Goal: Contribute content: Contribute content

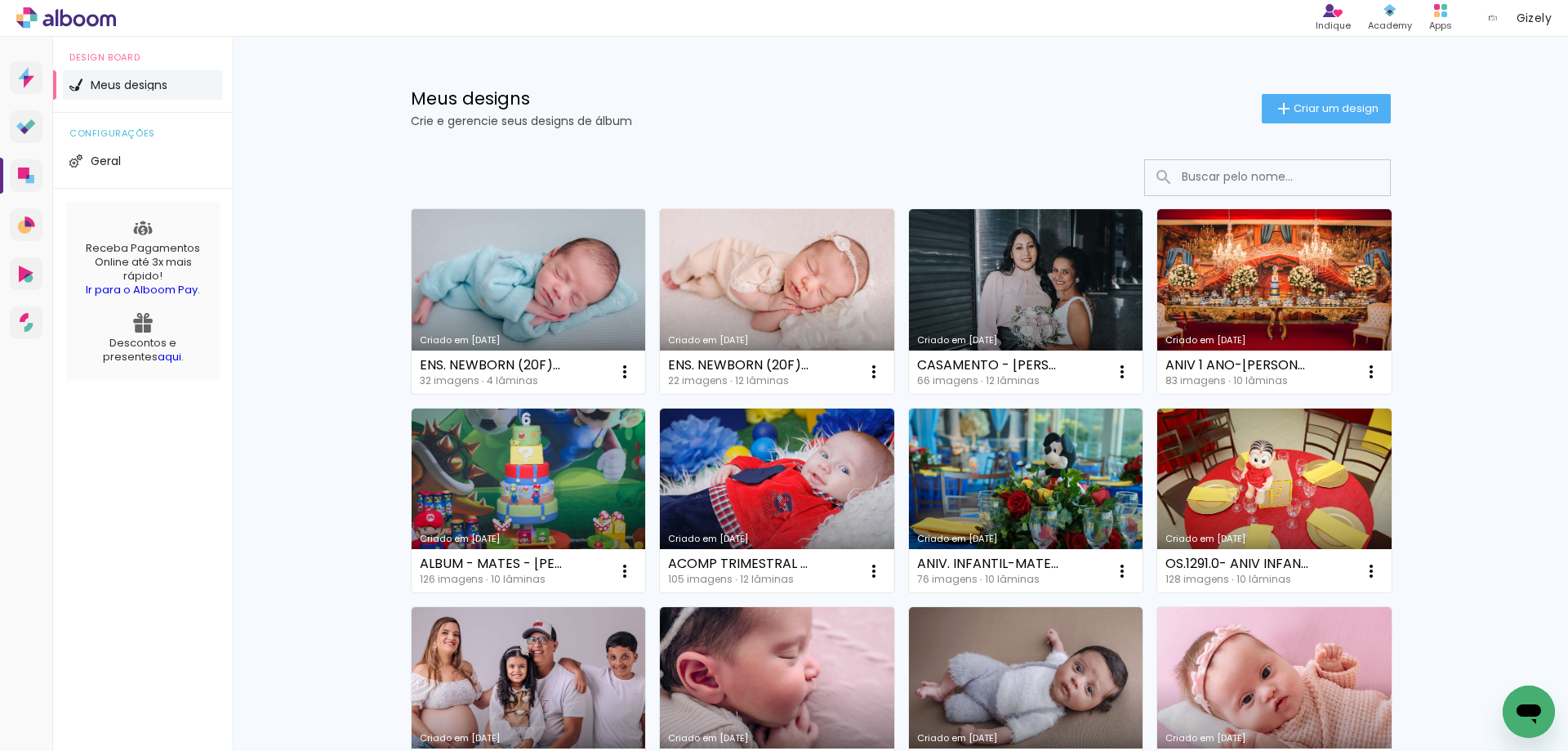
click at [576, 266] on link "Criado em [DATE]" at bounding box center [528, 301] width 235 height 185
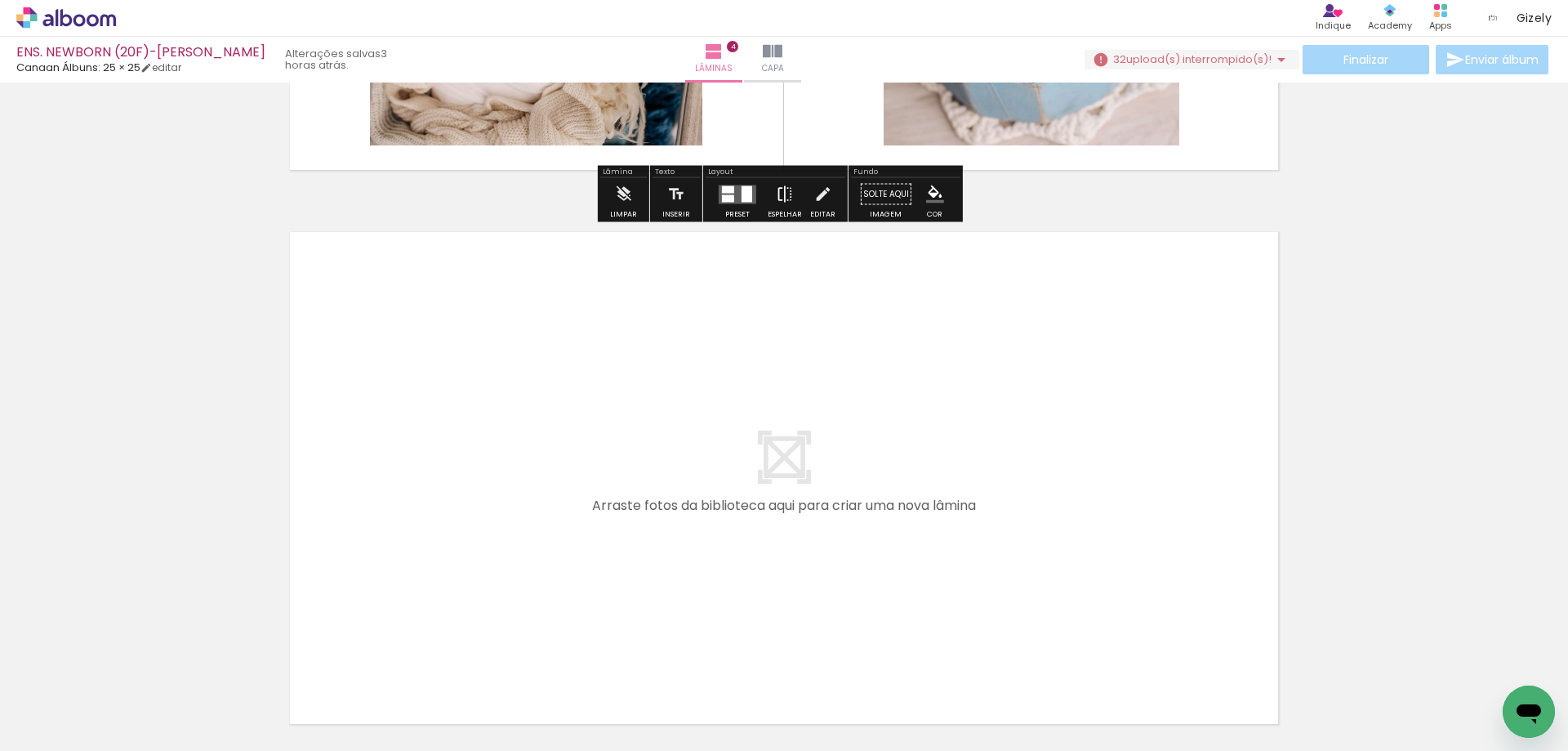
scroll to position [2207, 0]
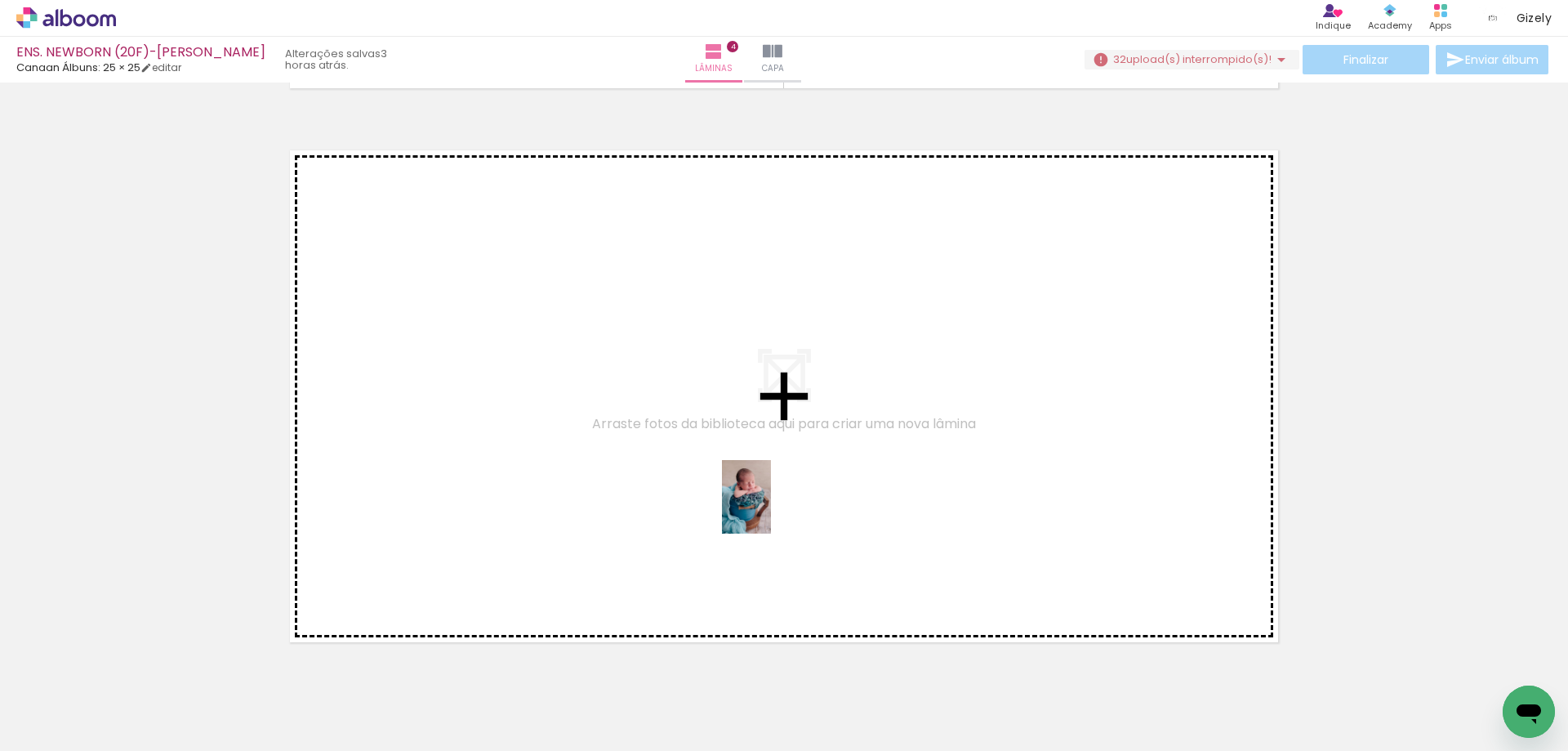
drag, startPoint x: 897, startPoint y: 639, endPoint x: 771, endPoint y: 509, distance: 181.0
click at [771, 509] on quentale-workspace at bounding box center [784, 375] width 1568 height 751
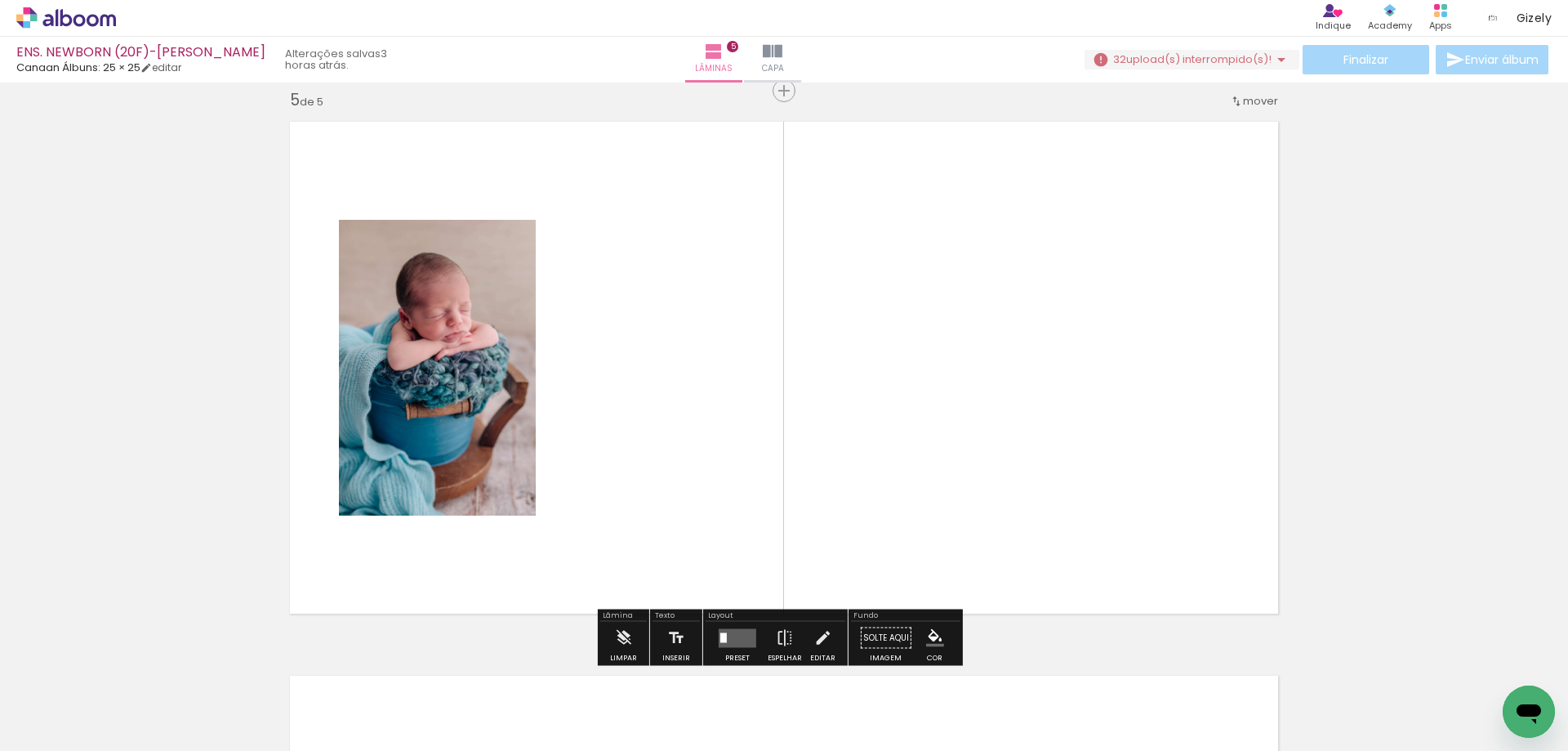
scroll to position [2238, 0]
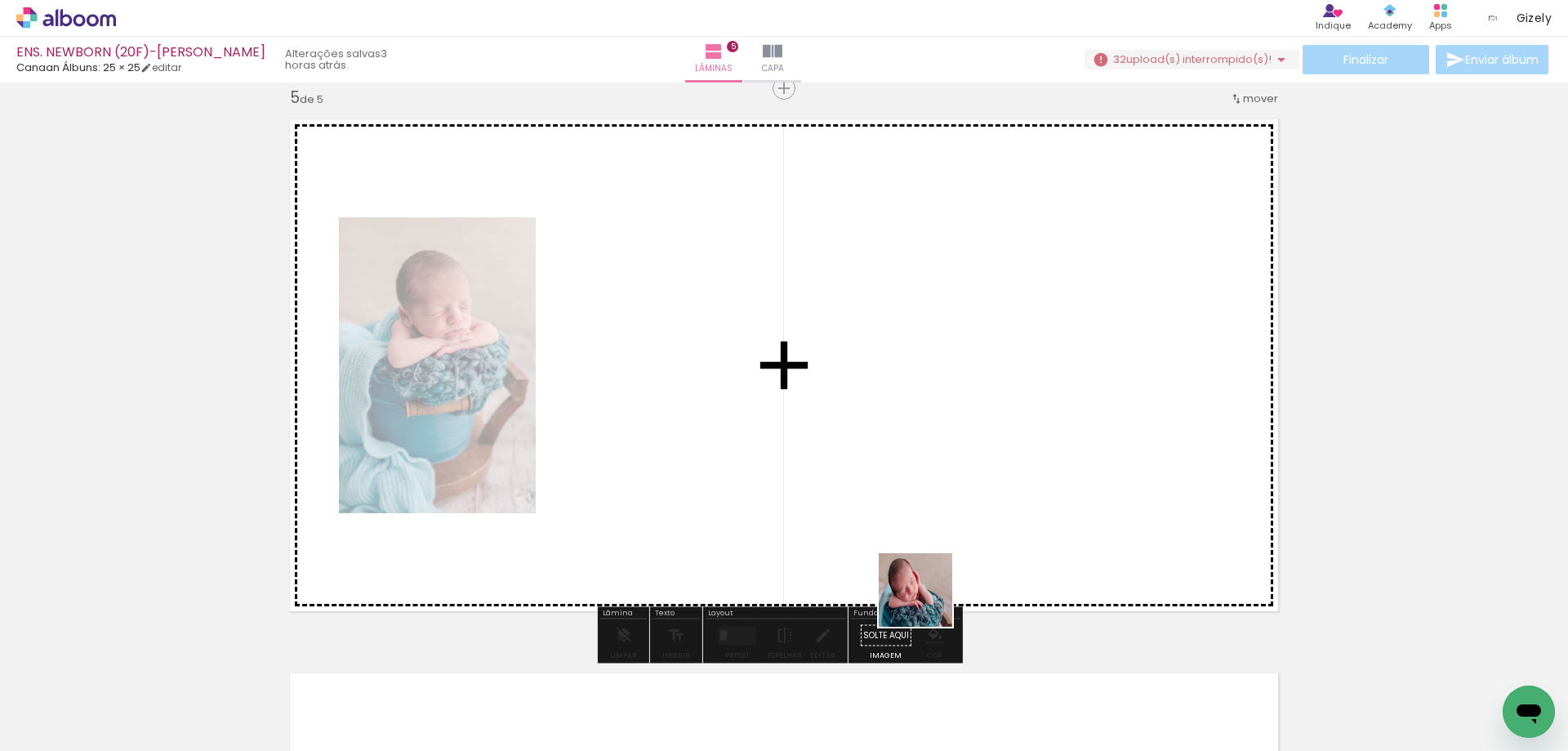
drag, startPoint x: 944, startPoint y: 622, endPoint x: 825, endPoint y: 486, distance: 180.7
click at [825, 486] on quentale-workspace at bounding box center [784, 375] width 1568 height 751
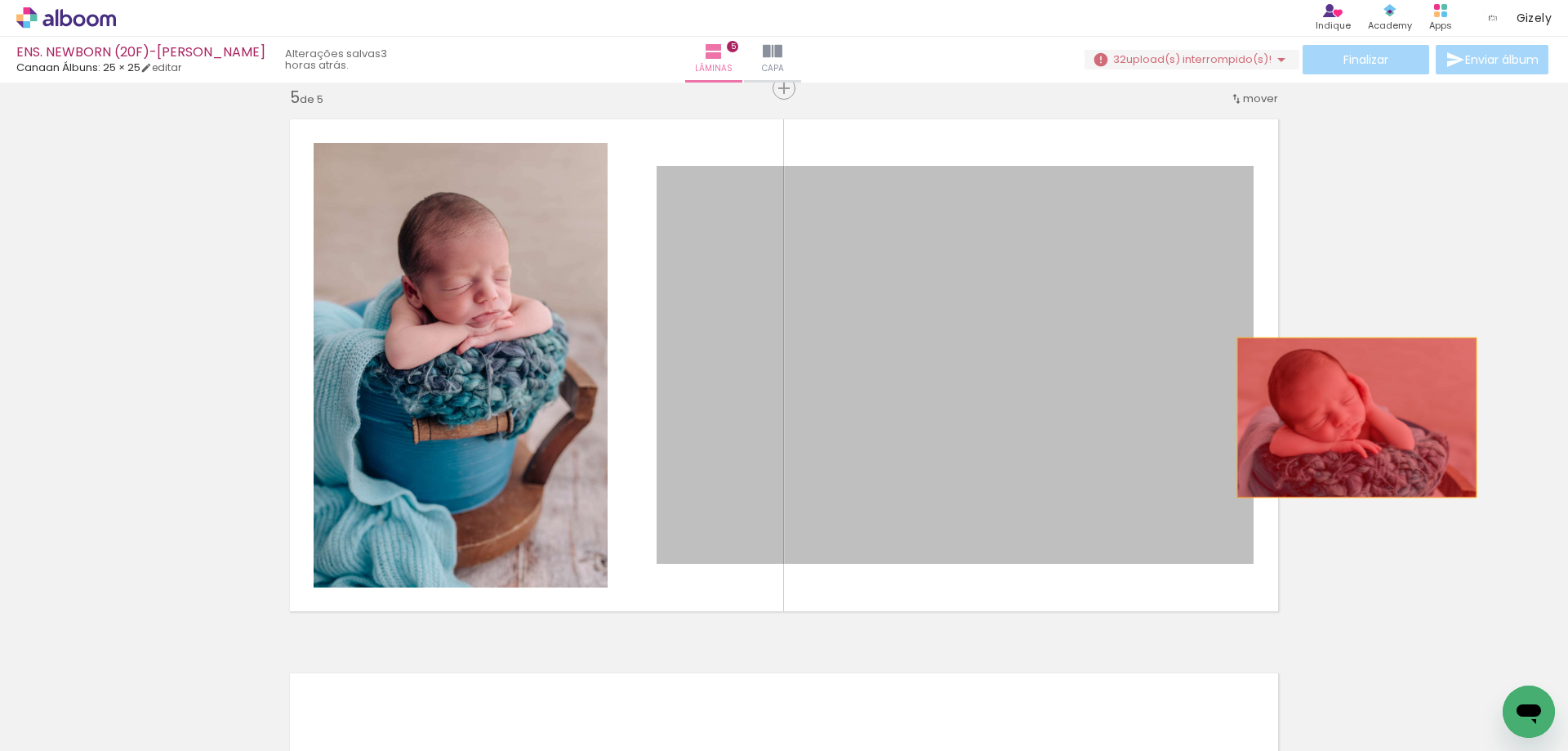
drag, startPoint x: 874, startPoint y: 472, endPoint x: 1386, endPoint y: 403, distance: 516.6
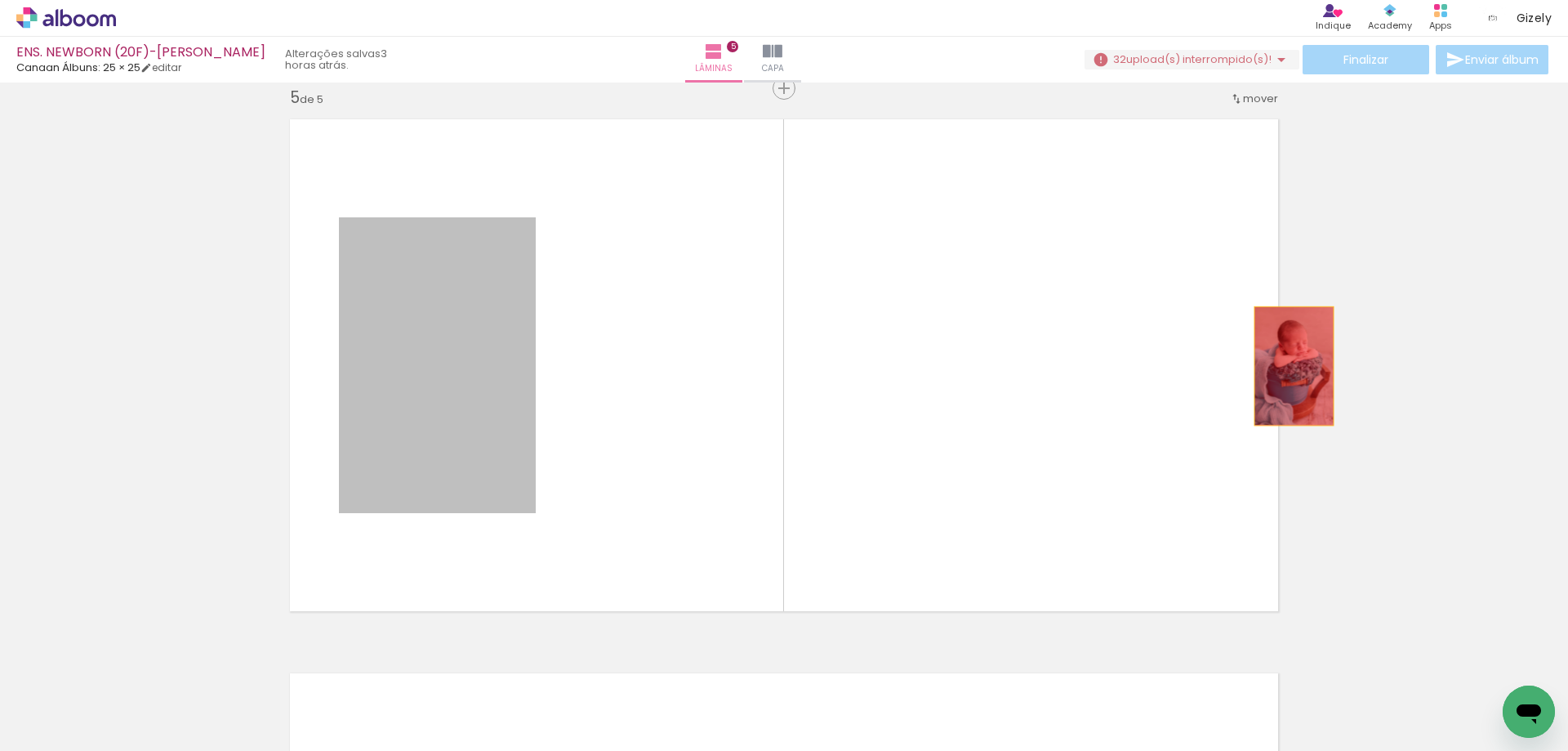
drag, startPoint x: 471, startPoint y: 396, endPoint x: 1357, endPoint y: 352, distance: 887.1
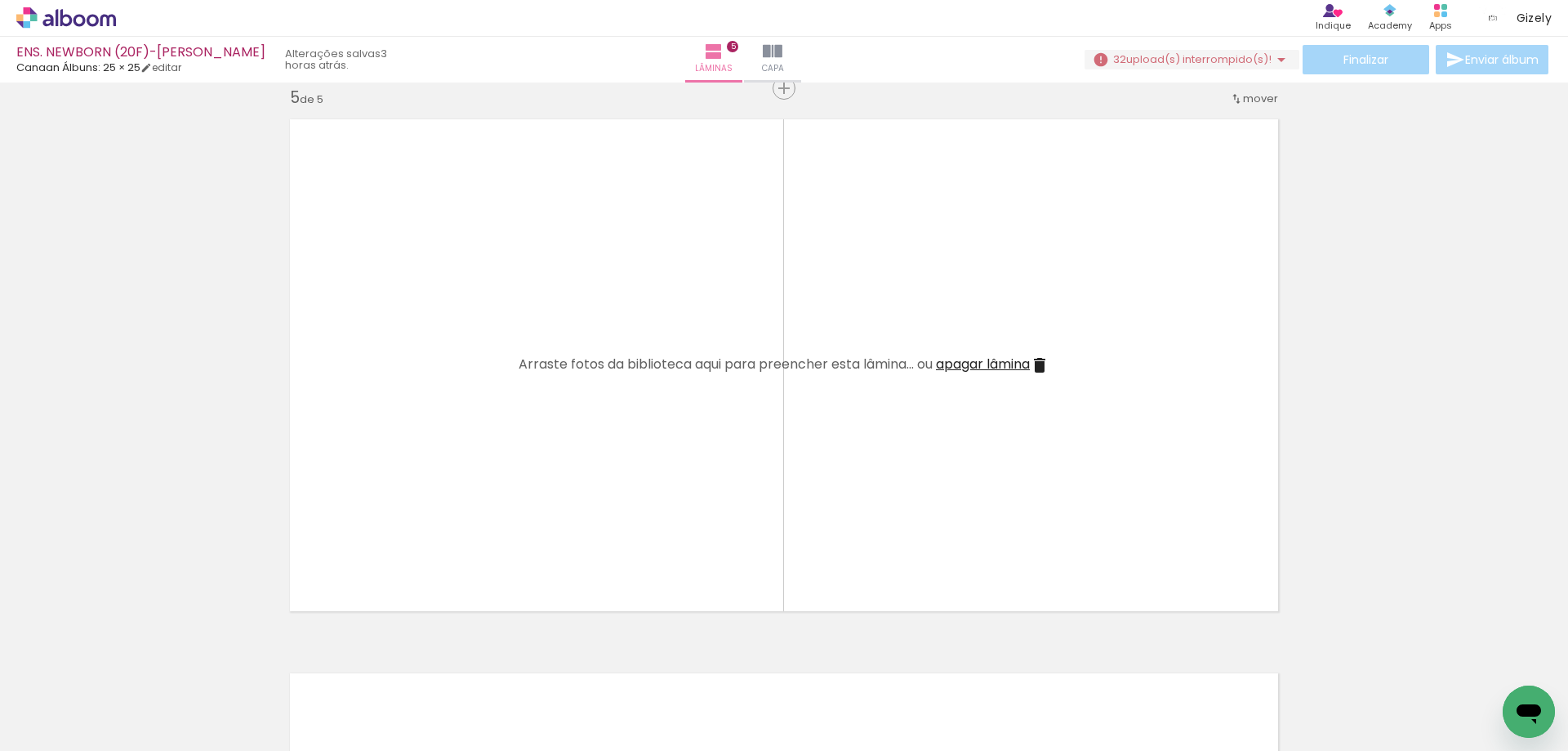
click at [1038, 367] on iron-icon at bounding box center [1040, 365] width 20 height 20
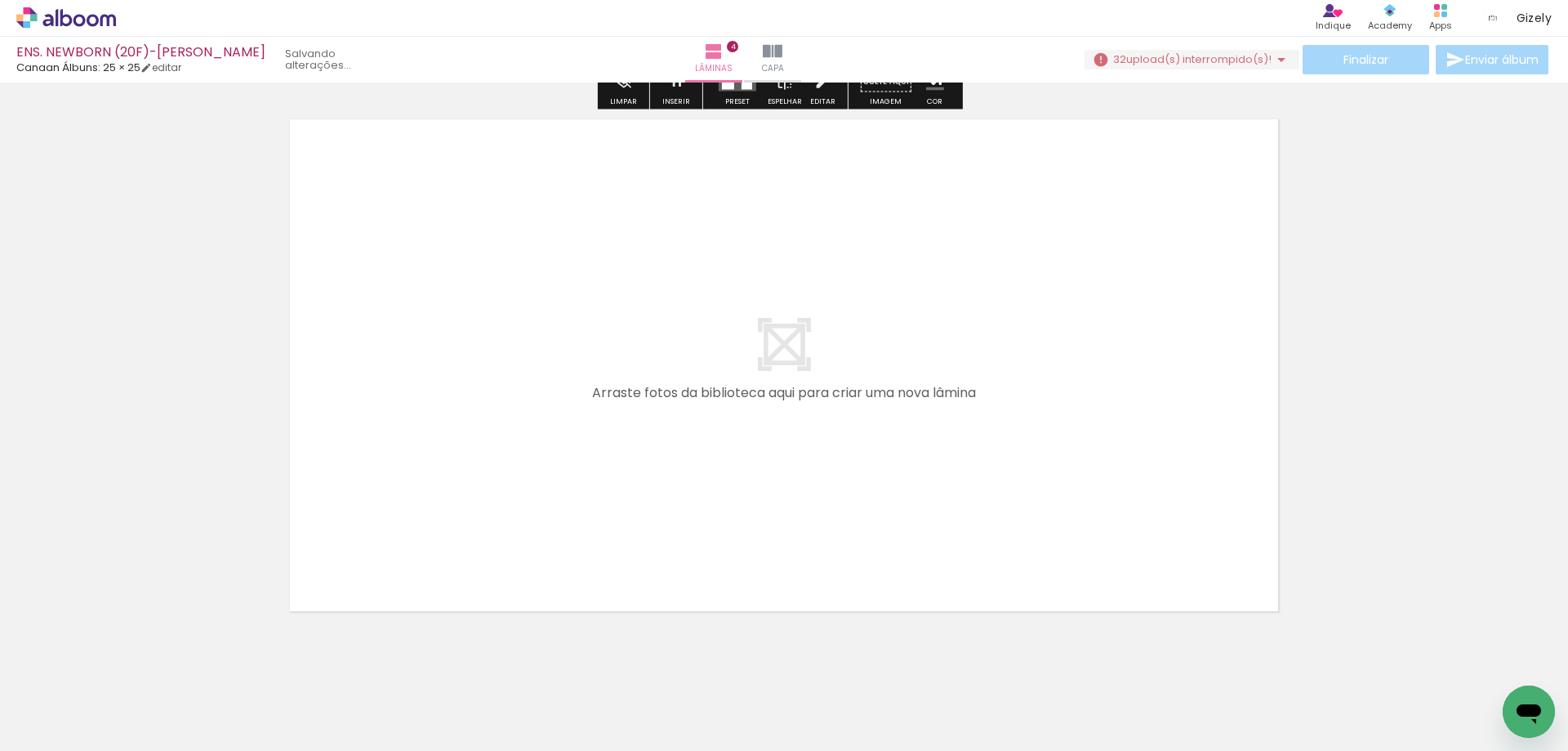
scroll to position [1683, 0]
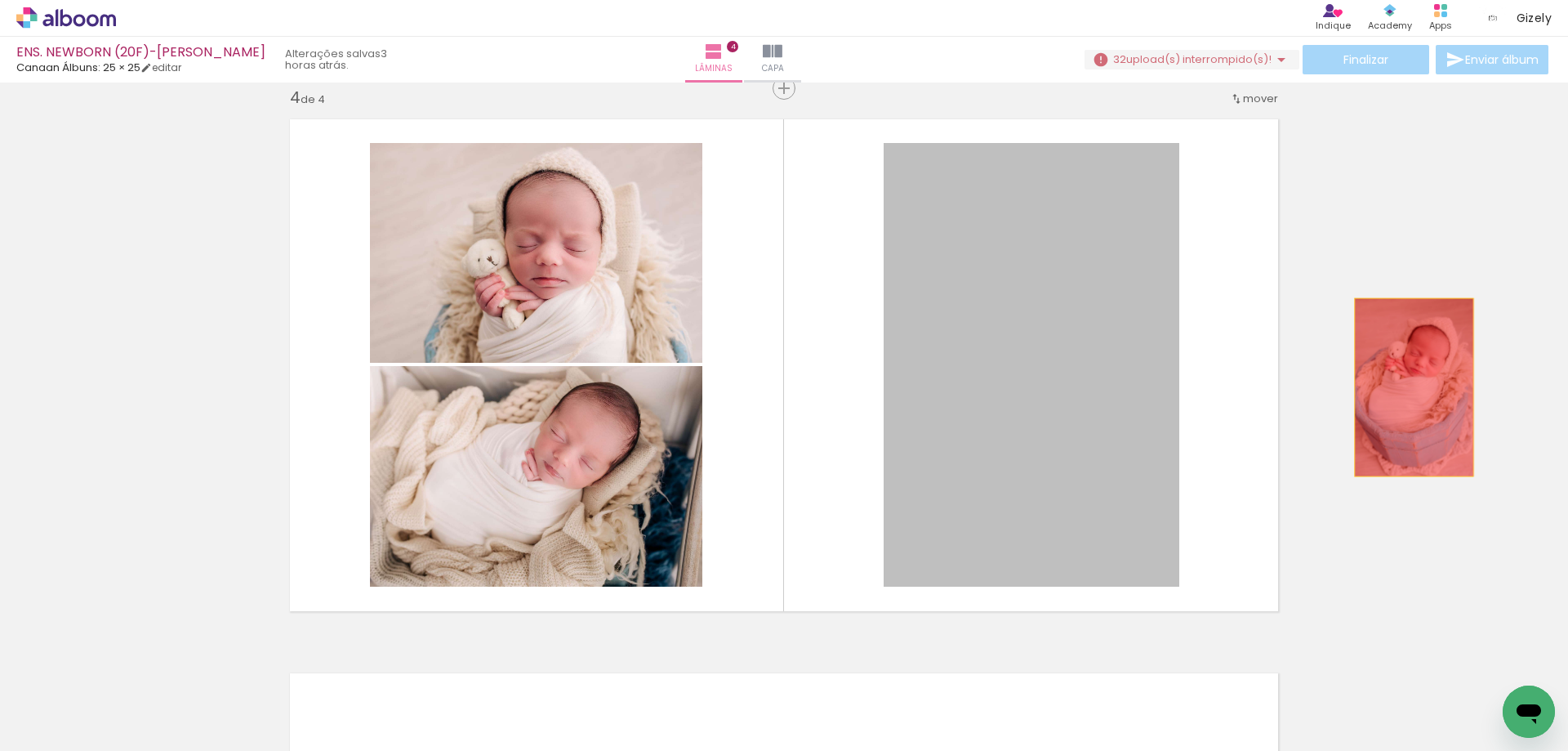
drag, startPoint x: 991, startPoint y: 348, endPoint x: 937, endPoint y: 326, distance: 58.3
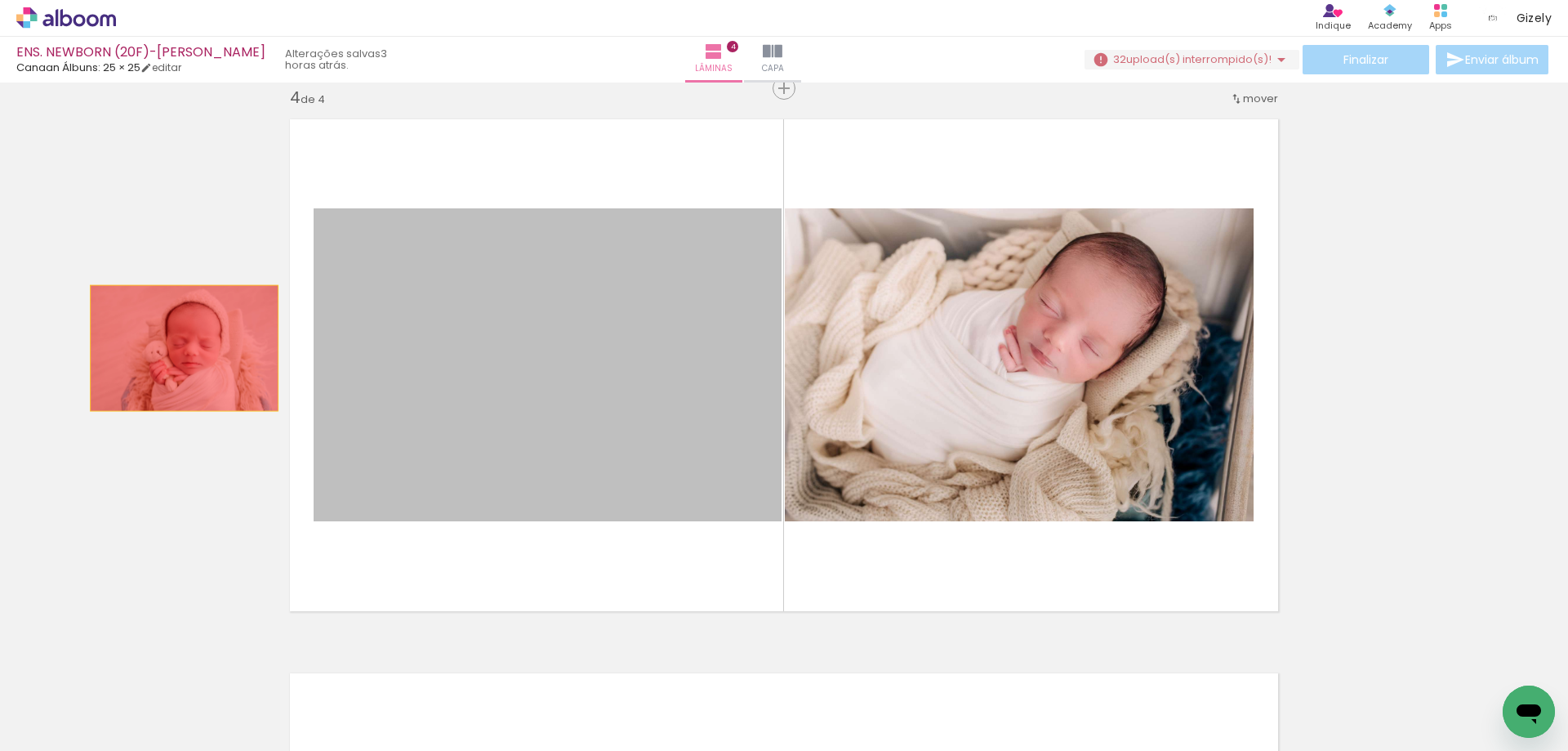
drag, startPoint x: 550, startPoint y: 294, endPoint x: 162, endPoint y: 361, distance: 393.7
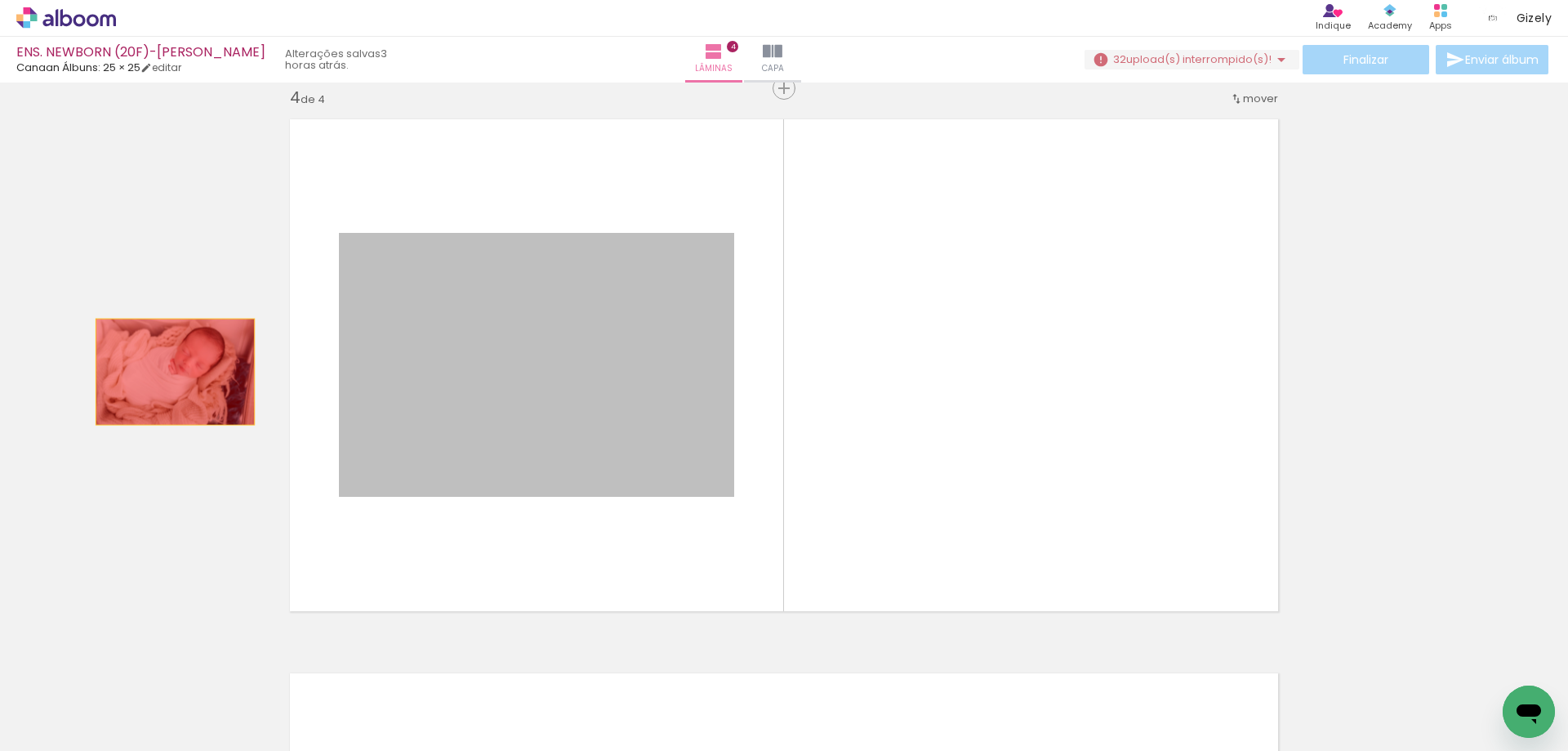
drag, startPoint x: 607, startPoint y: 376, endPoint x: 151, endPoint y: 371, distance: 456.0
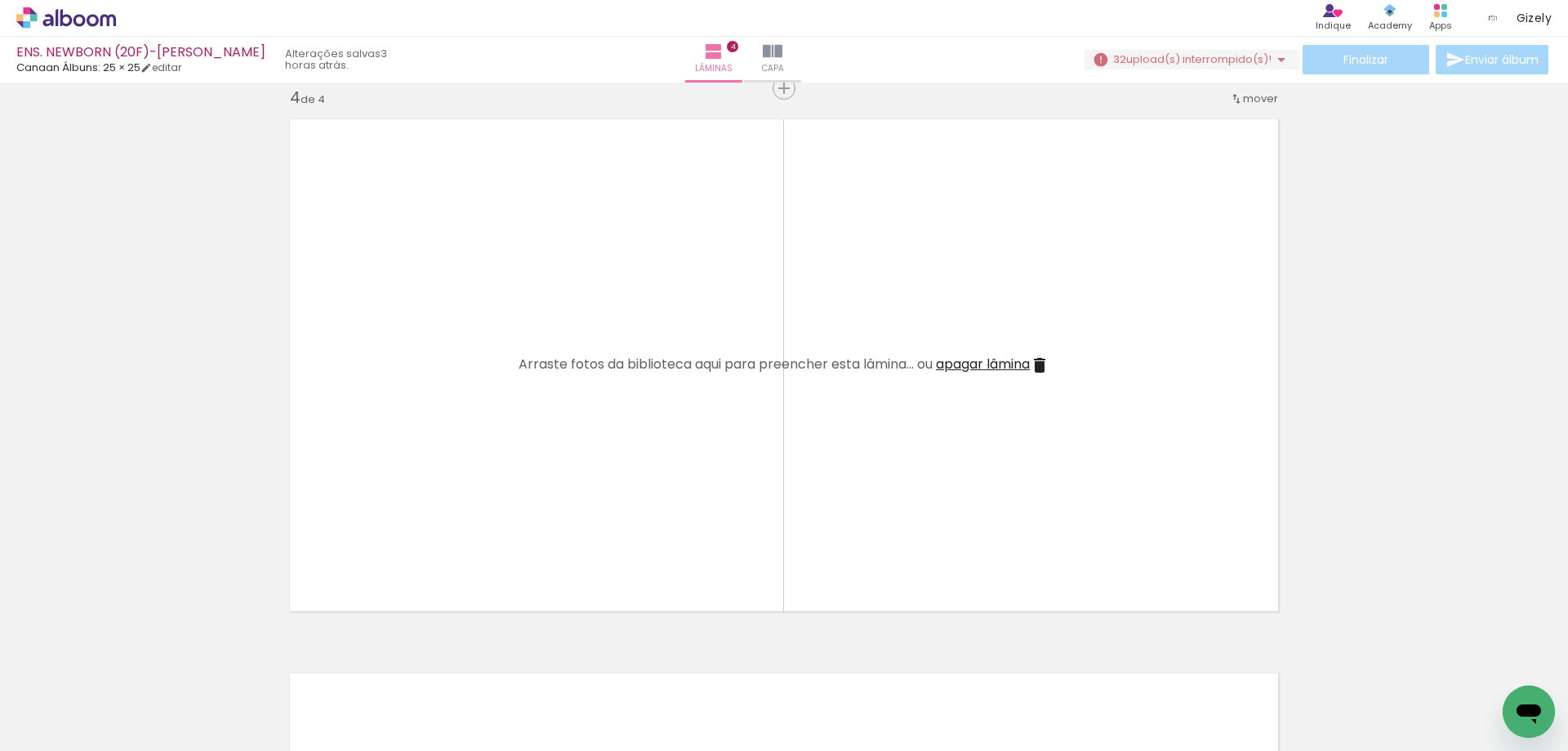
click at [1039, 367] on iron-icon at bounding box center [1040, 365] width 20 height 20
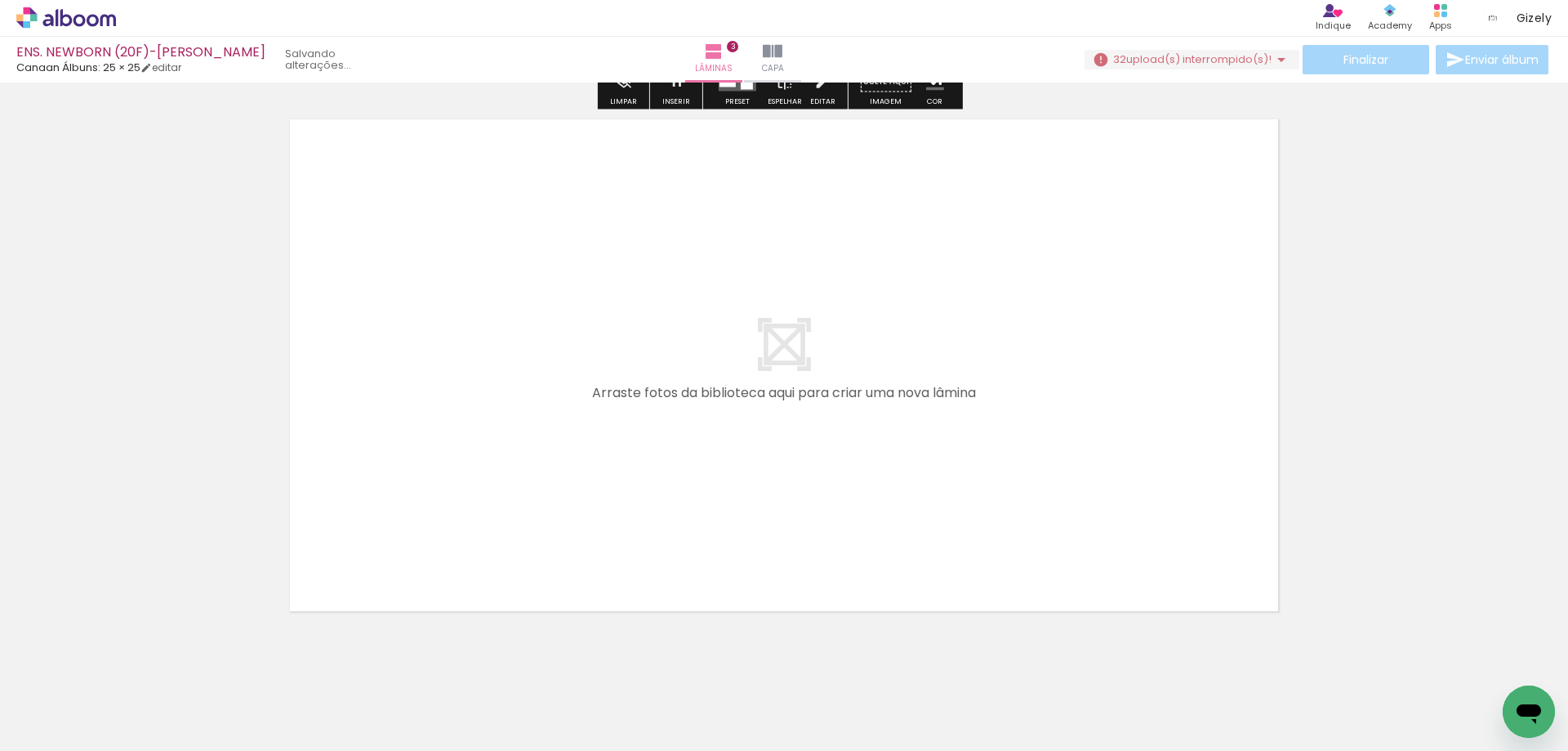
scroll to position [1130, 0]
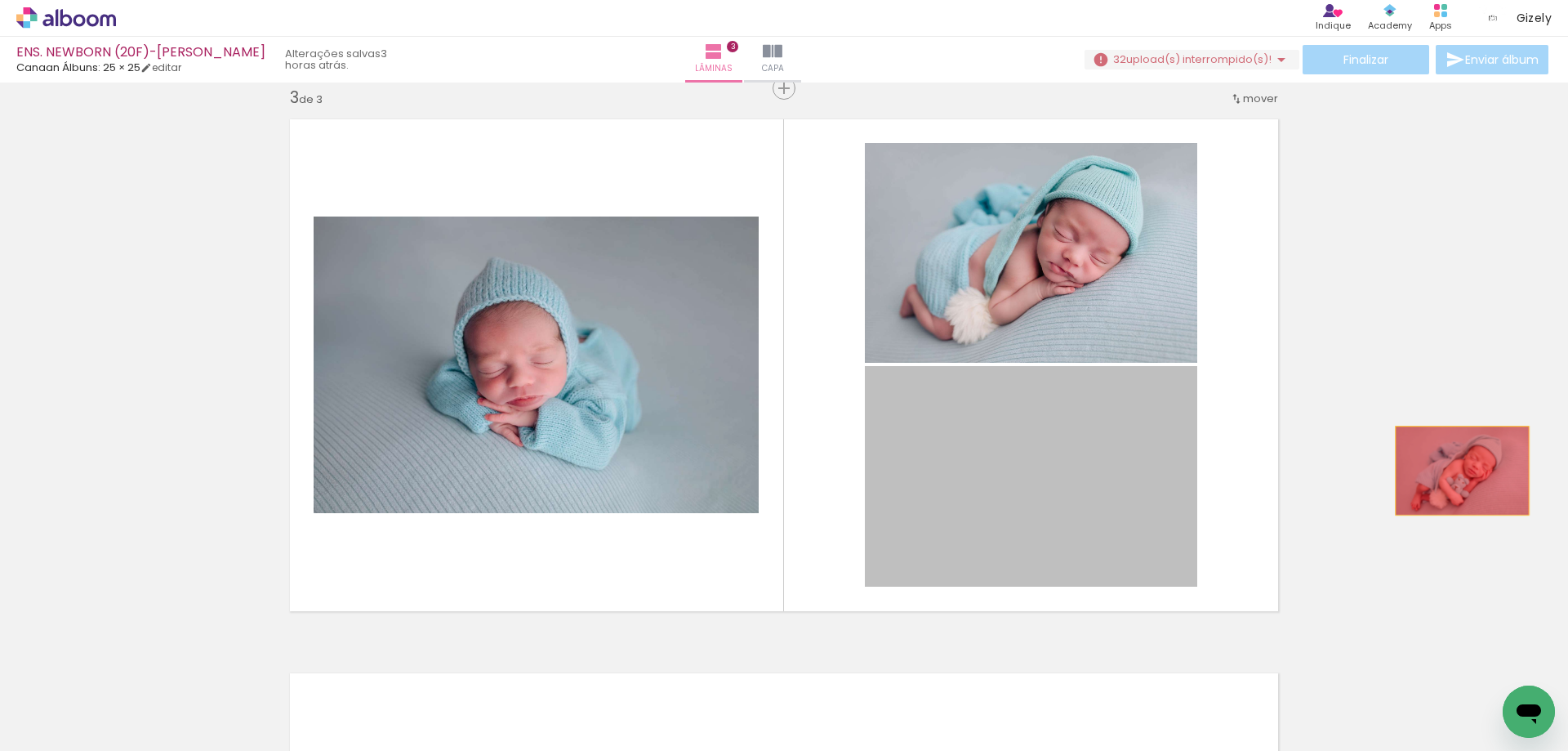
drag, startPoint x: 1049, startPoint y: 456, endPoint x: 1459, endPoint y: 469, distance: 410.2
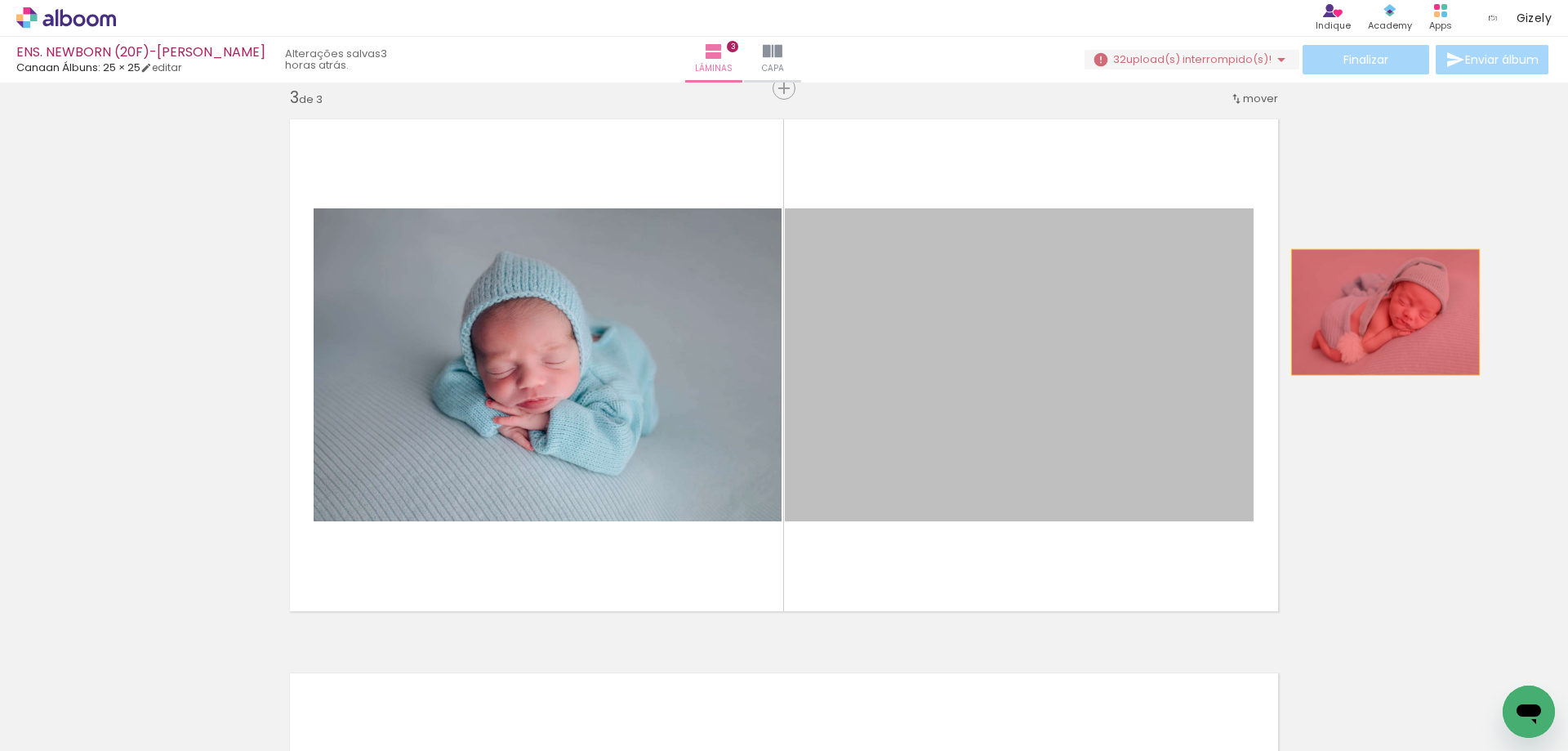
drag, startPoint x: 1059, startPoint y: 286, endPoint x: 1419, endPoint y: 292, distance: 360.0
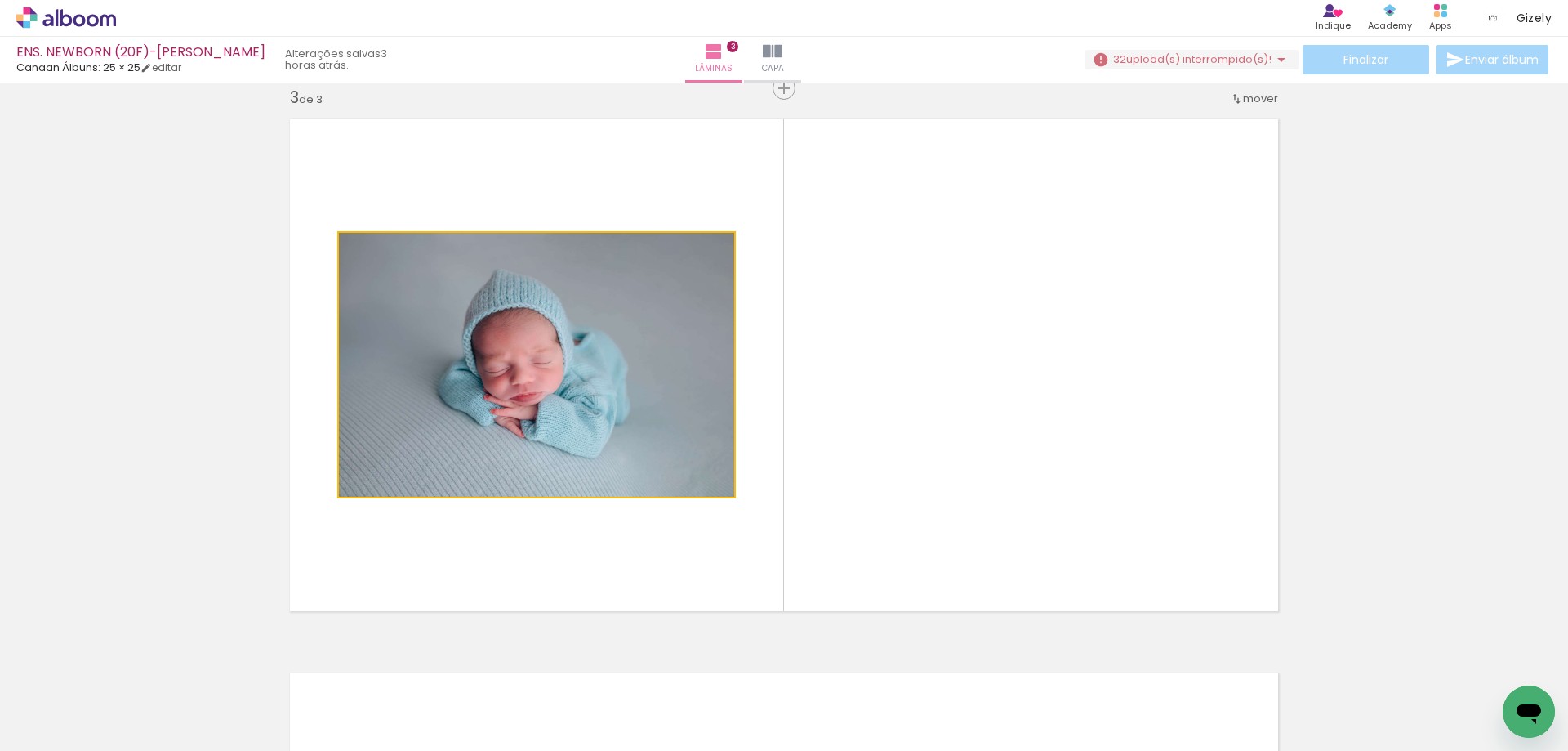
drag, startPoint x: 586, startPoint y: 351, endPoint x: 185, endPoint y: 349, distance: 401.0
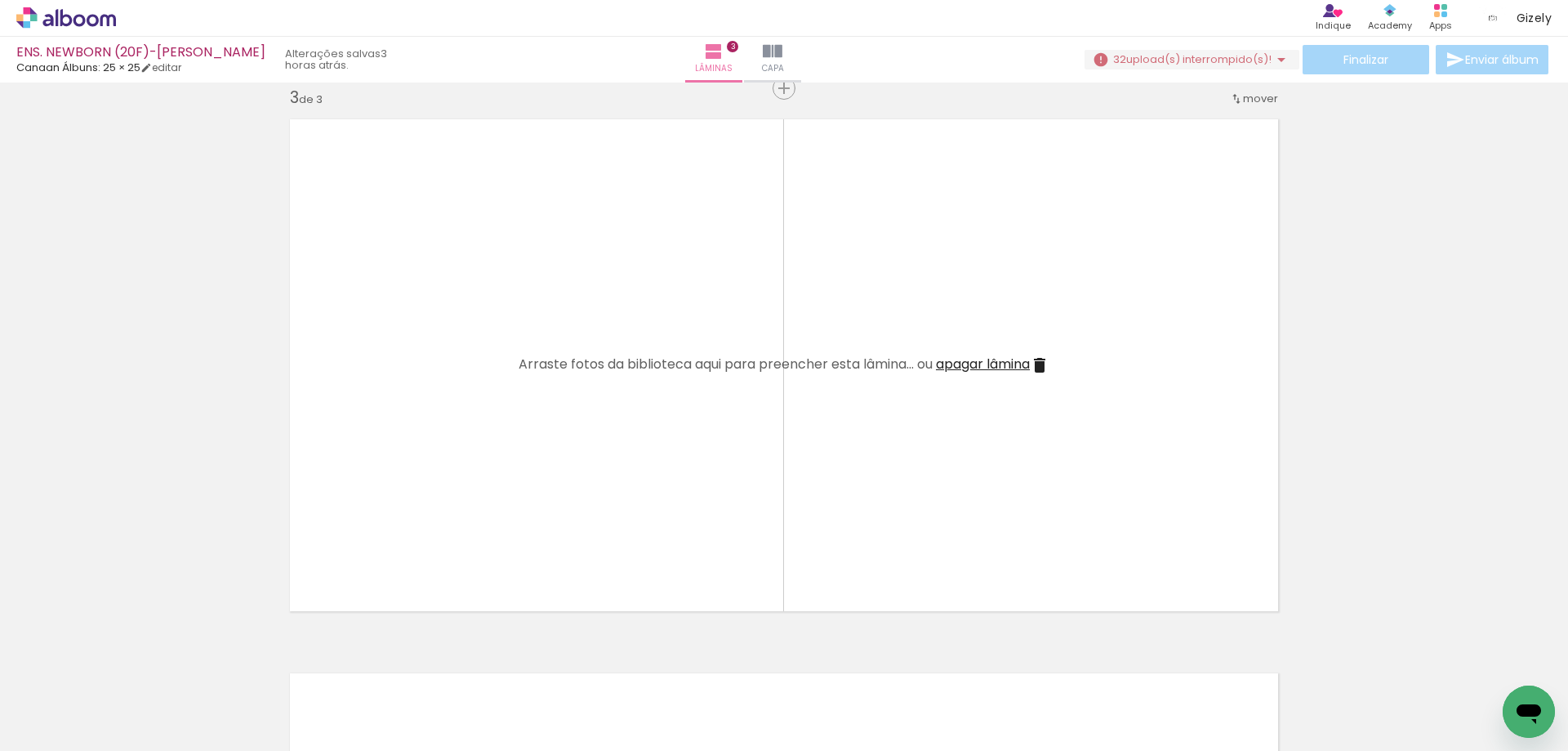
click at [1035, 365] on iron-icon at bounding box center [1040, 365] width 20 height 20
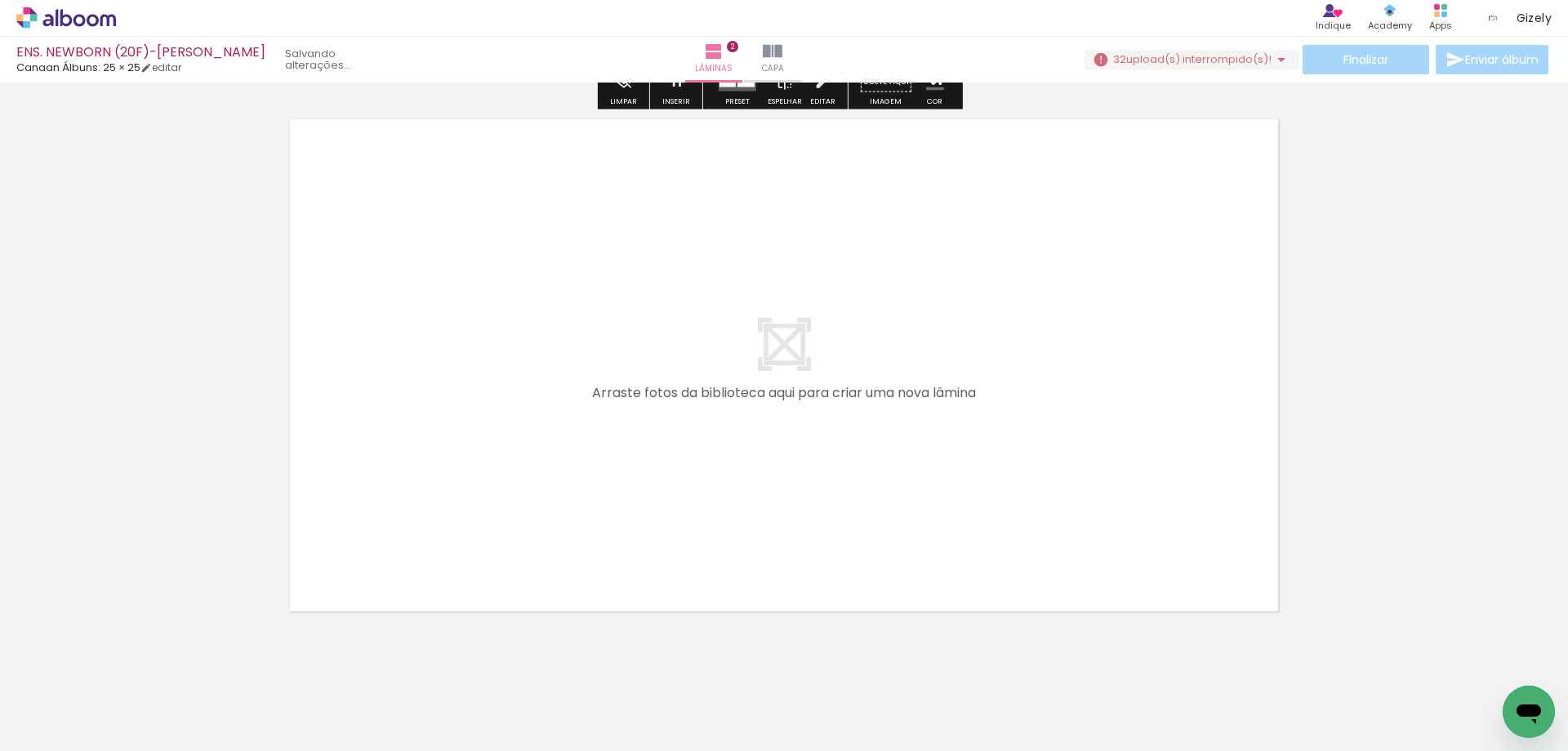
scroll to position [575, 0]
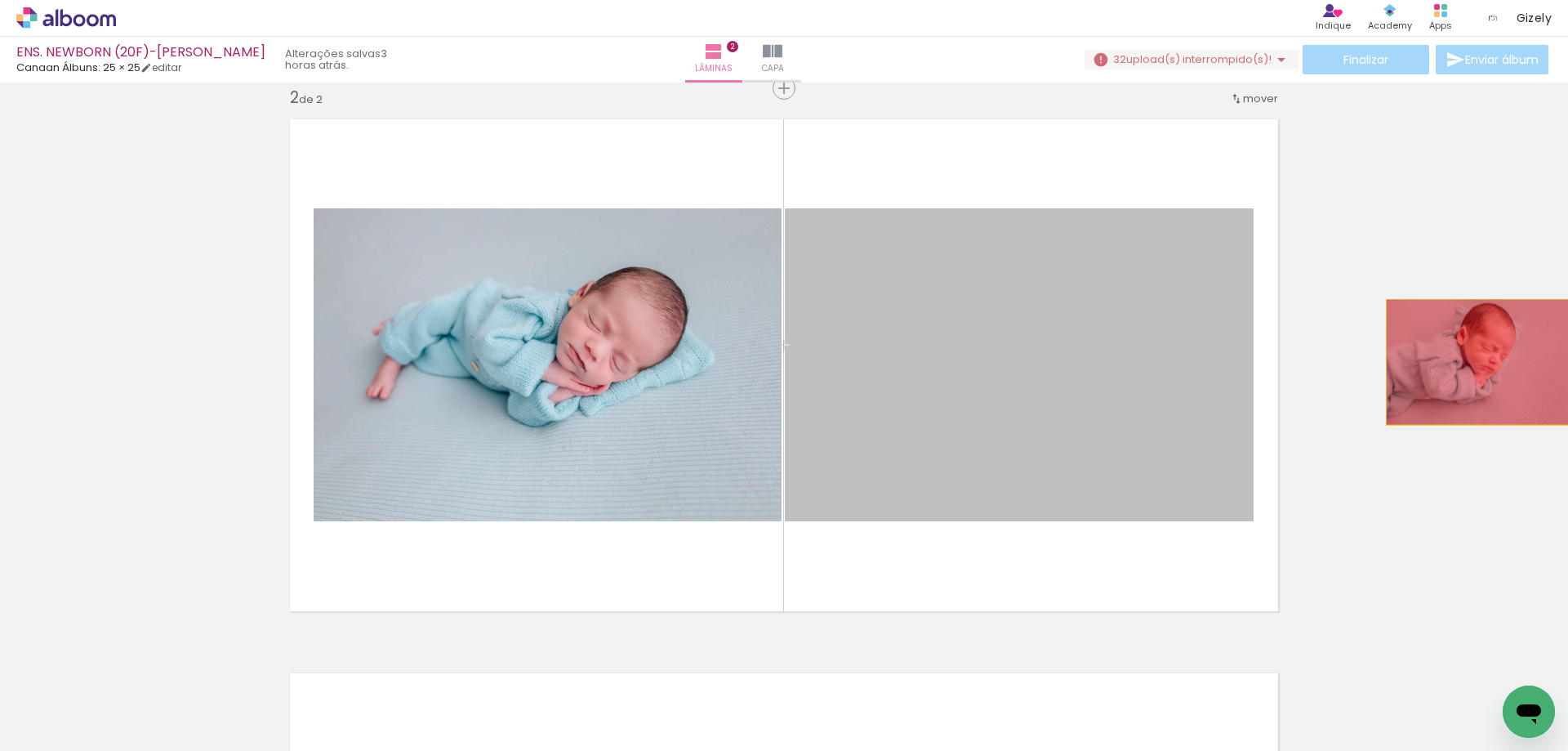
drag, startPoint x: 1026, startPoint y: 357, endPoint x: 1474, endPoint y: 362, distance: 448.0
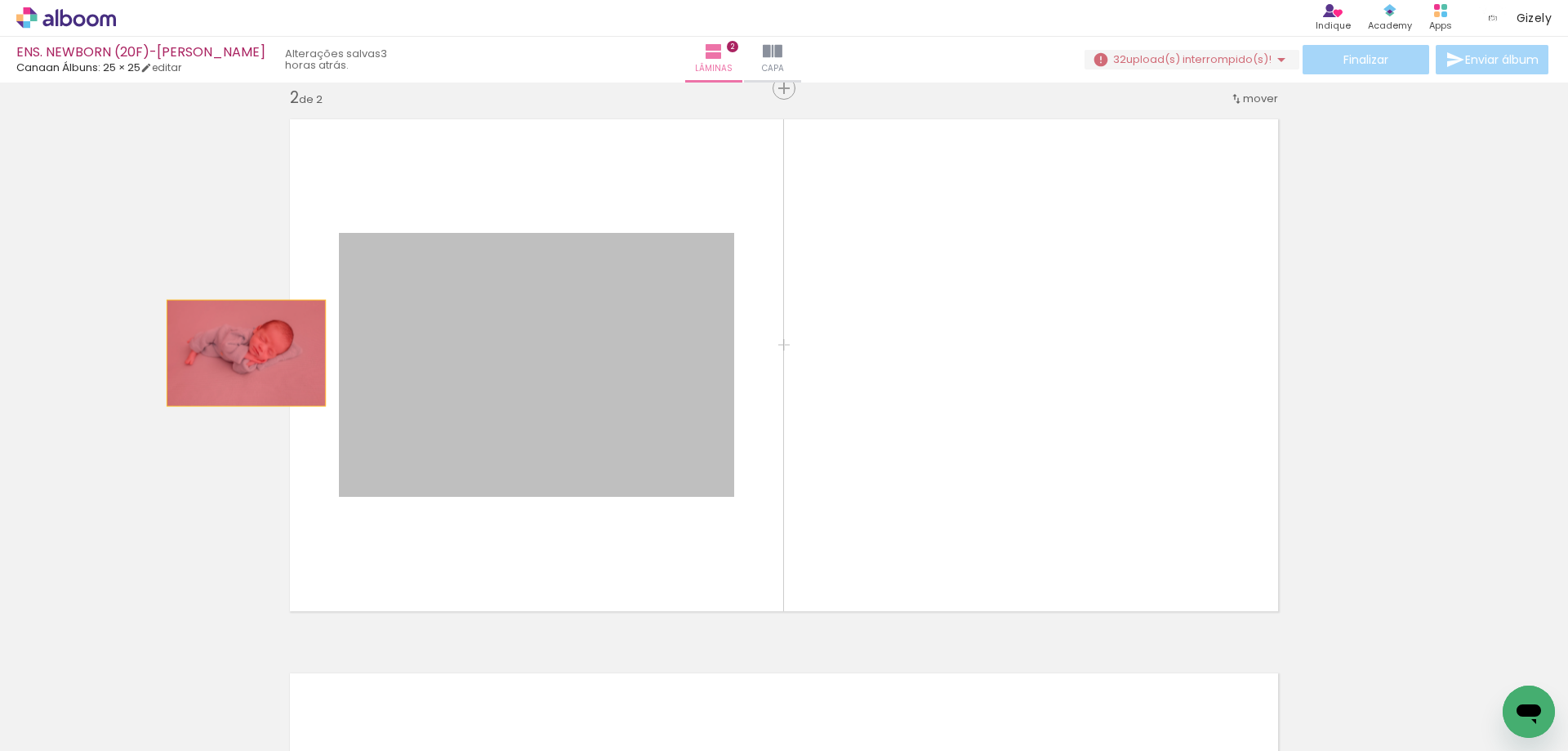
drag, startPoint x: 682, startPoint y: 348, endPoint x: 226, endPoint y: 351, distance: 456.0
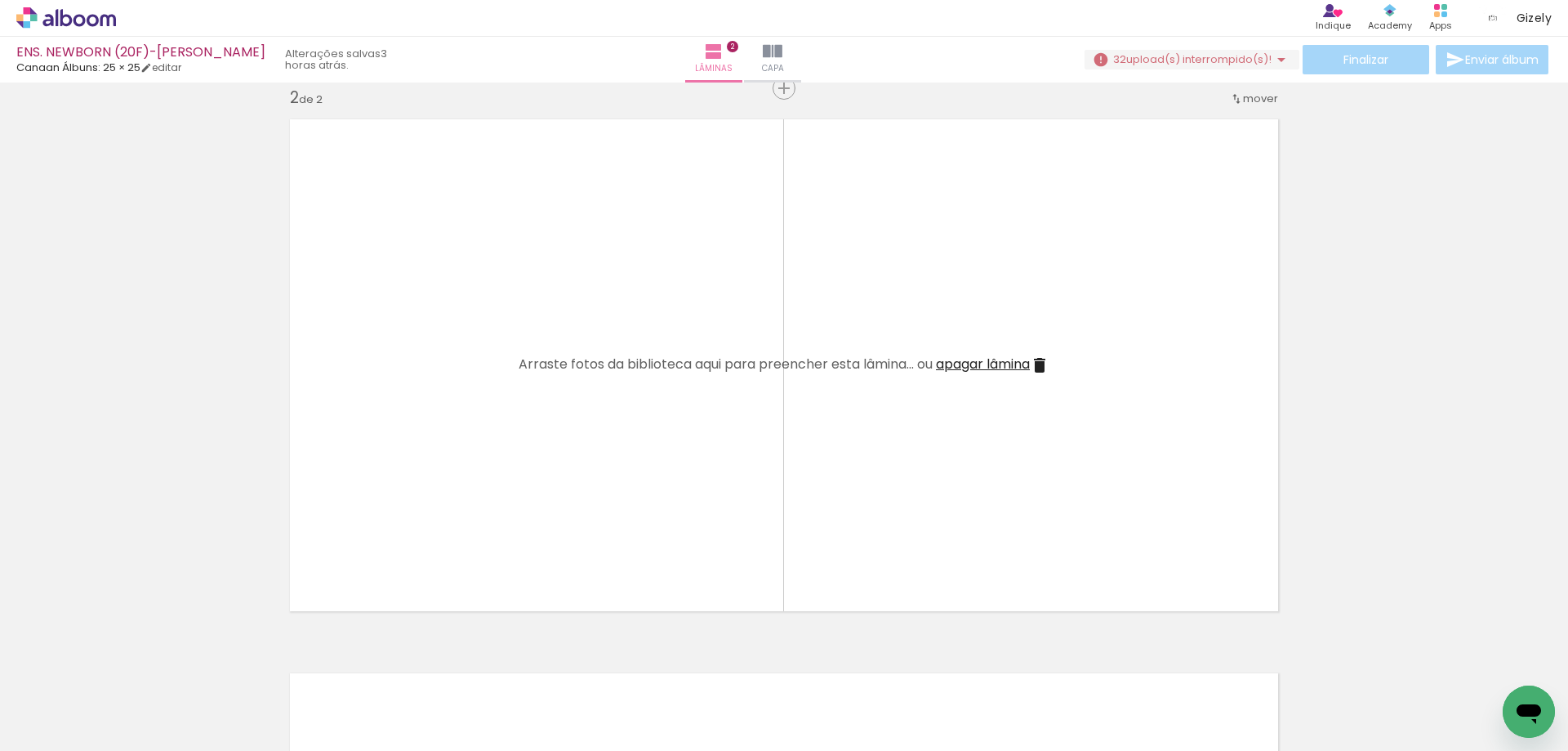
click at [1033, 364] on iron-icon at bounding box center [1040, 365] width 20 height 20
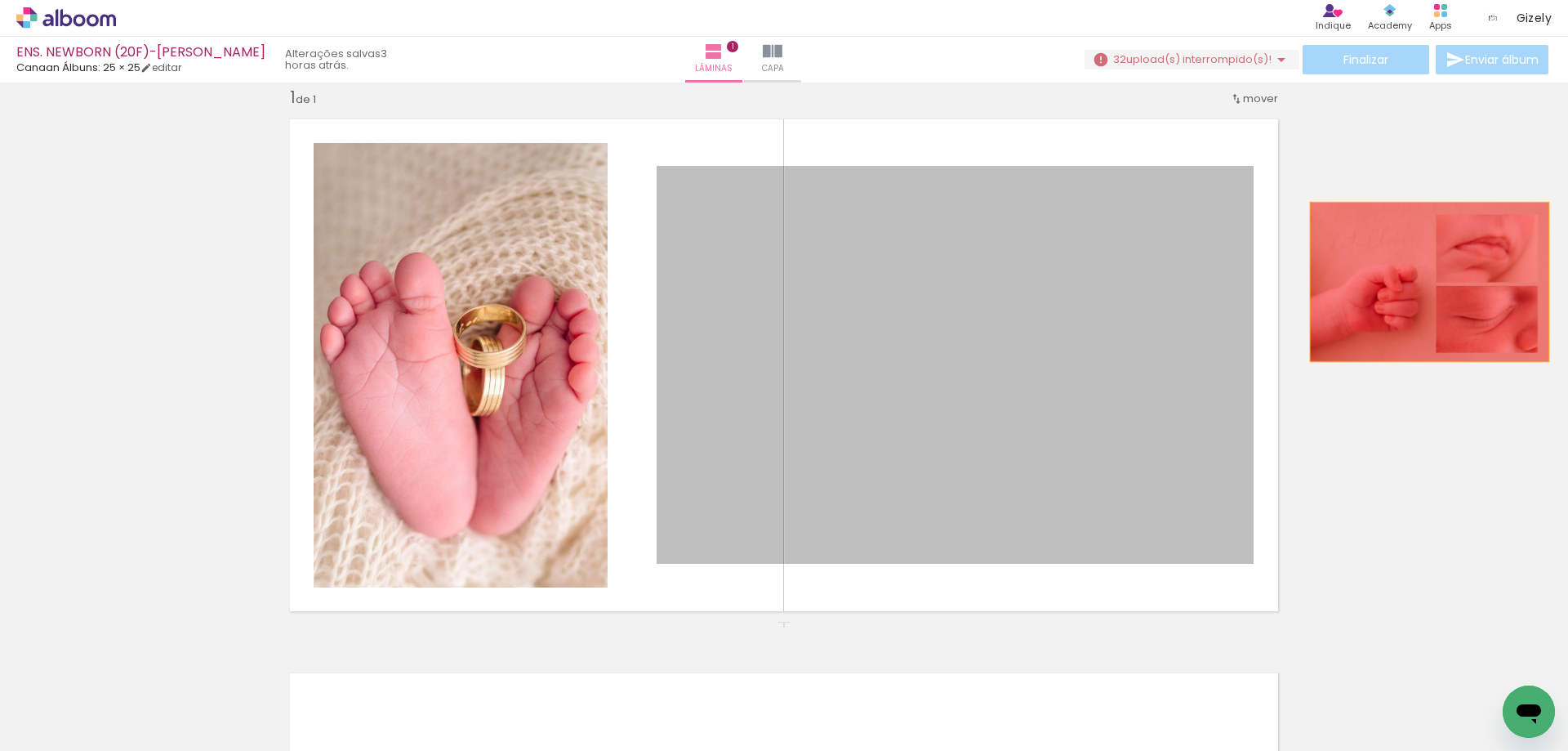
drag, startPoint x: 1014, startPoint y: 280, endPoint x: 1423, endPoint y: 282, distance: 409.0
click at [1423, 282] on div "Inserir lâmina 1 de 1" at bounding box center [784, 622] width 1568 height 1109
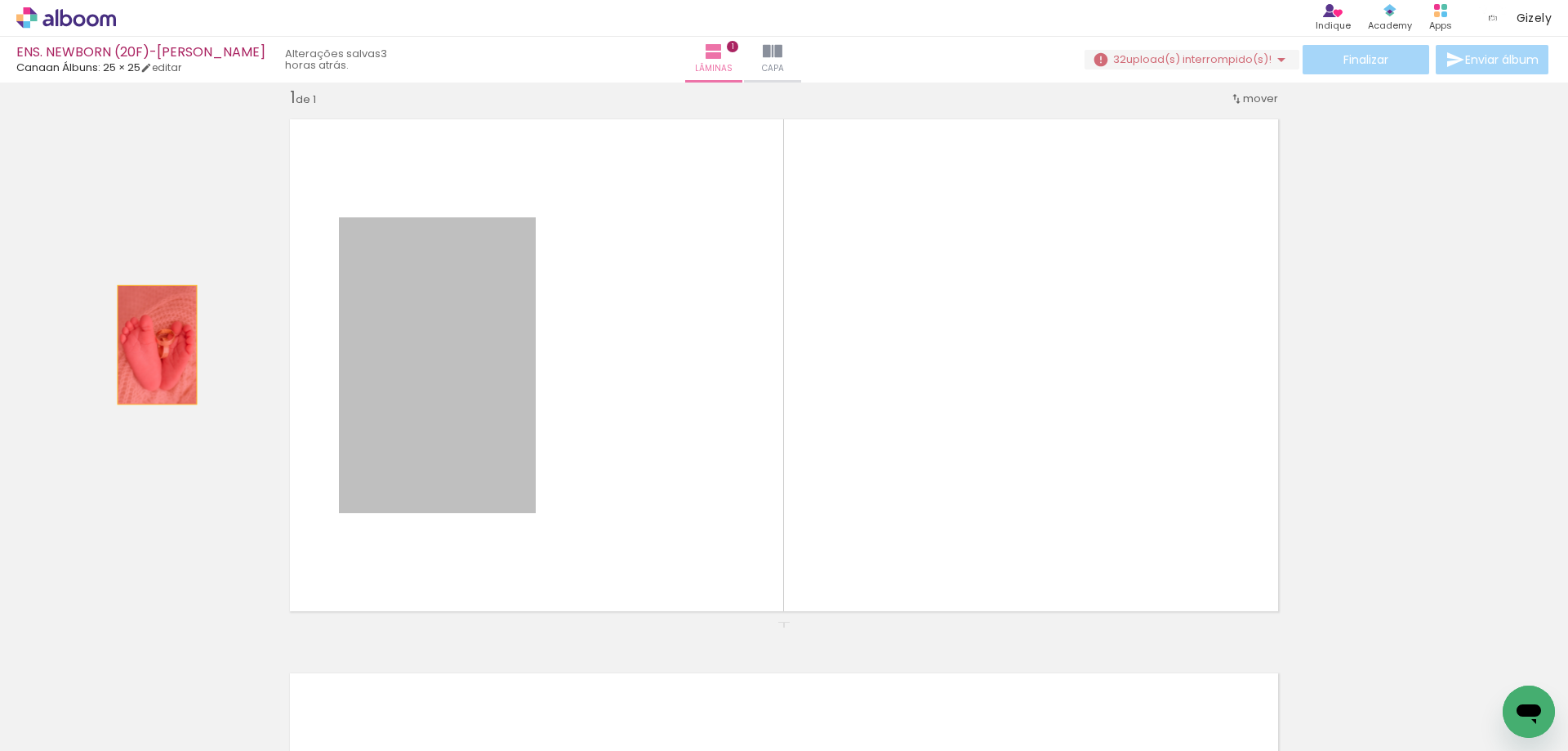
drag, startPoint x: 515, startPoint y: 333, endPoint x: 147, endPoint y: 345, distance: 368.2
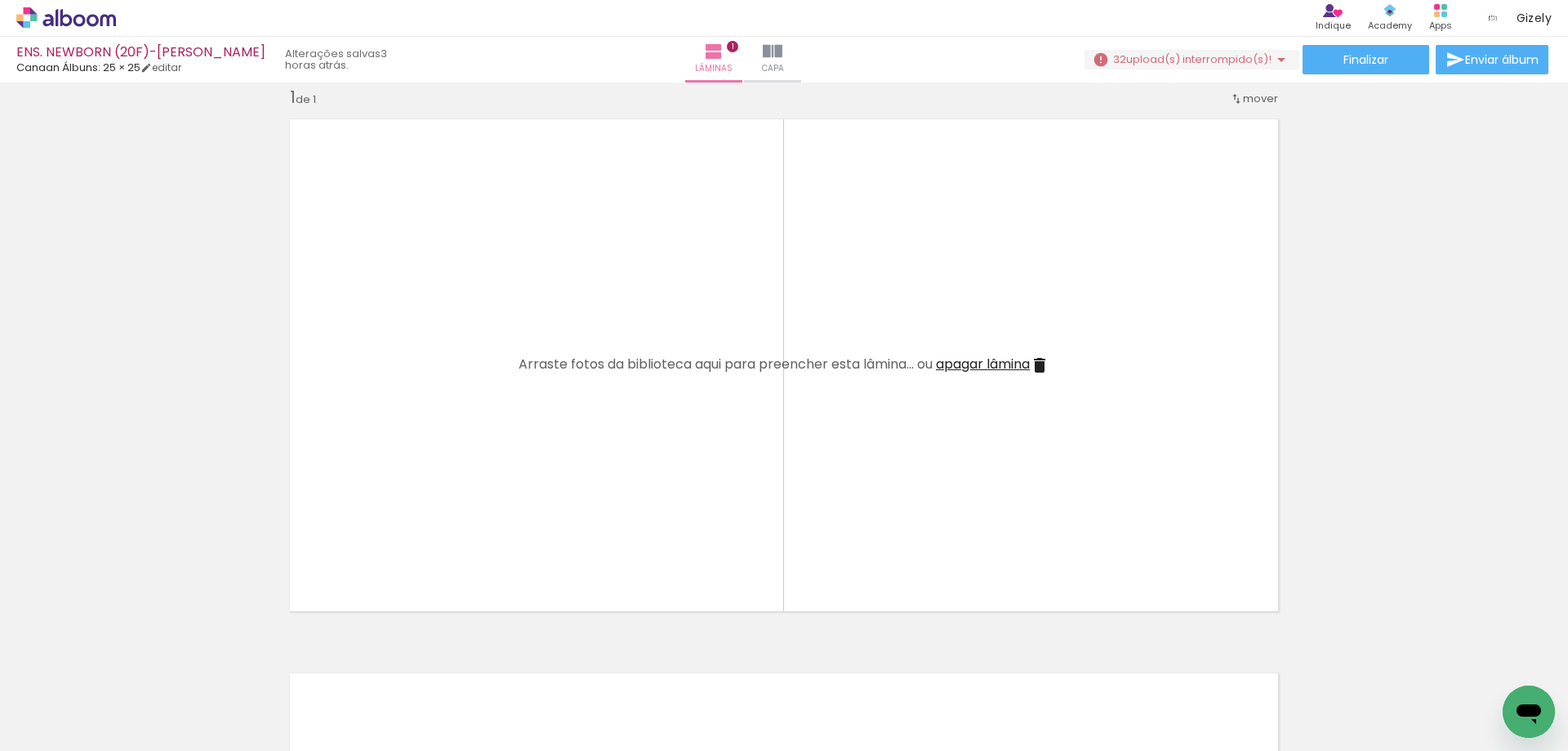
click at [1034, 363] on iron-icon at bounding box center [1040, 365] width 20 height 20
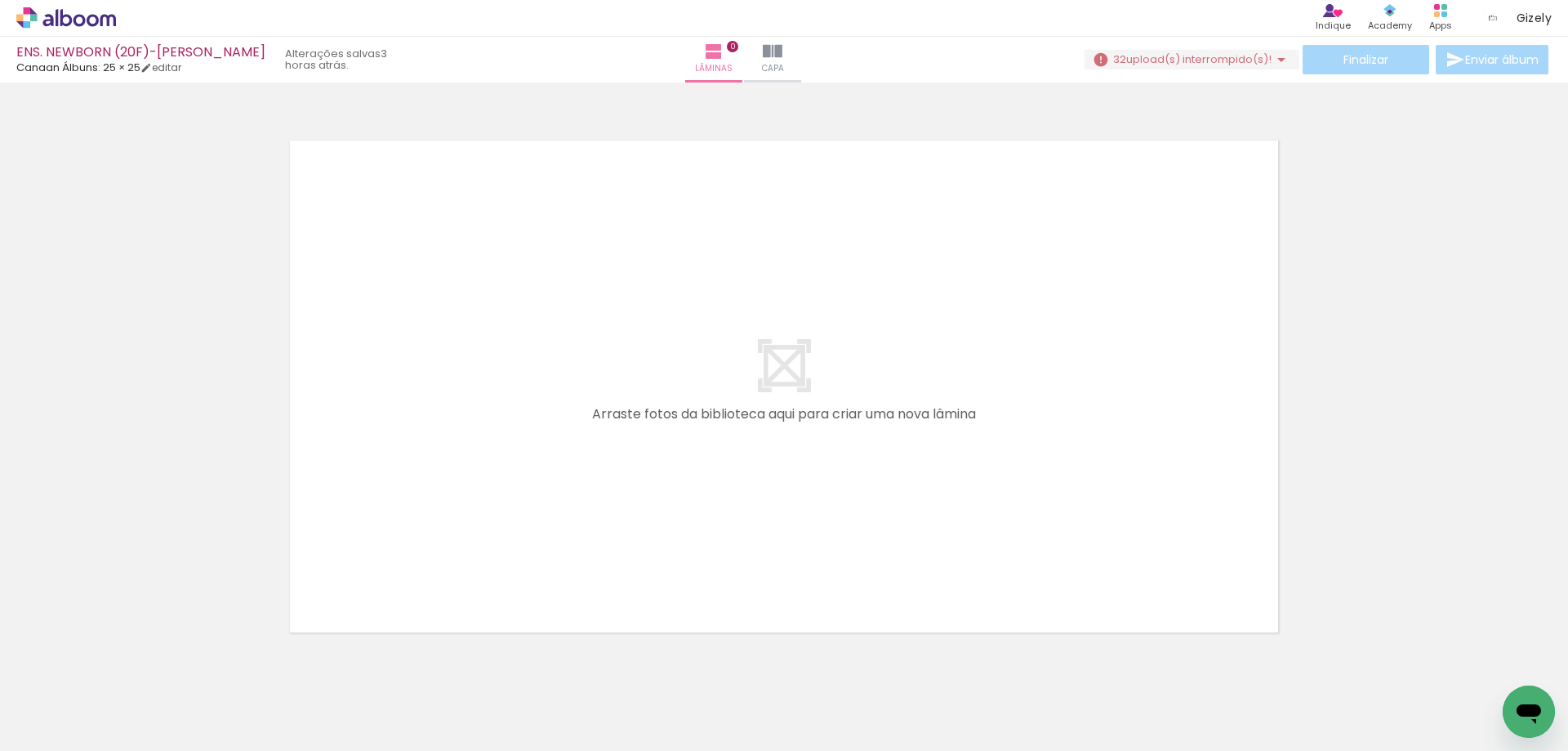
click at [129, 661] on iron-icon at bounding box center [128, 663] width 17 height 17
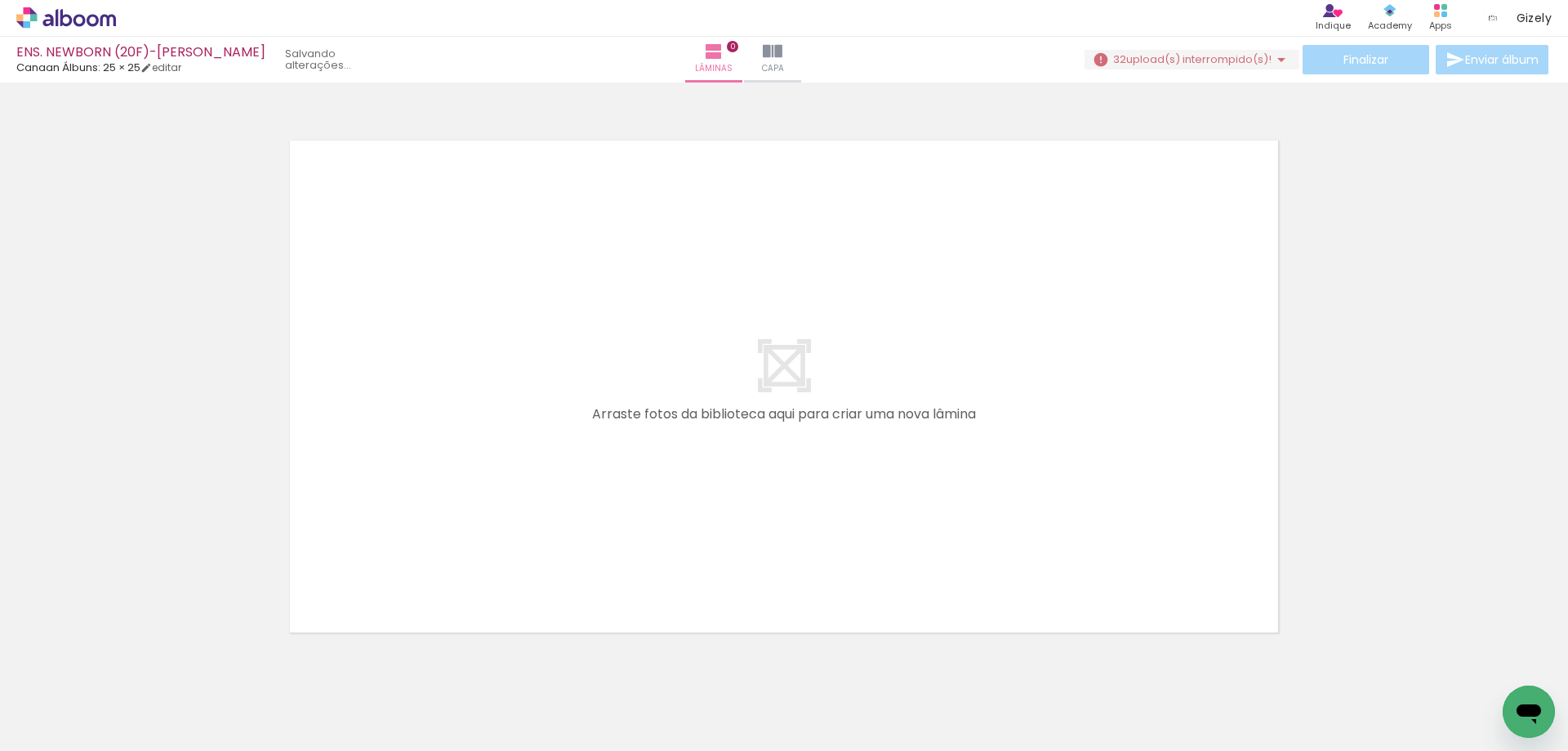
click at [129, 661] on iron-icon at bounding box center [128, 663] width 17 height 17
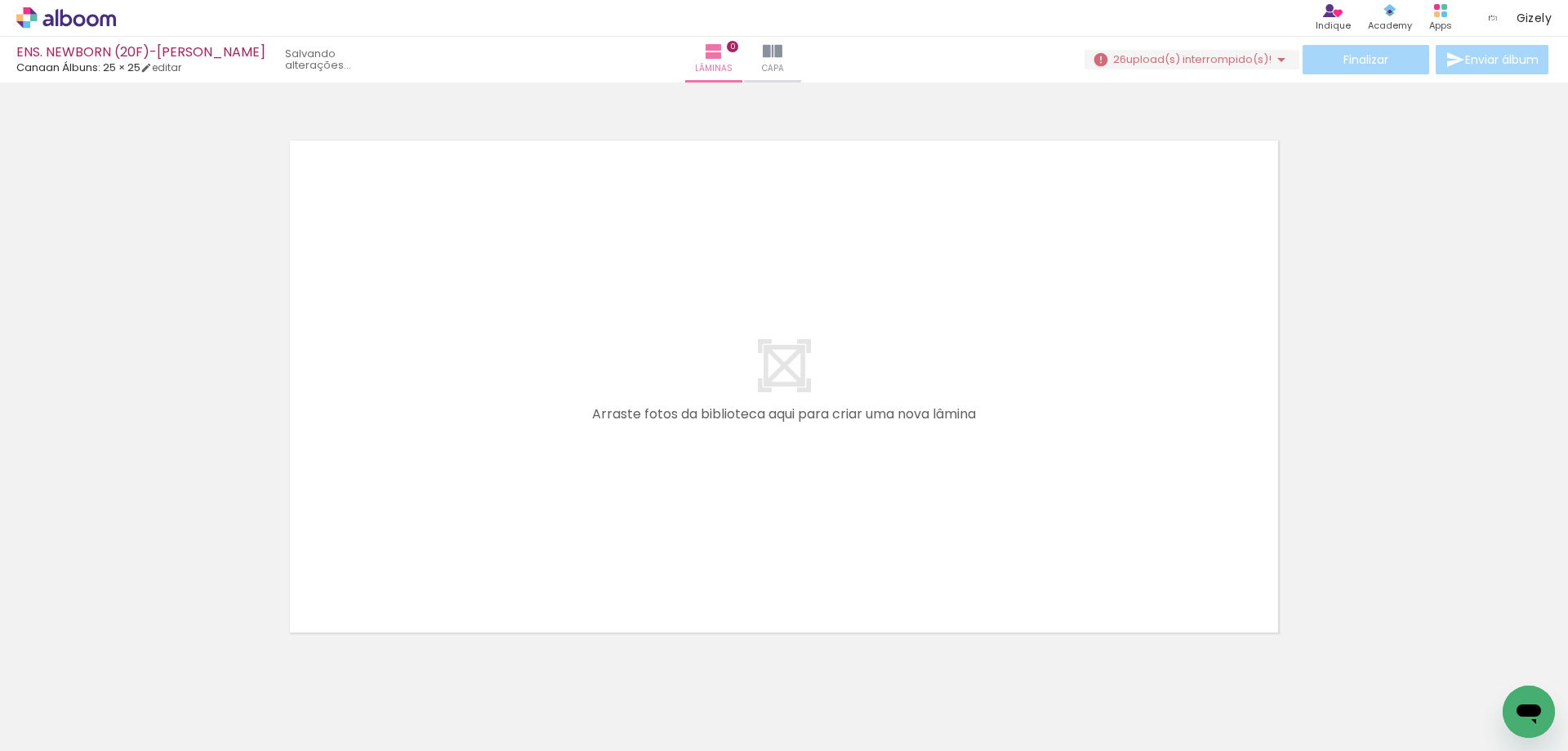
click at [129, 661] on iron-icon at bounding box center [128, 663] width 17 height 17
click at [129, 661] on iron-horizontal-list at bounding box center [117, 700] width 33 height 102
click at [137, 665] on iron-icon at bounding box center [128, 663] width 17 height 17
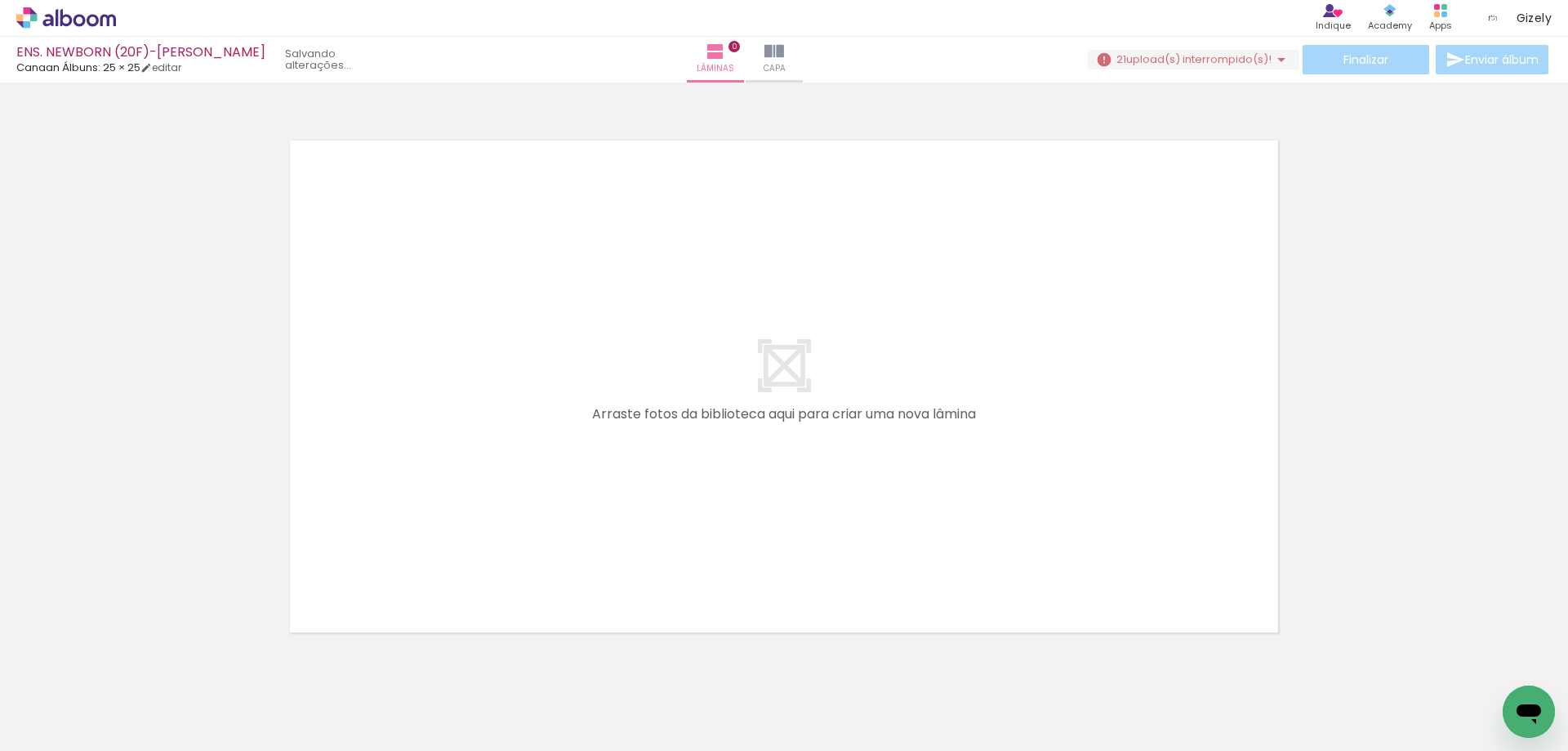
click at [137, 665] on iron-icon at bounding box center [128, 663] width 17 height 17
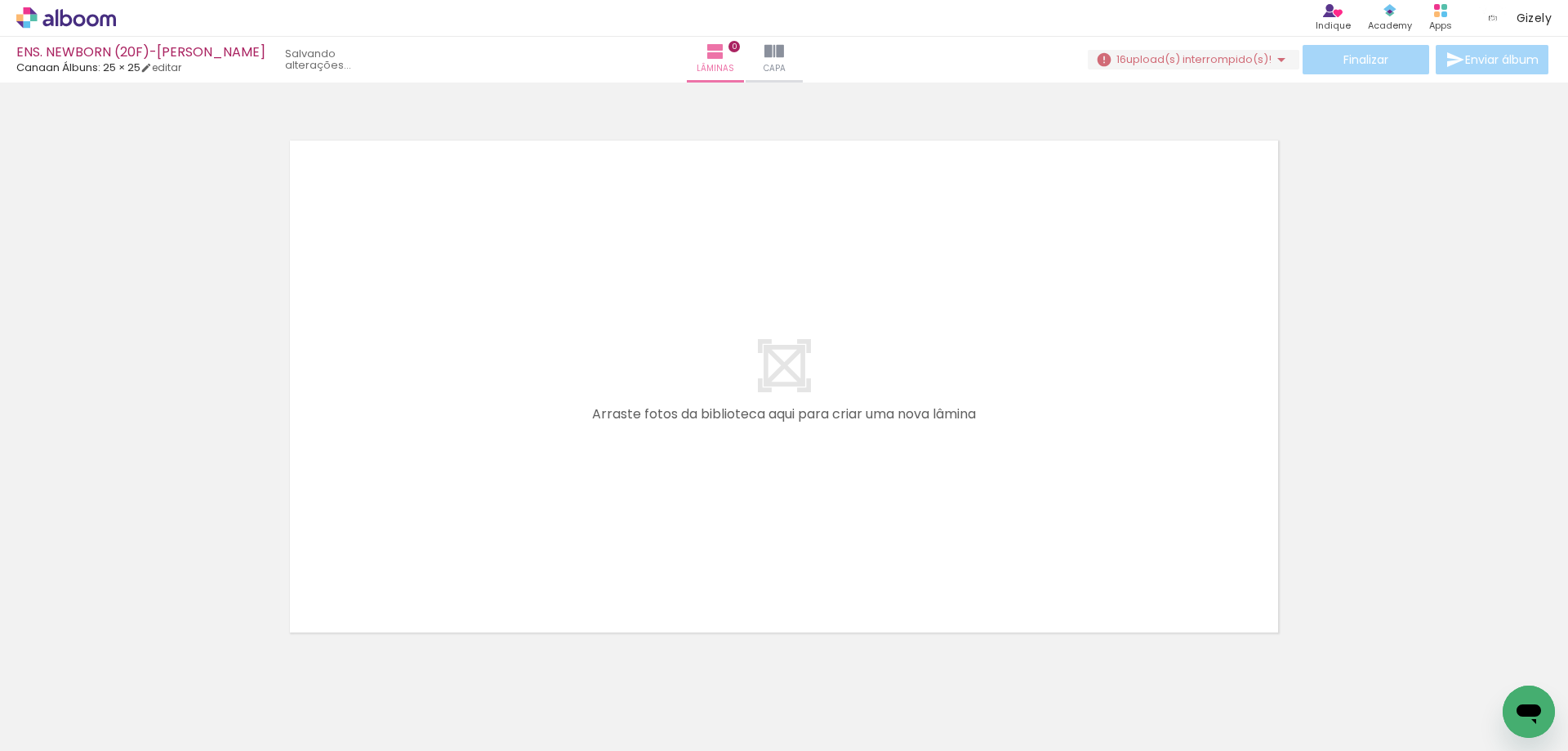
click at [137, 665] on iron-icon at bounding box center [128, 663] width 17 height 17
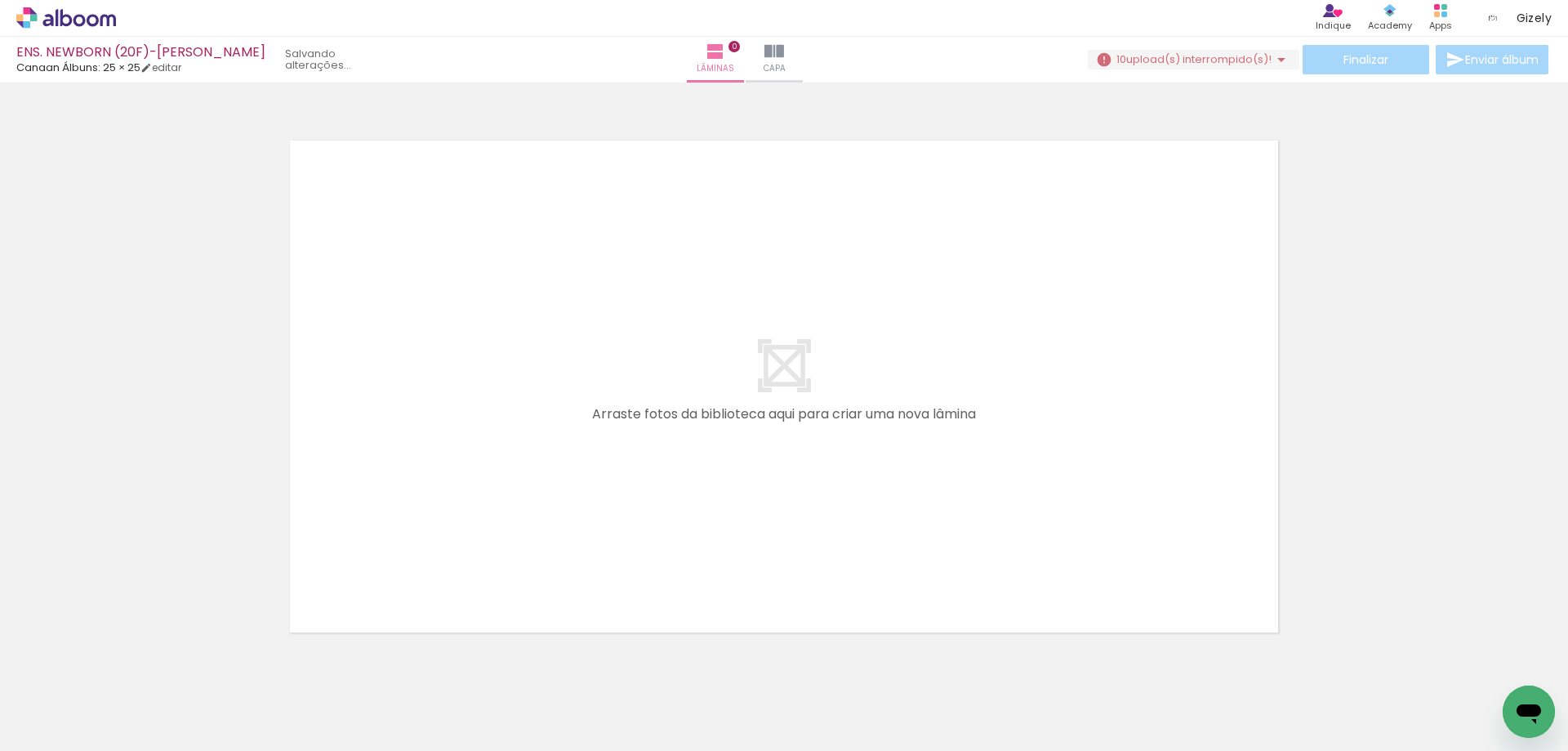
click at [137, 665] on iron-icon at bounding box center [128, 663] width 17 height 17
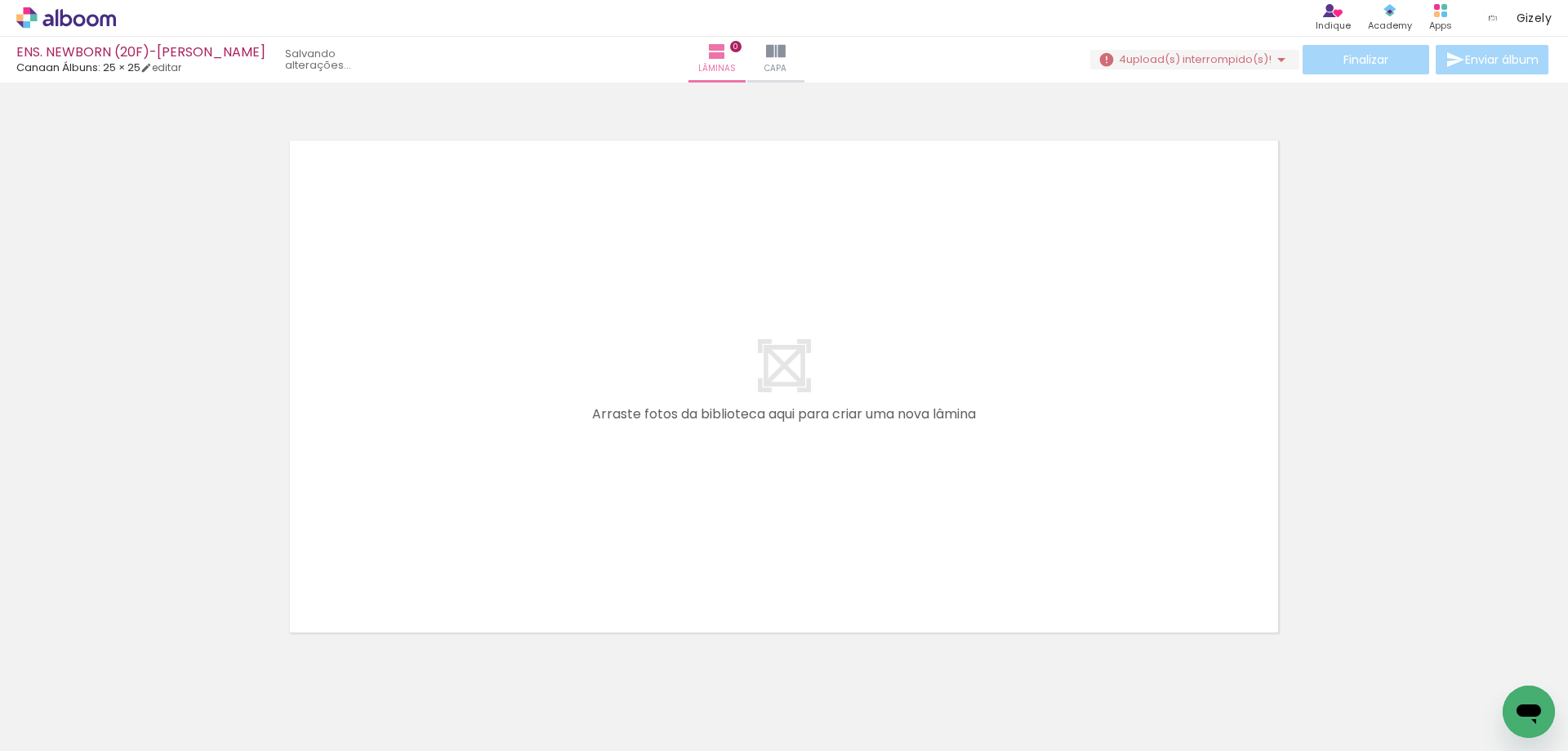
click at [137, 665] on iron-icon at bounding box center [128, 663] width 17 height 17
click at [1283, 60] on iron-icon at bounding box center [1282, 60] width 20 height 20
click at [1246, 82] on paper-item "IMG_5672.jpg" at bounding box center [1190, 89] width 202 height 30
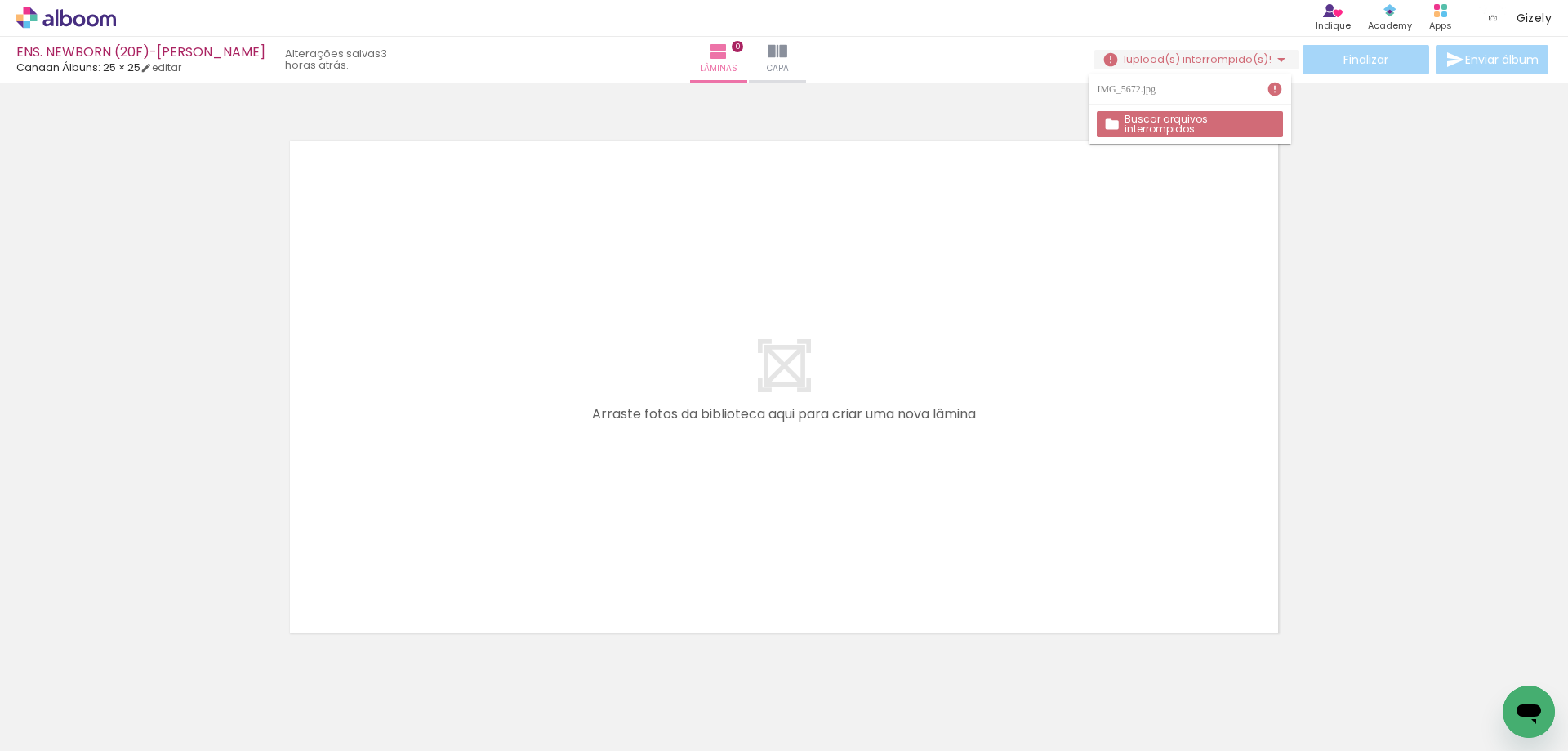
click at [1273, 91] on iron-icon at bounding box center [1274, 89] width 16 height 16
click at [0, 0] on slot "Buscar arquivos interrompidos" at bounding box center [0, 0] width 0 height 0
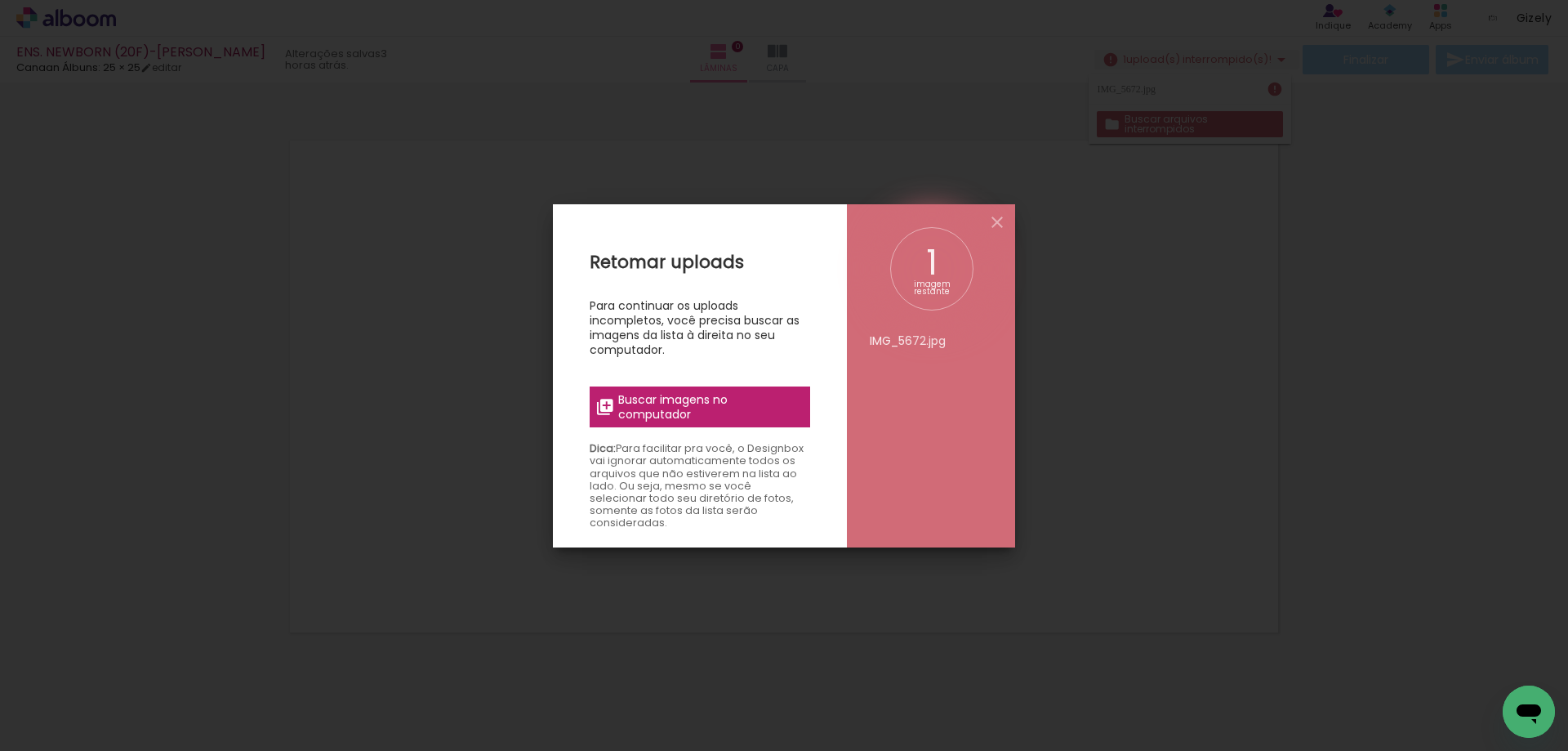
click at [758, 403] on span "Buscar imagens no computador" at bounding box center [709, 406] width 182 height 29
click at [0, 0] on input "file" at bounding box center [0, 0] width 0 height 0
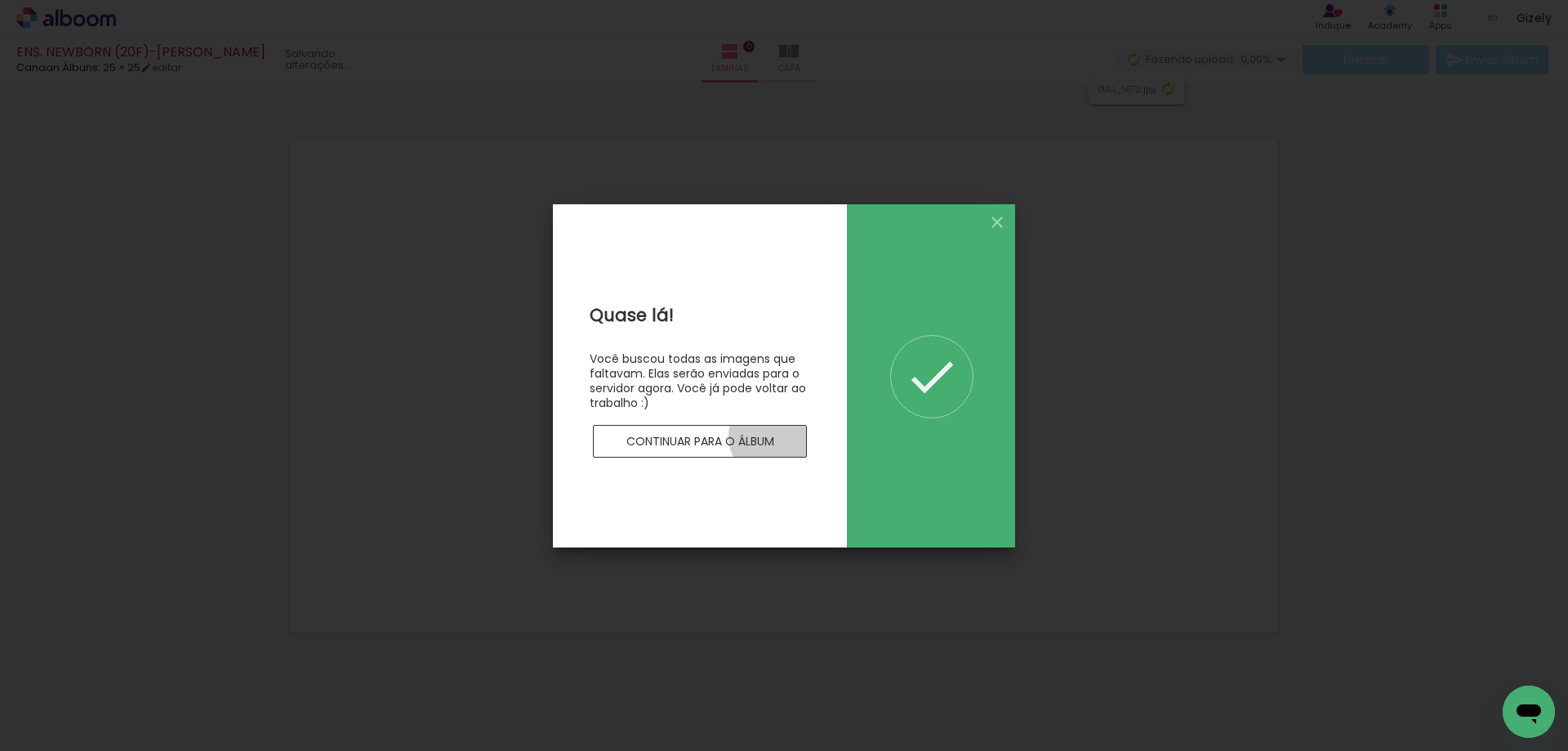
click at [0, 0] on slot "Continuar para o álbum" at bounding box center [0, 0] width 0 height 0
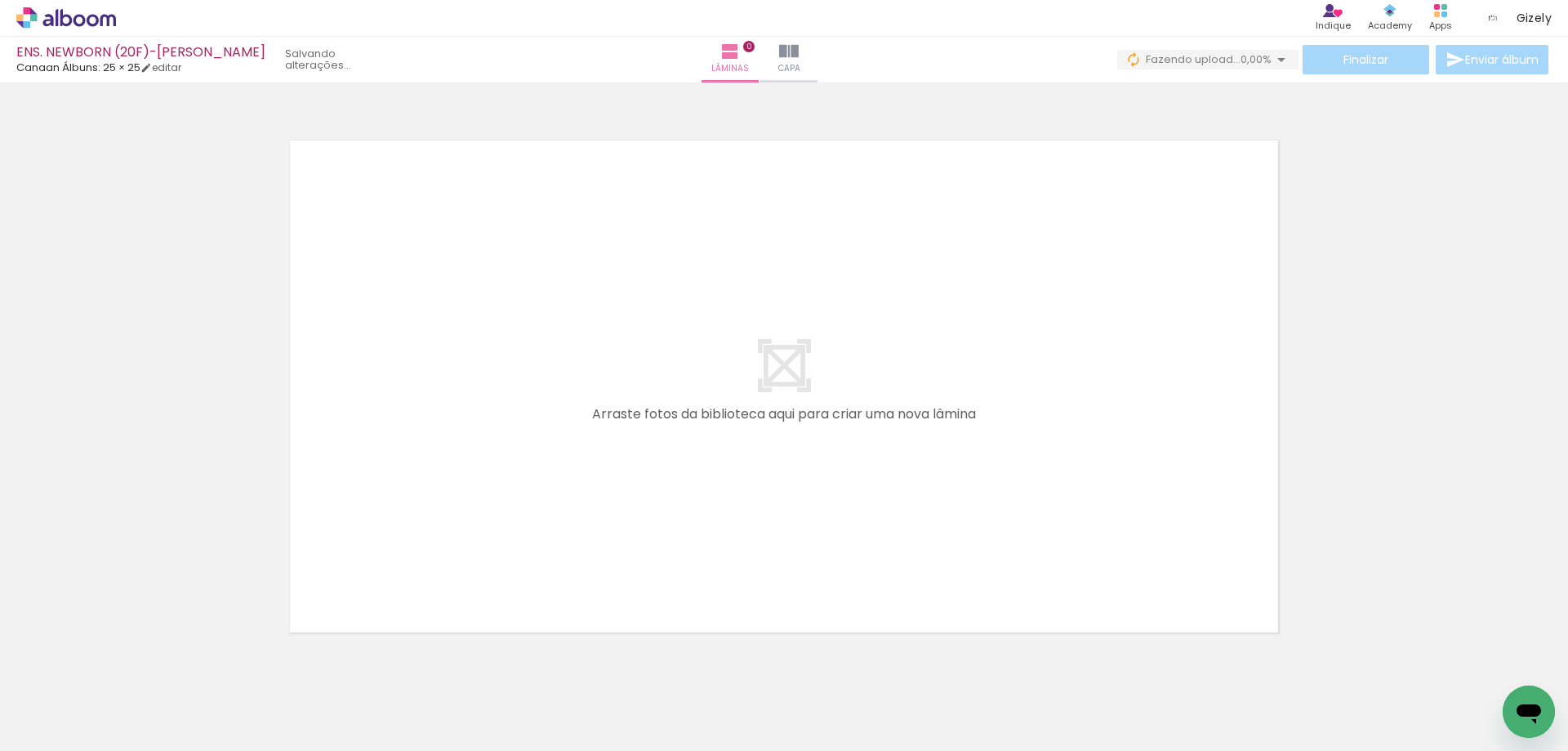
click at [133, 658] on iron-icon at bounding box center [128, 663] width 17 height 17
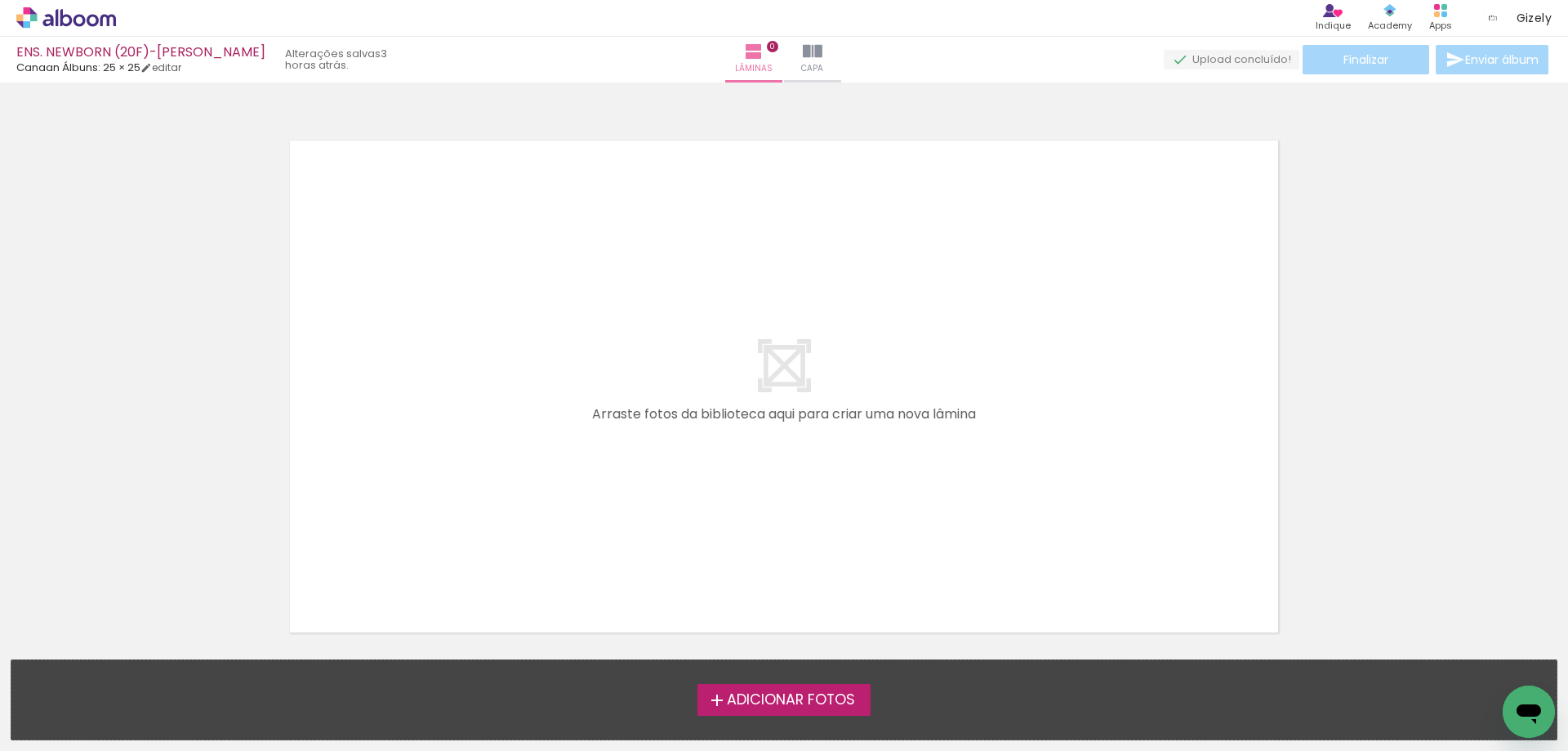
click at [815, 707] on span "Adicionar Fotos" at bounding box center [791, 700] width 129 height 14
click at [0, 0] on input "file" at bounding box center [0, 0] width 0 height 0
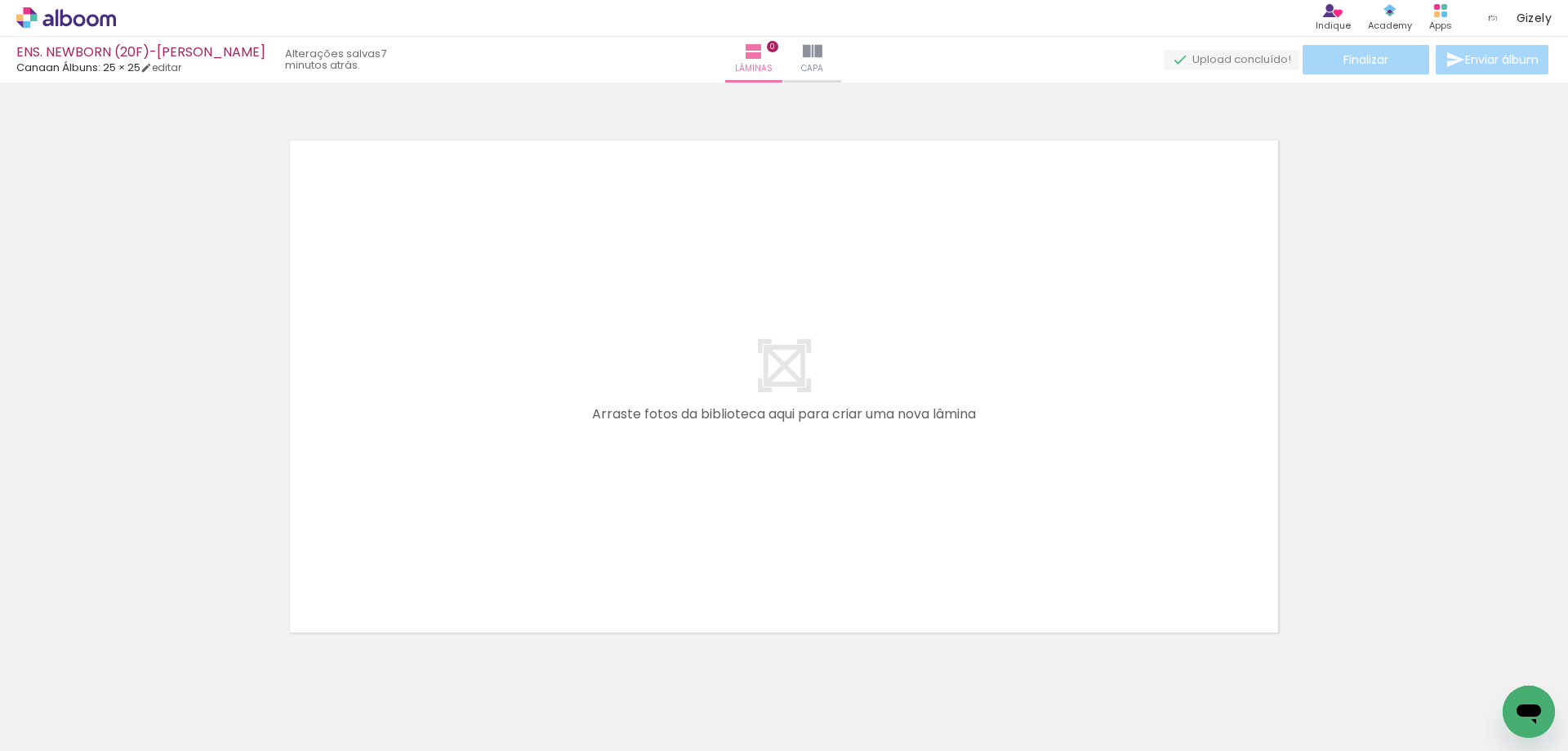
scroll to position [0, 1497]
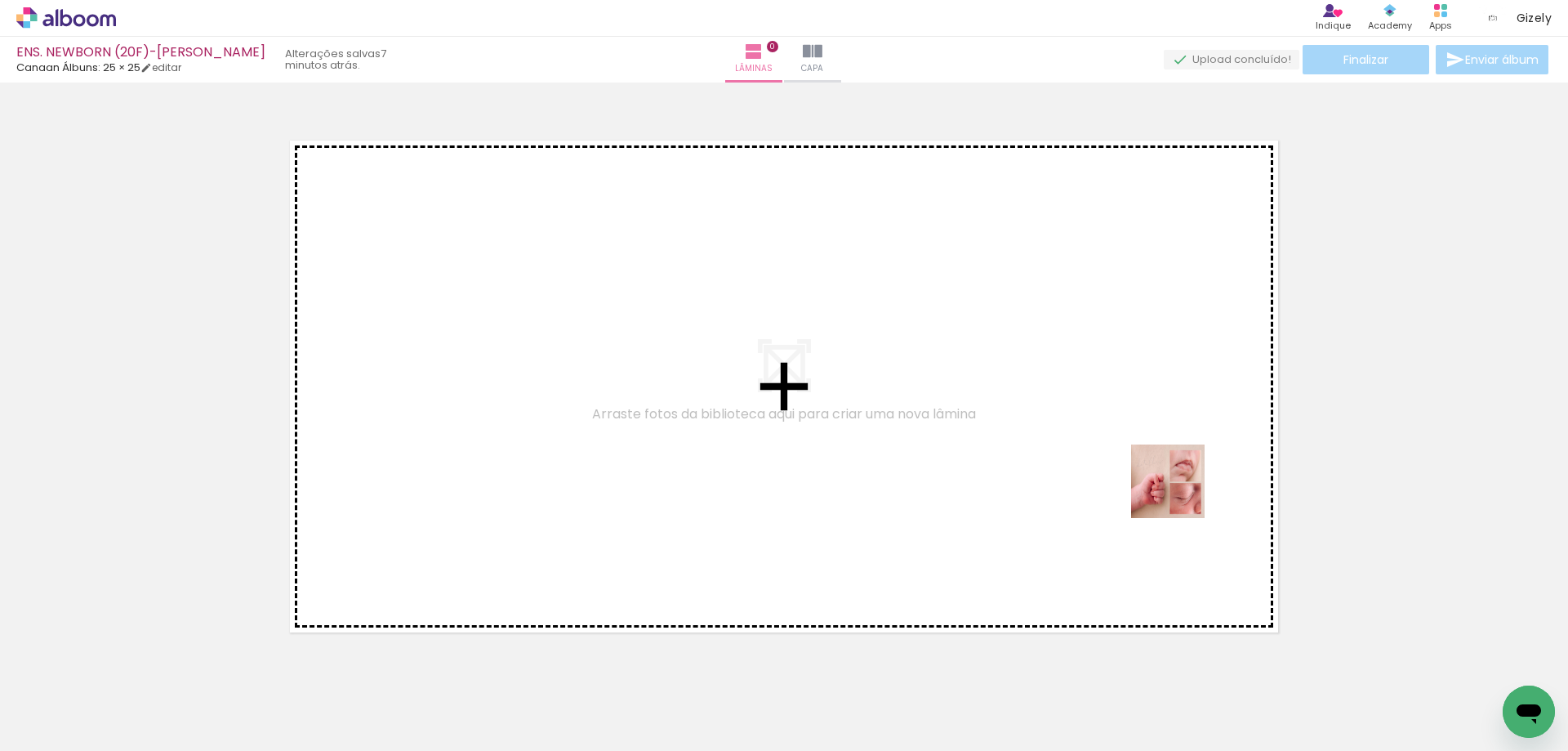
drag, startPoint x: 1330, startPoint y: 706, endPoint x: 1097, endPoint y: 408, distance: 378.3
click at [1097, 408] on quentale-workspace at bounding box center [784, 375] width 1568 height 751
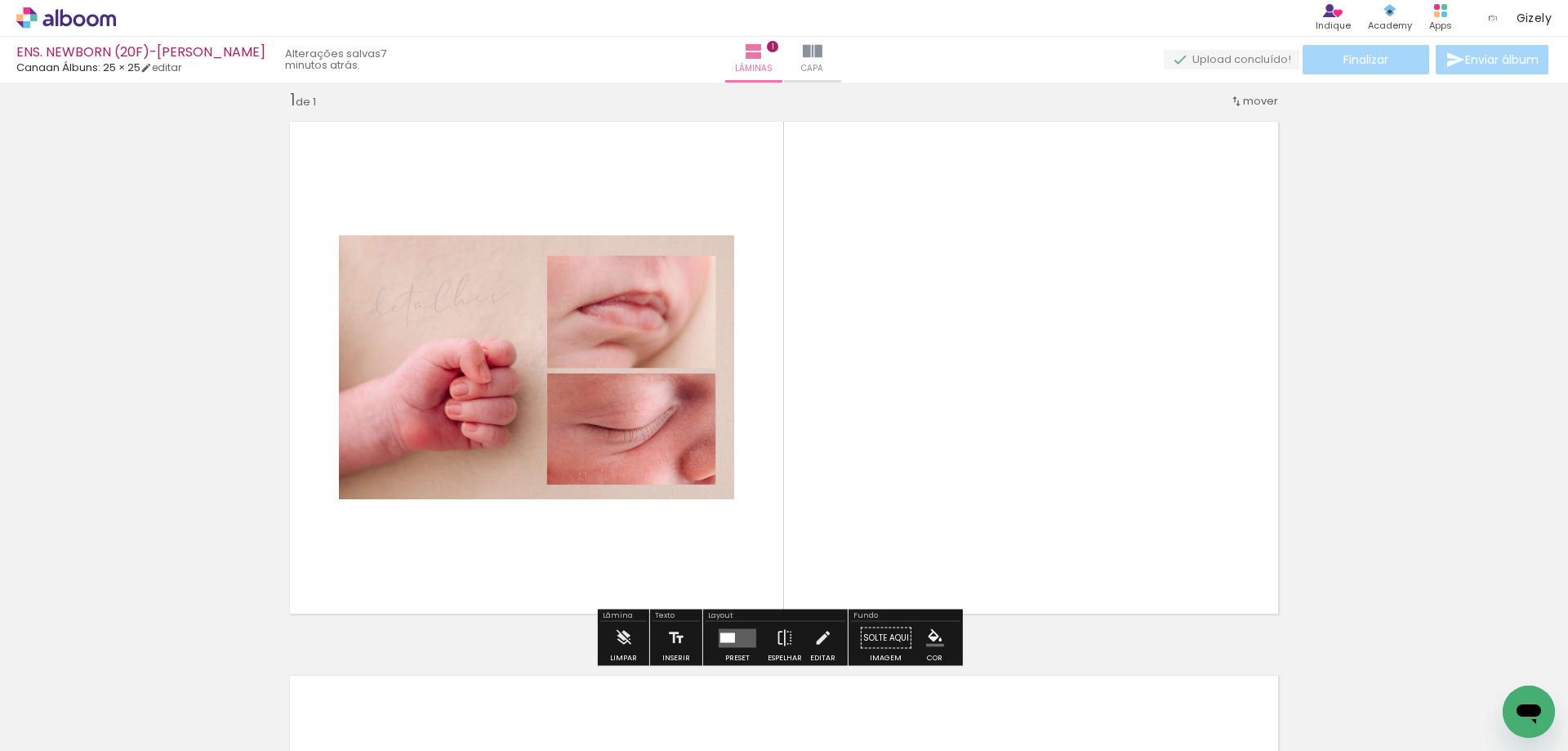
scroll to position [21, 0]
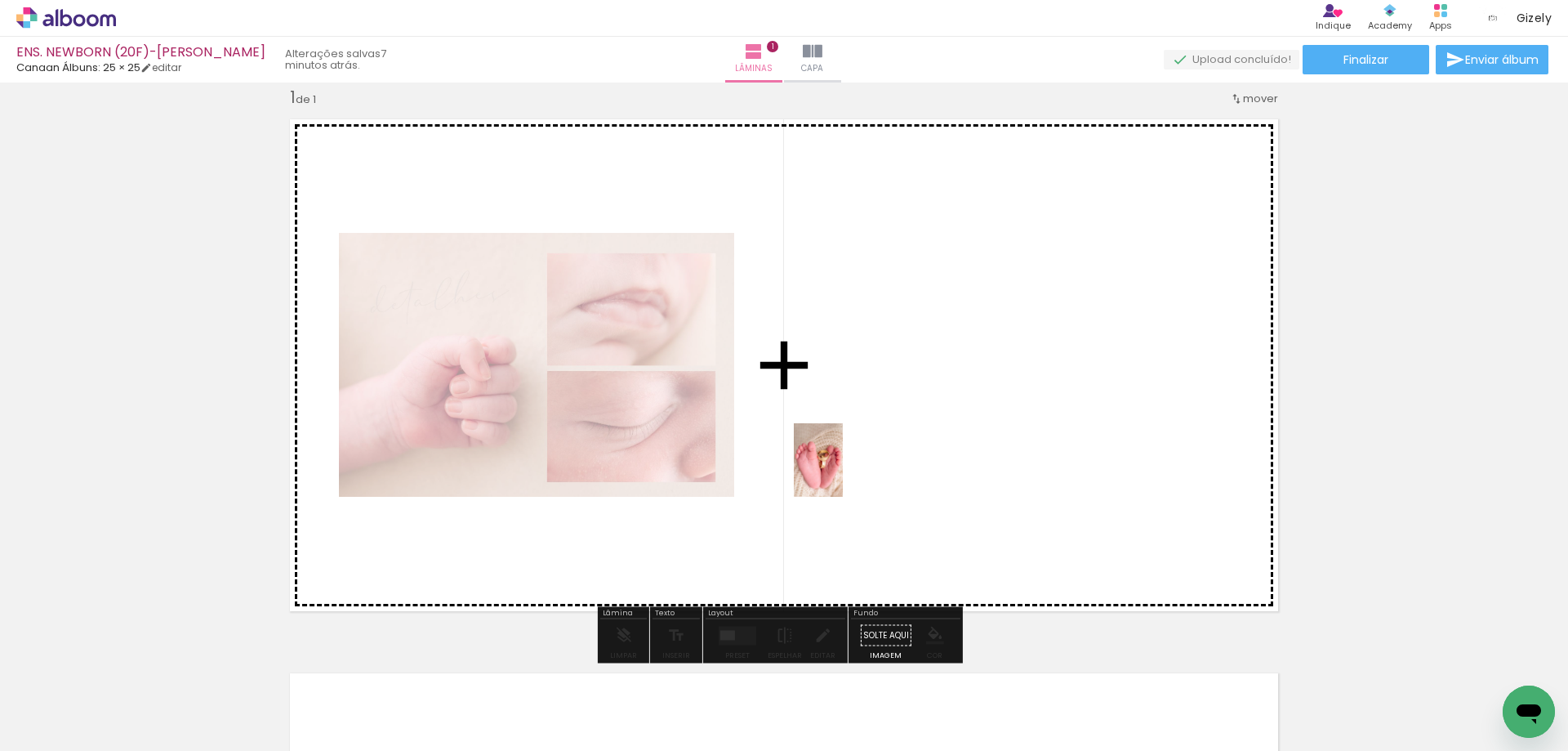
drag, startPoint x: 876, startPoint y: 702, endPoint x: 842, endPoint y: 465, distance: 239.4
click at [842, 465] on quentale-workspace at bounding box center [784, 375] width 1568 height 751
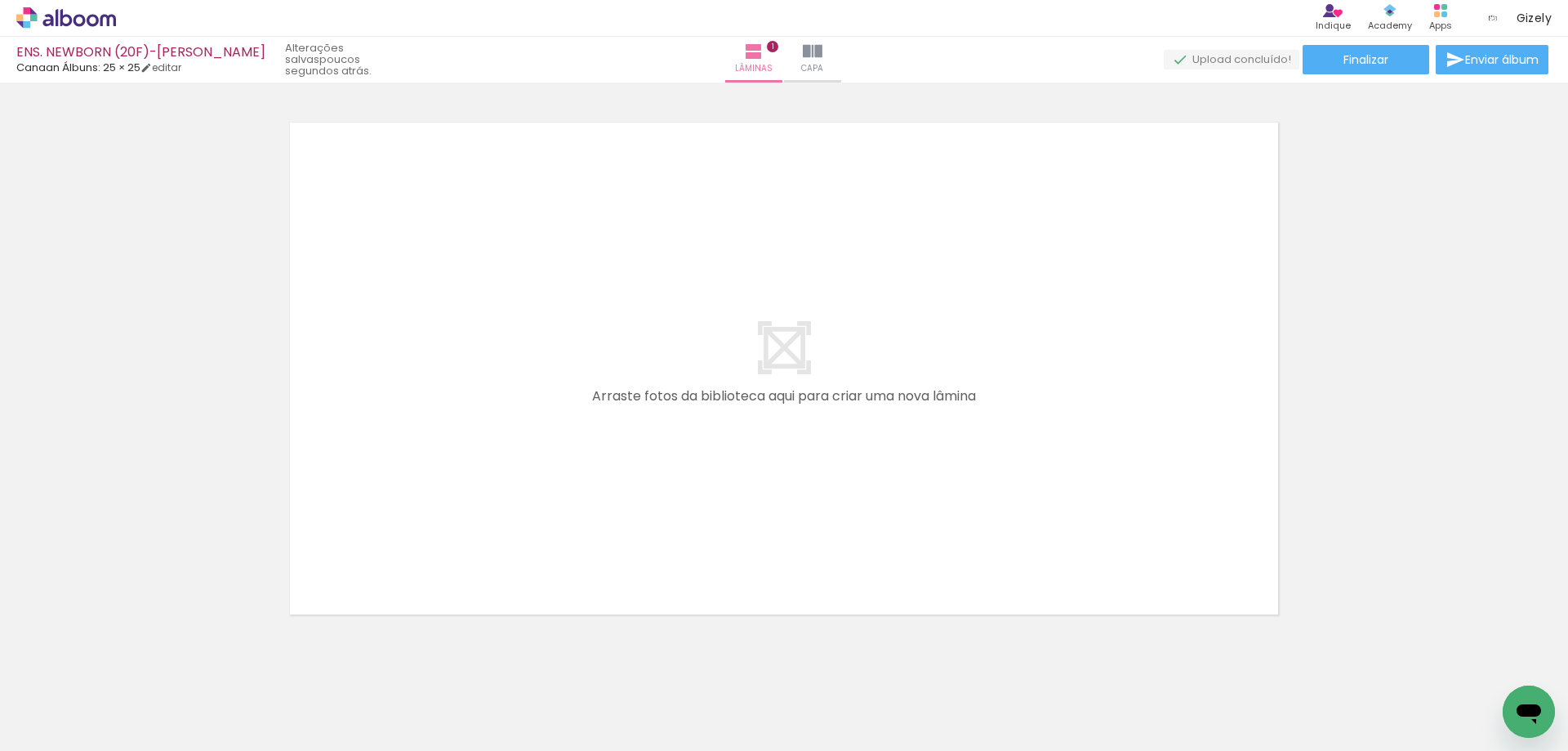
scroll to position [0, 0]
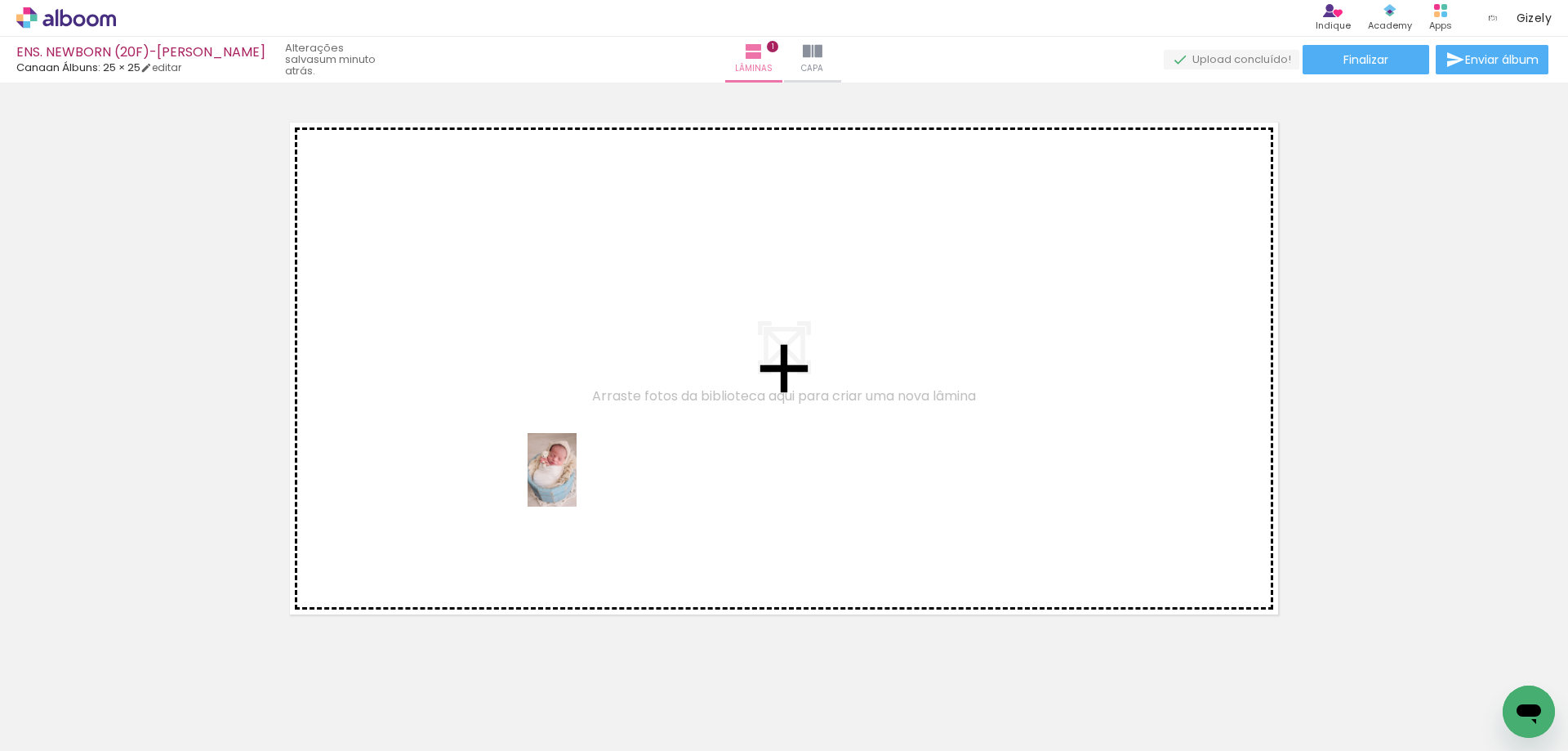
drag, startPoint x: 723, startPoint y: 691, endPoint x: 577, endPoint y: 482, distance: 254.9
click at [577, 482] on quentale-workspace at bounding box center [784, 375] width 1568 height 751
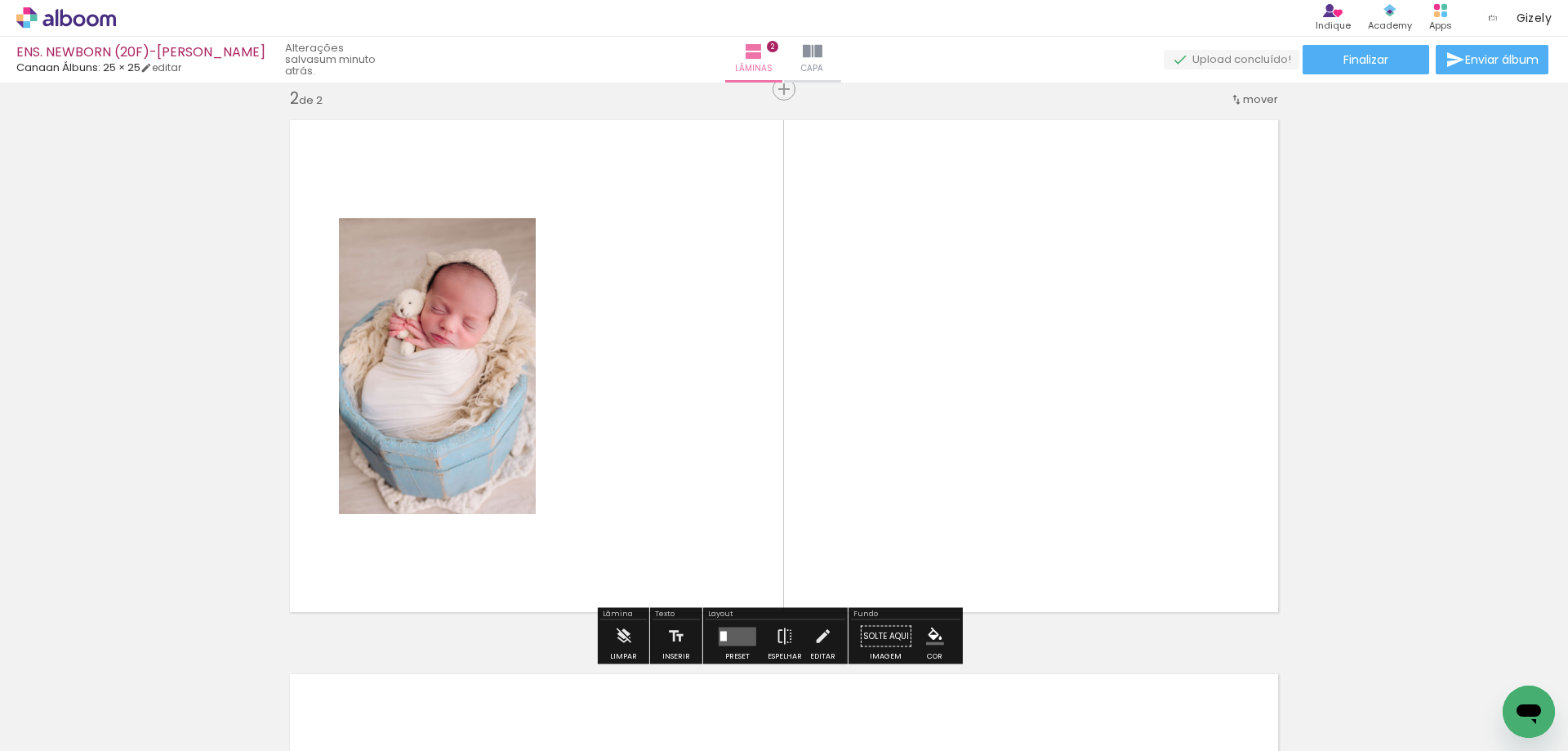
scroll to position [575, 0]
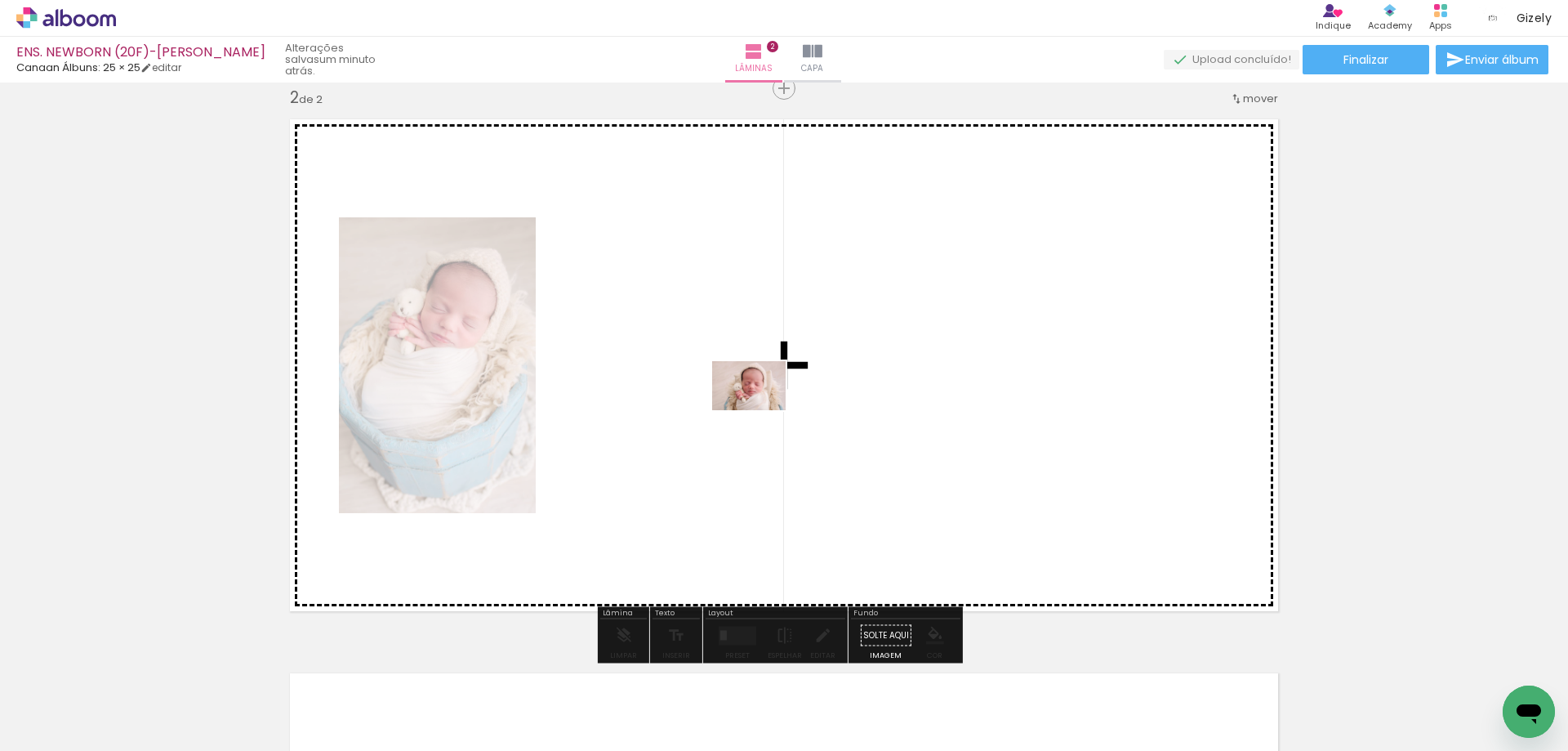
drag, startPoint x: 820, startPoint y: 649, endPoint x: 760, endPoint y: 402, distance: 254.2
click at [760, 402] on quentale-workspace at bounding box center [784, 375] width 1568 height 751
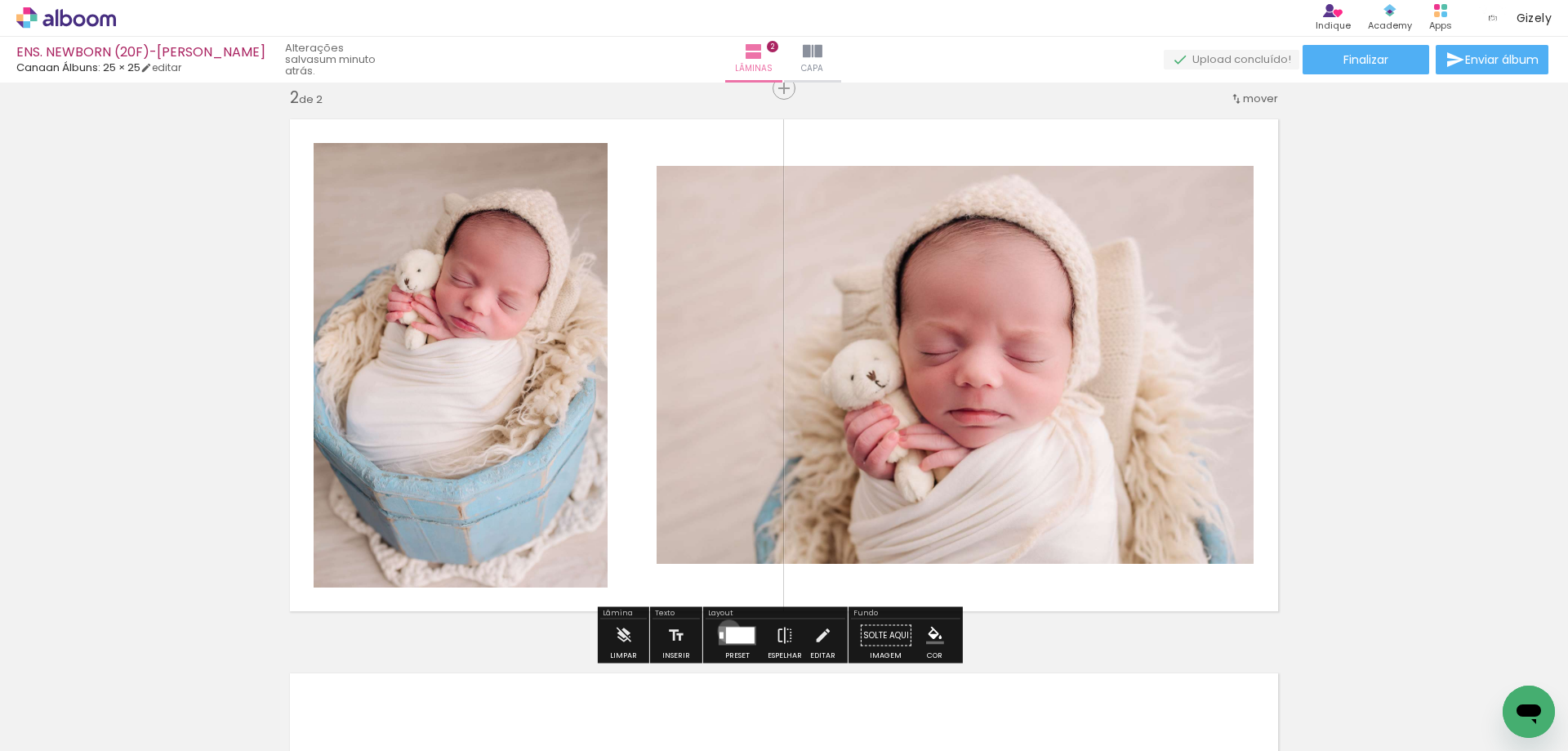
click at [726, 630] on div at bounding box center [741, 635] width 29 height 16
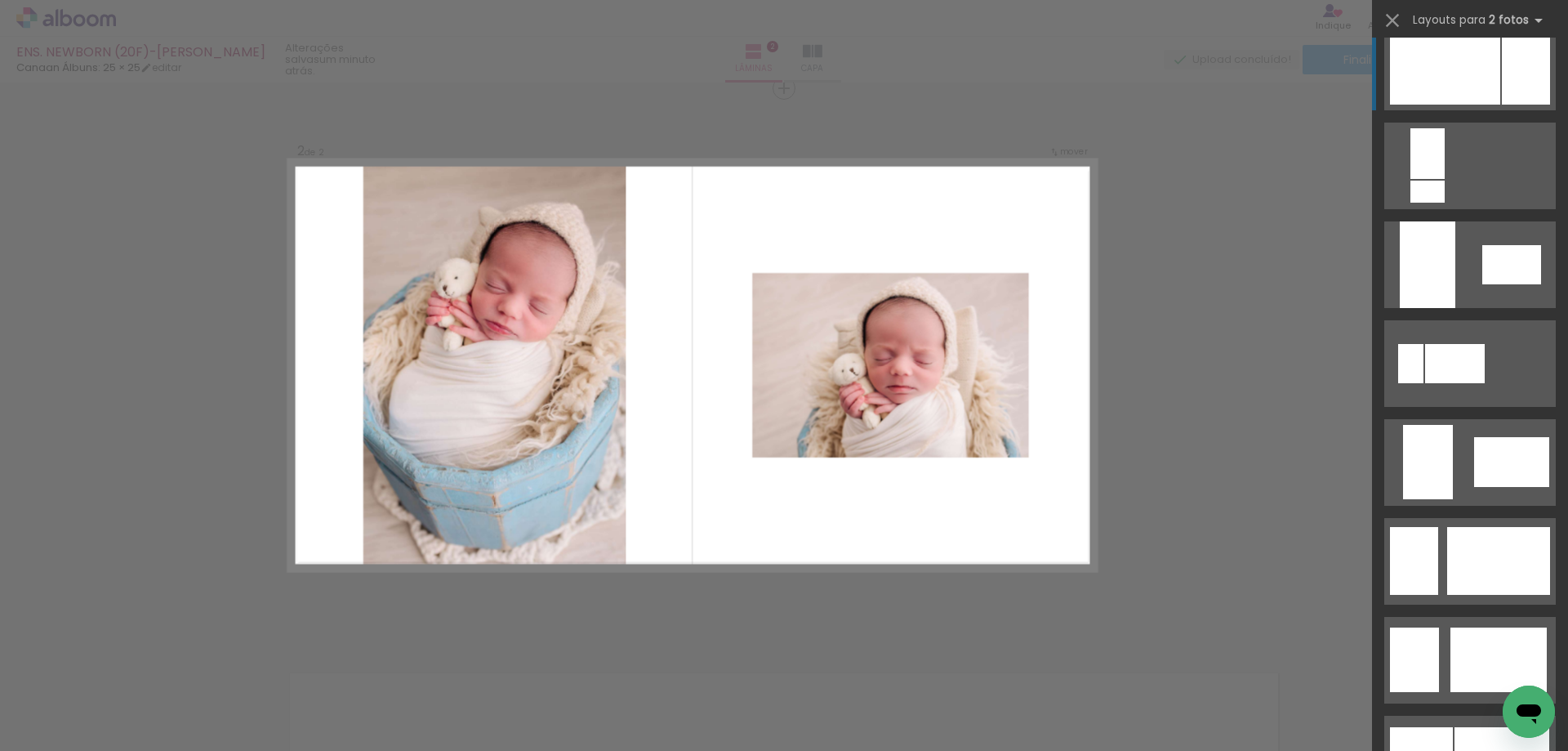
scroll to position [899, 0]
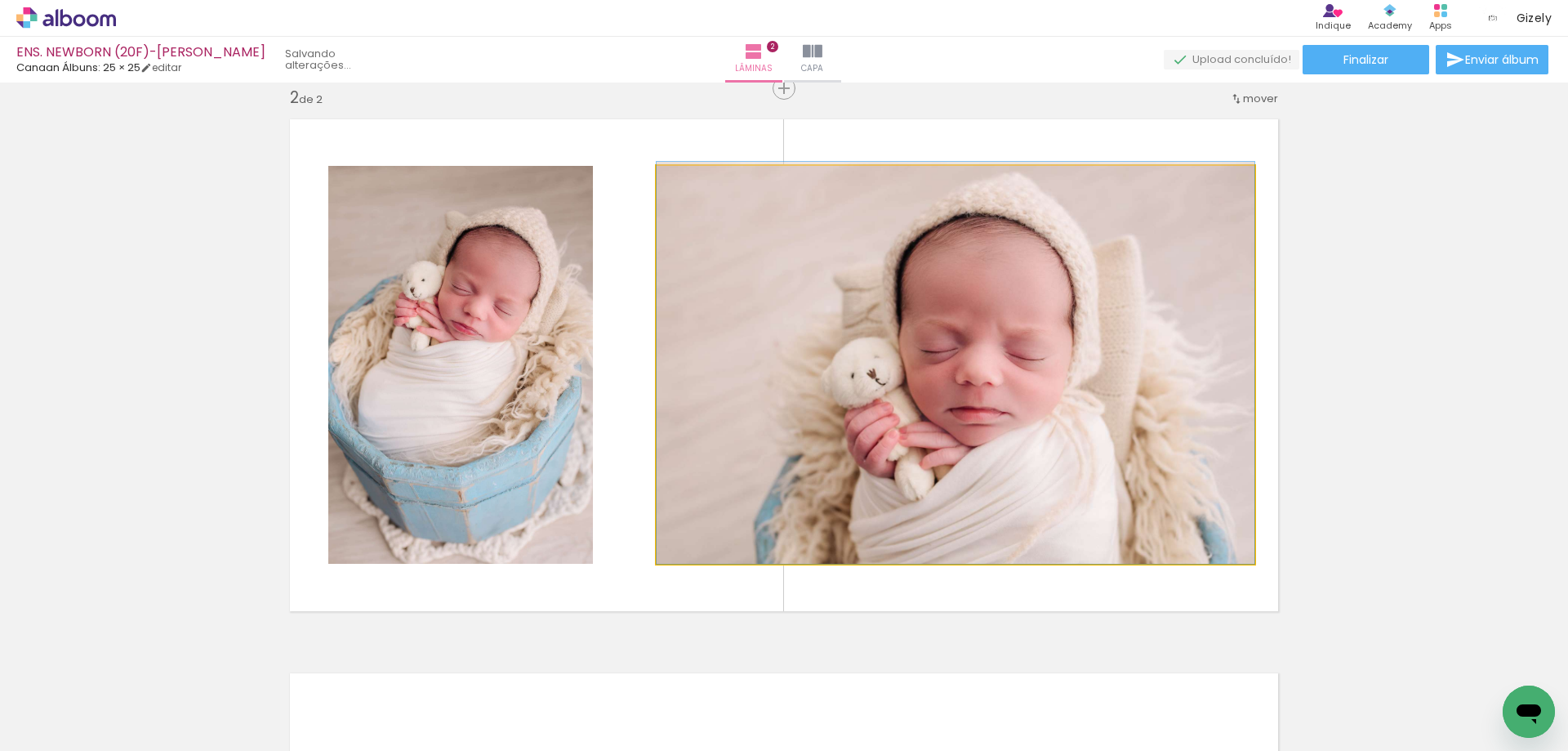
drag, startPoint x: 1094, startPoint y: 446, endPoint x: 1094, endPoint y: 429, distance: 17.0
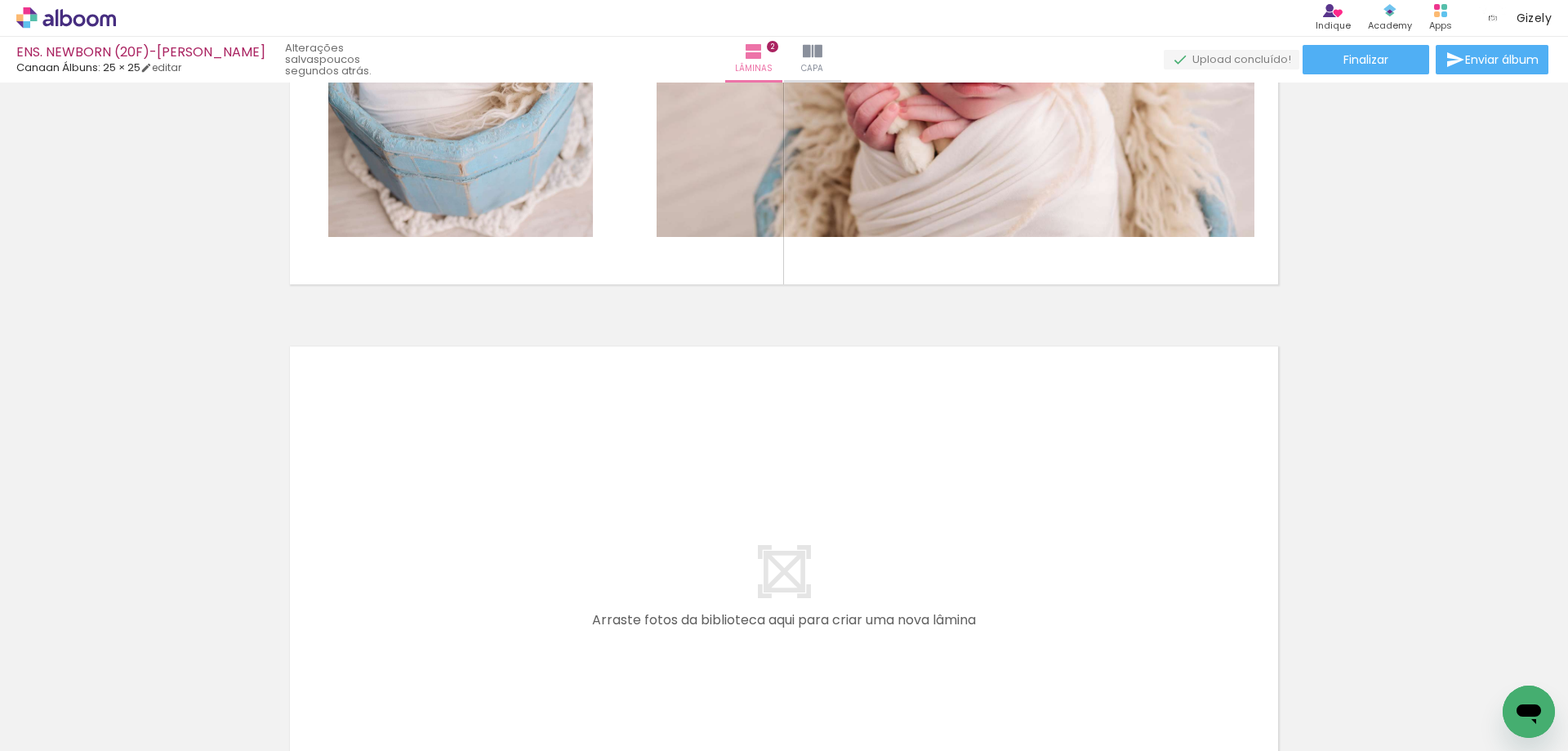
scroll to position [984, 0]
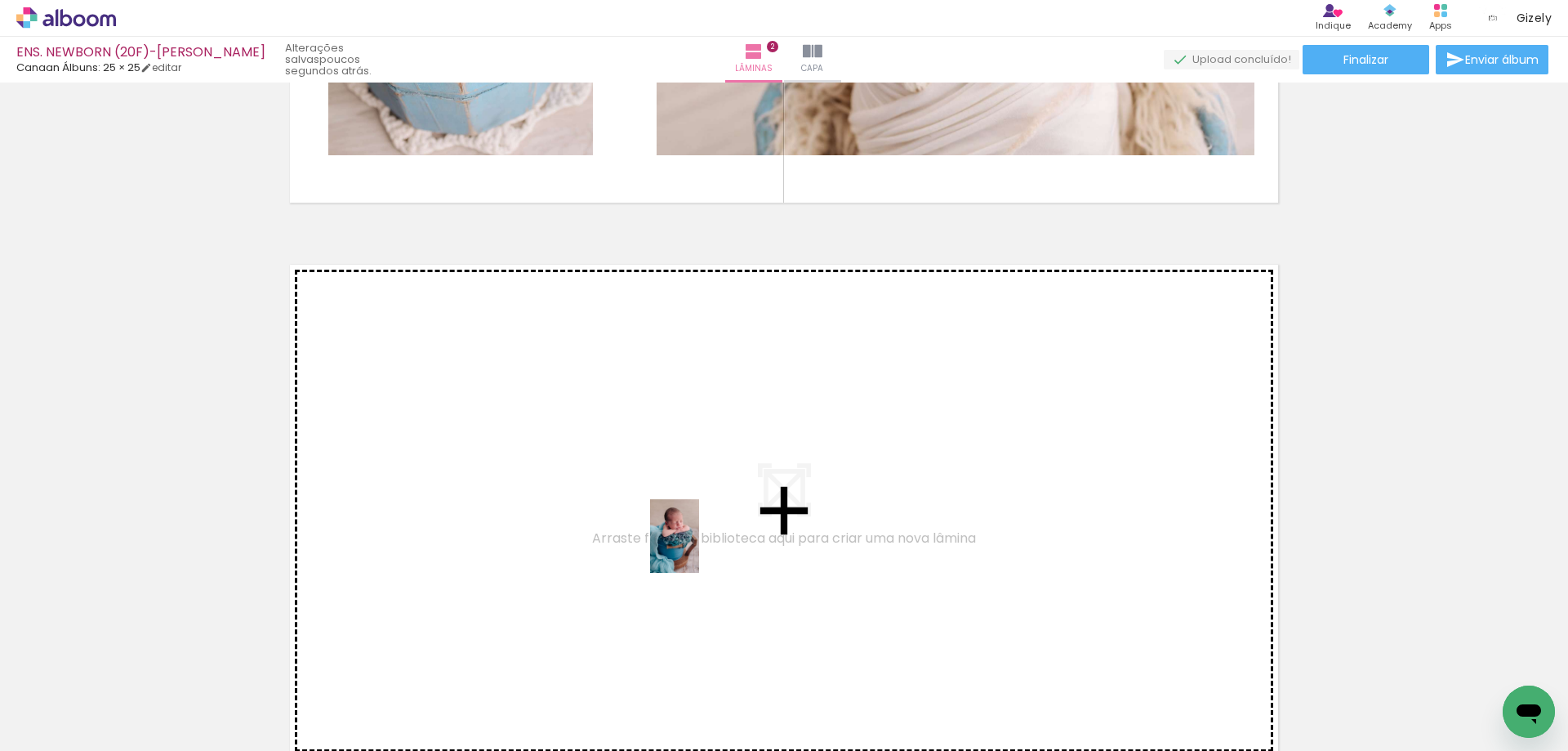
drag, startPoint x: 897, startPoint y: 689, endPoint x: 697, endPoint y: 547, distance: 245.3
click at [697, 547] on quentale-workspace at bounding box center [784, 375] width 1568 height 751
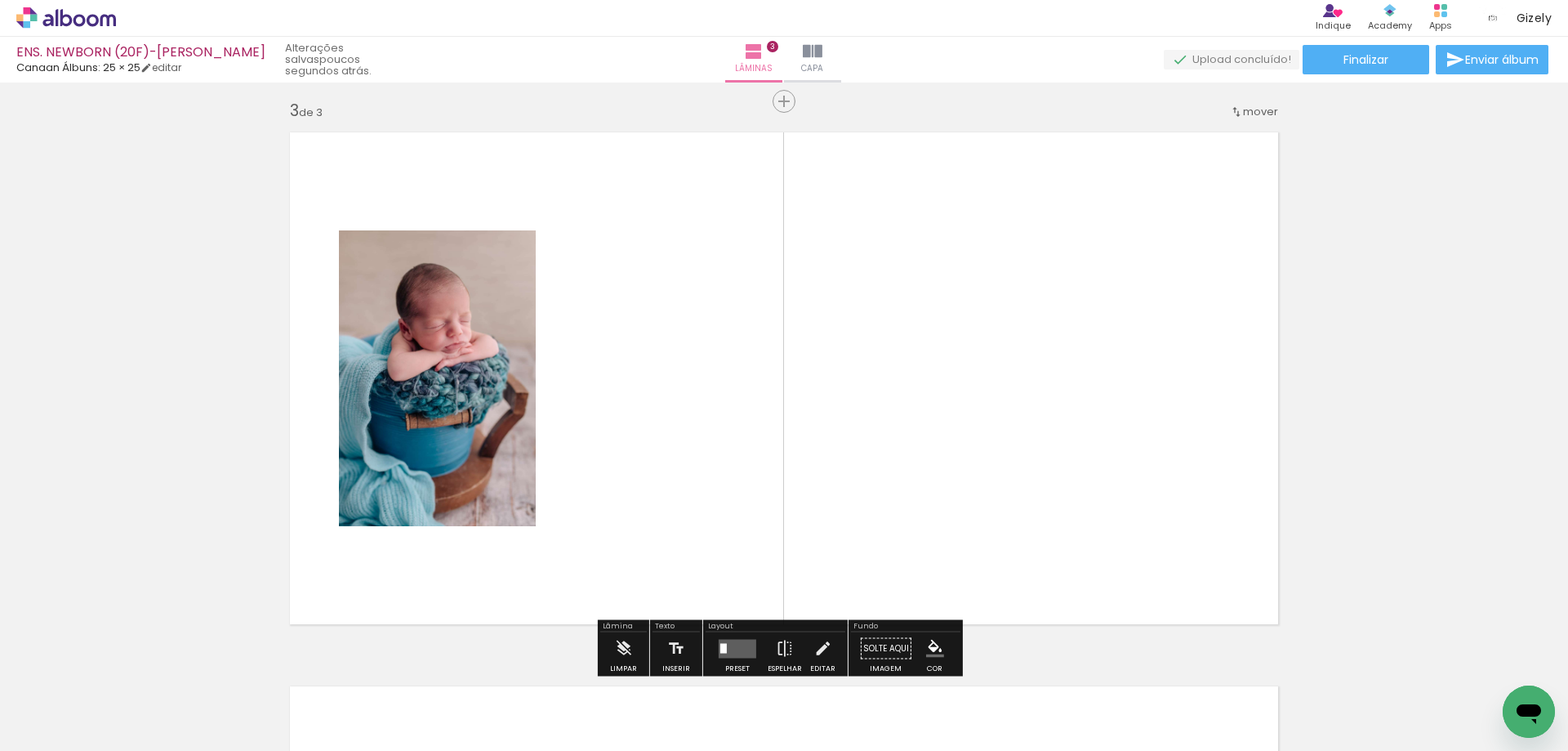
scroll to position [1130, 0]
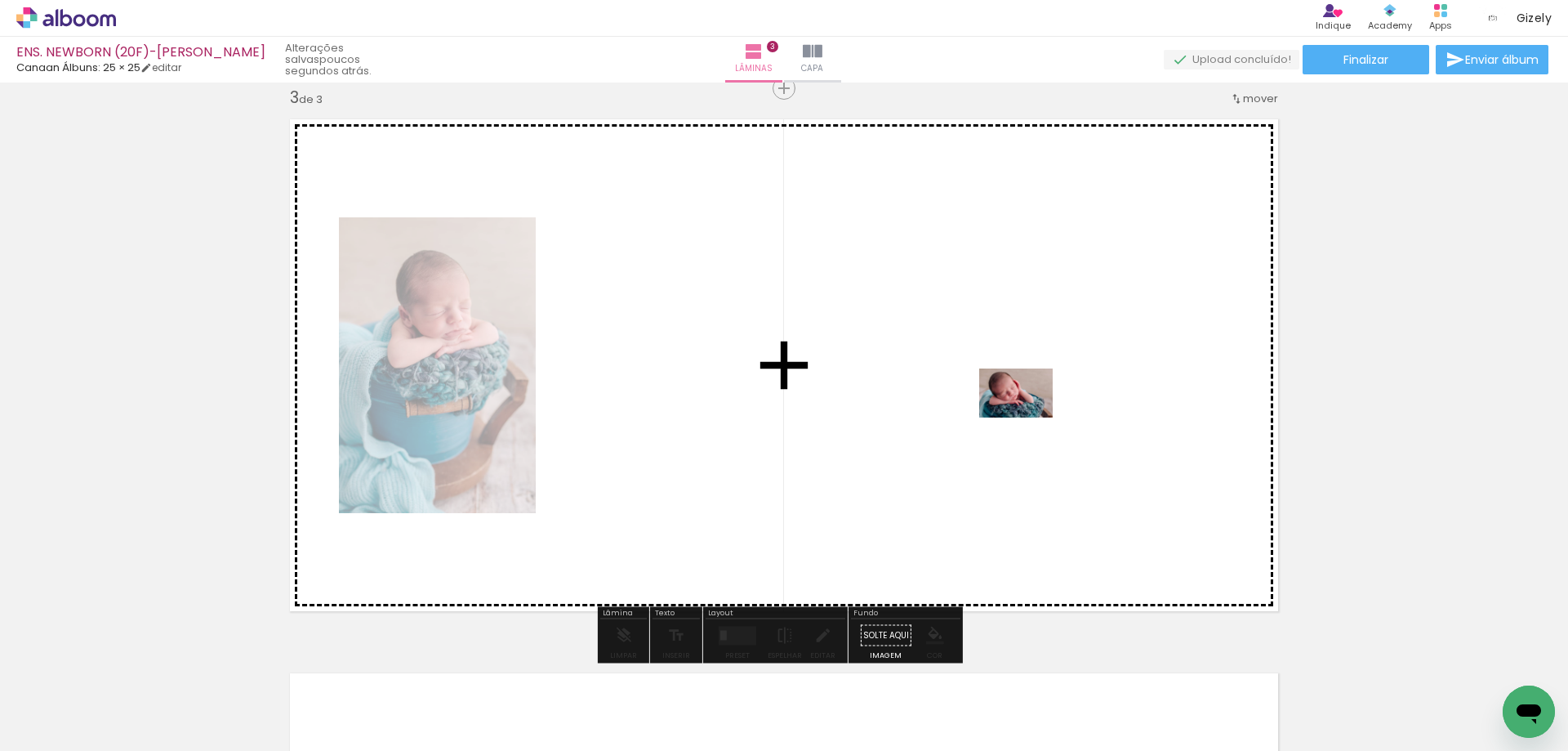
drag, startPoint x: 1021, startPoint y: 697, endPoint x: 1028, endPoint y: 418, distance: 279.1
click at [1028, 418] on quentale-workspace at bounding box center [784, 375] width 1568 height 751
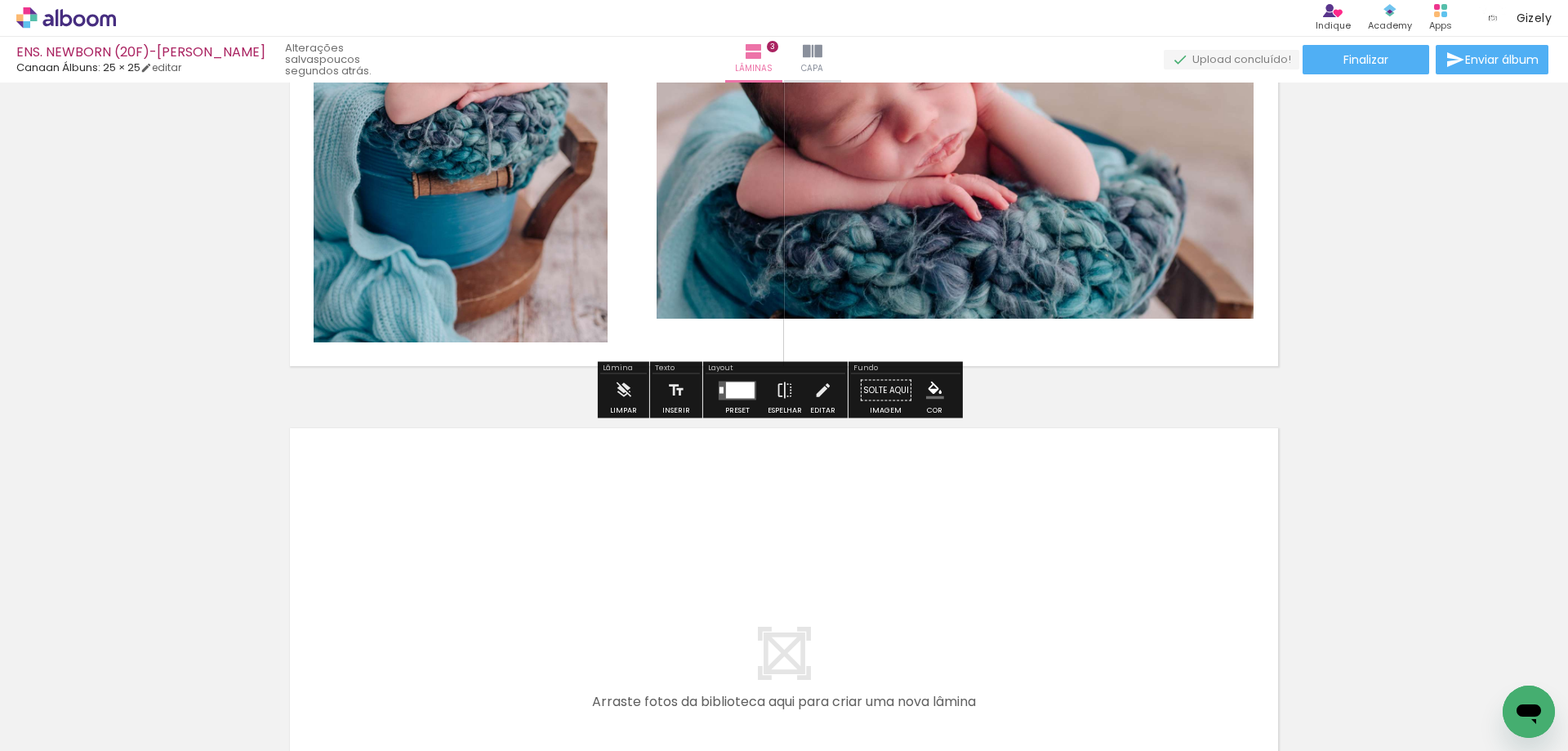
scroll to position [1538, 0]
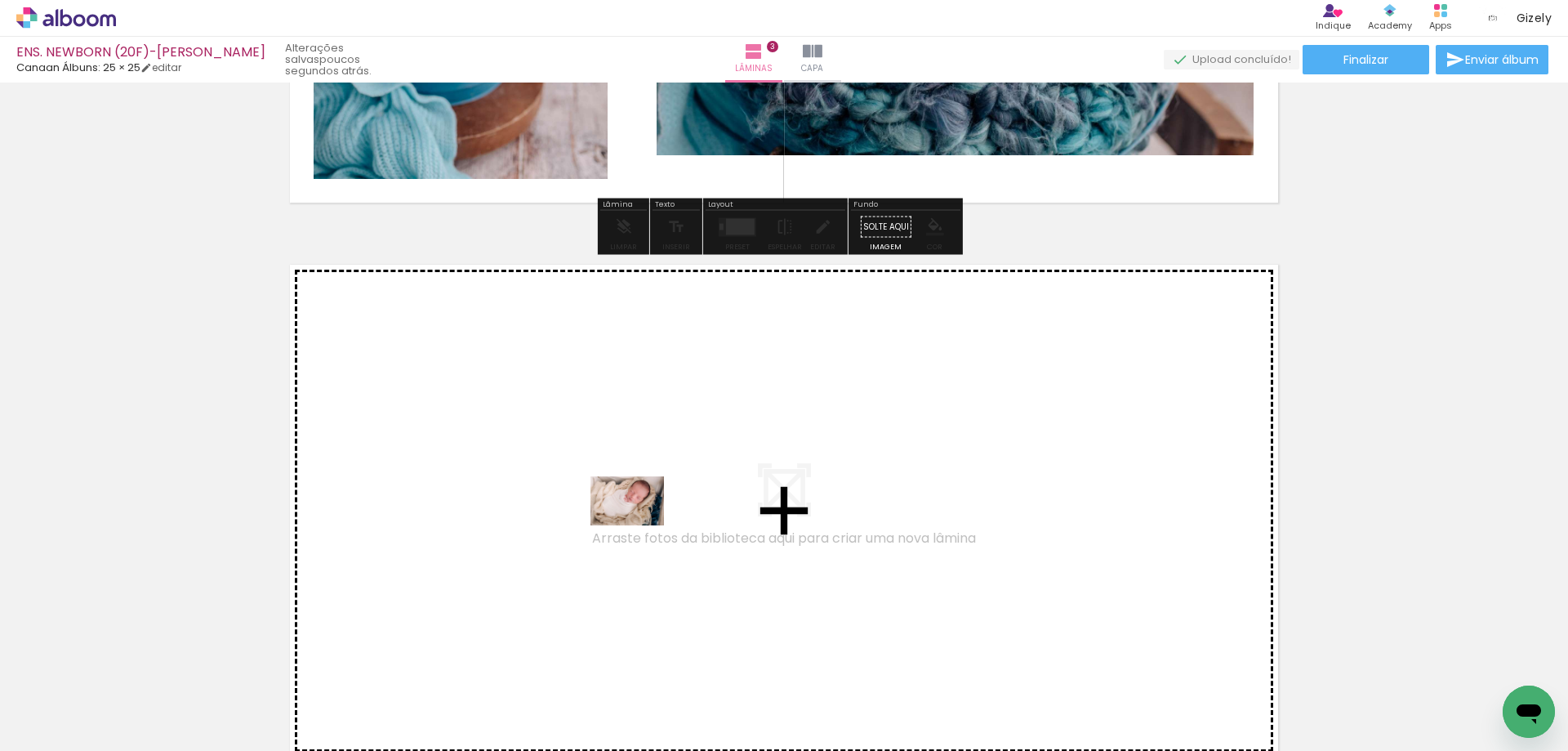
drag, startPoint x: 651, startPoint y: 699, endPoint x: 640, endPoint y: 521, distance: 178.3
click at [640, 521] on quentale-workspace at bounding box center [784, 375] width 1568 height 751
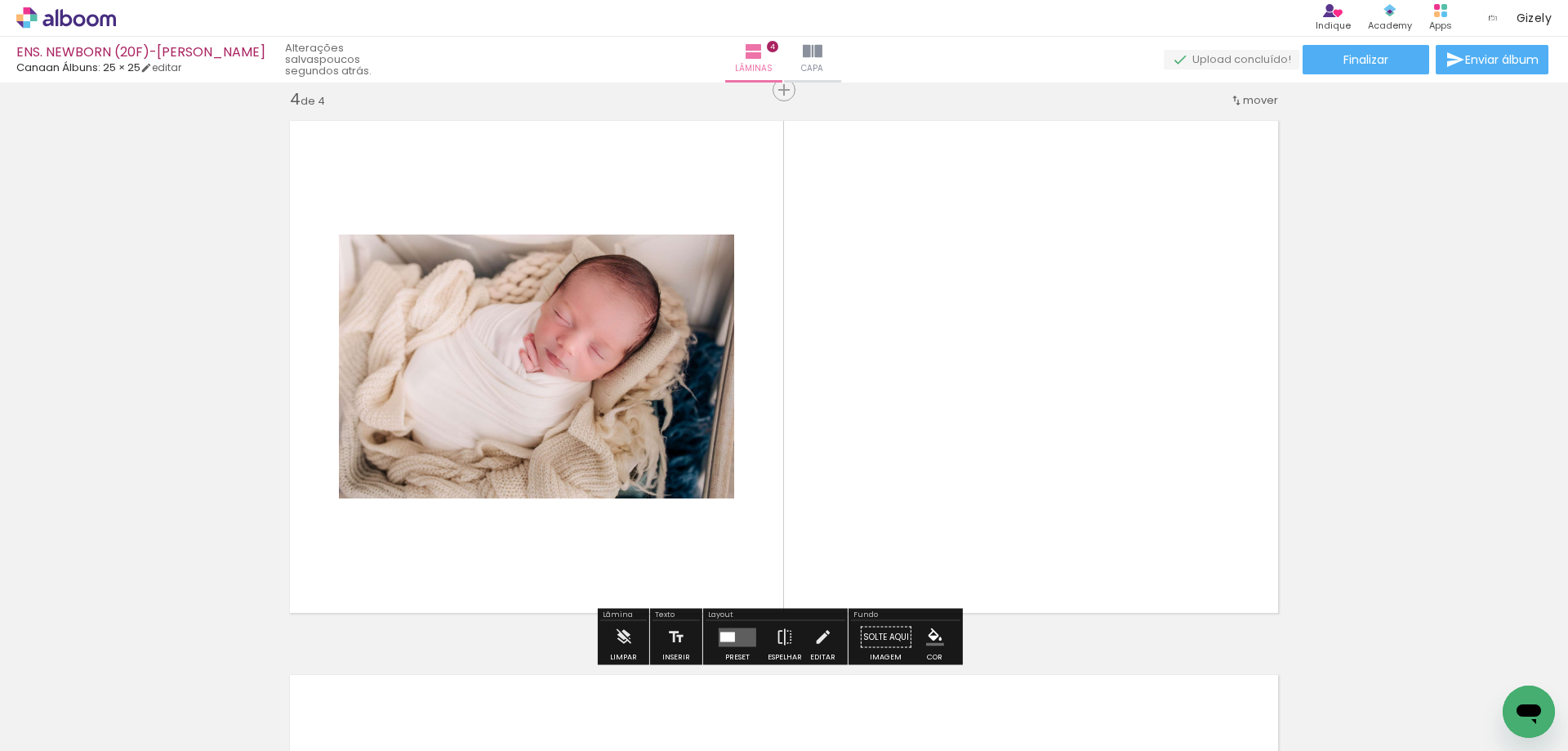
scroll to position [1683, 0]
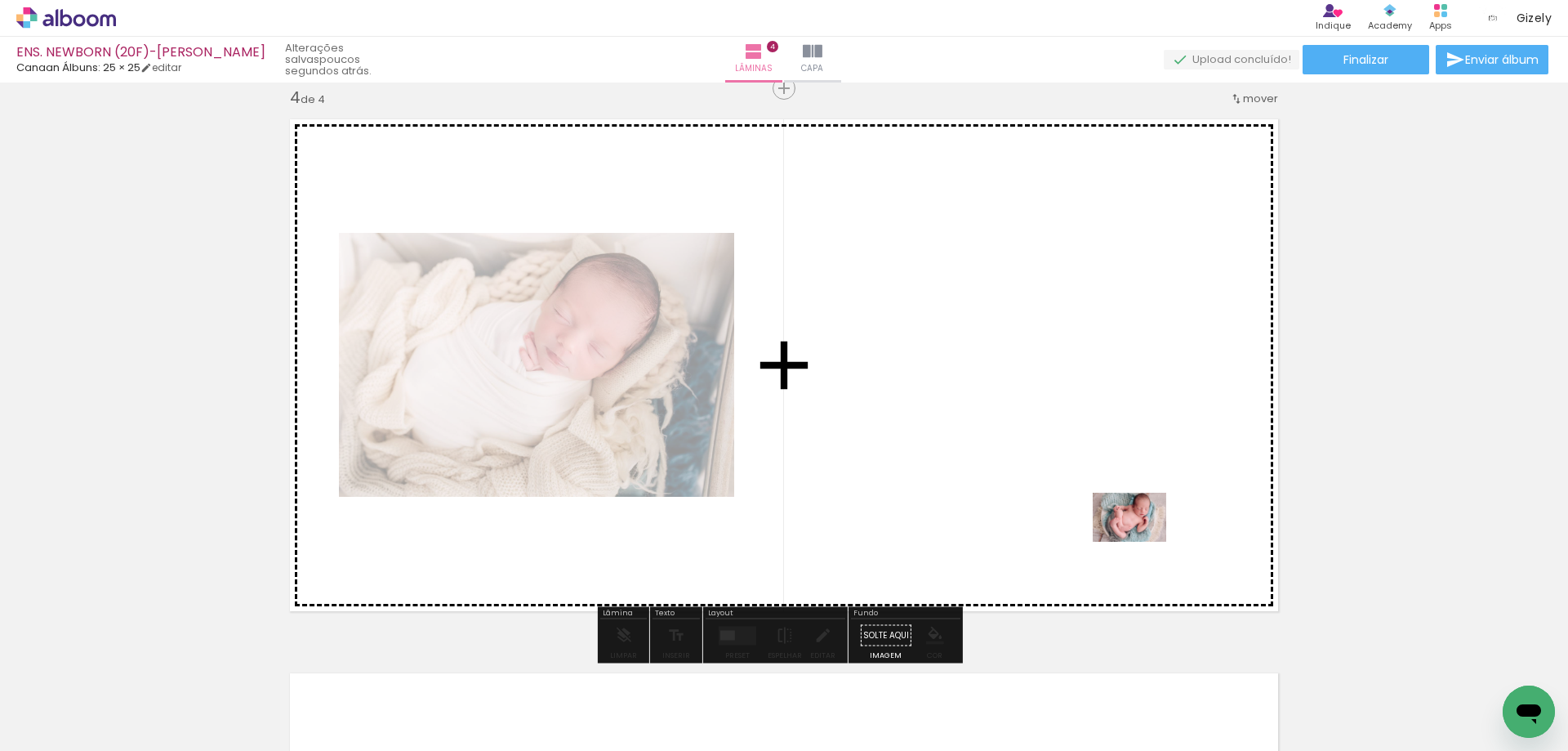
drag, startPoint x: 1342, startPoint y: 690, endPoint x: 994, endPoint y: 424, distance: 438.0
click at [994, 424] on quentale-workspace at bounding box center [784, 375] width 1568 height 751
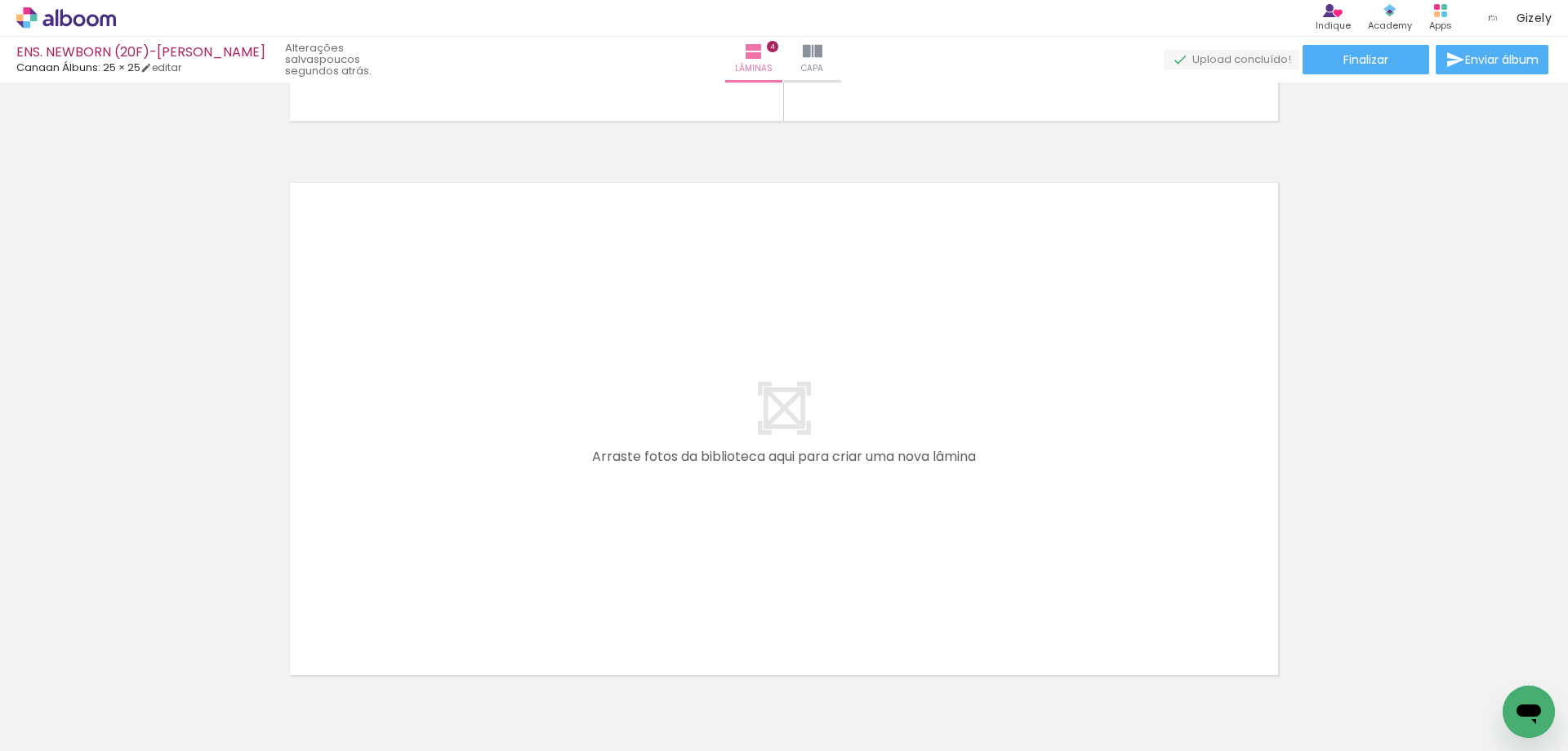
scroll to position [2256, 0]
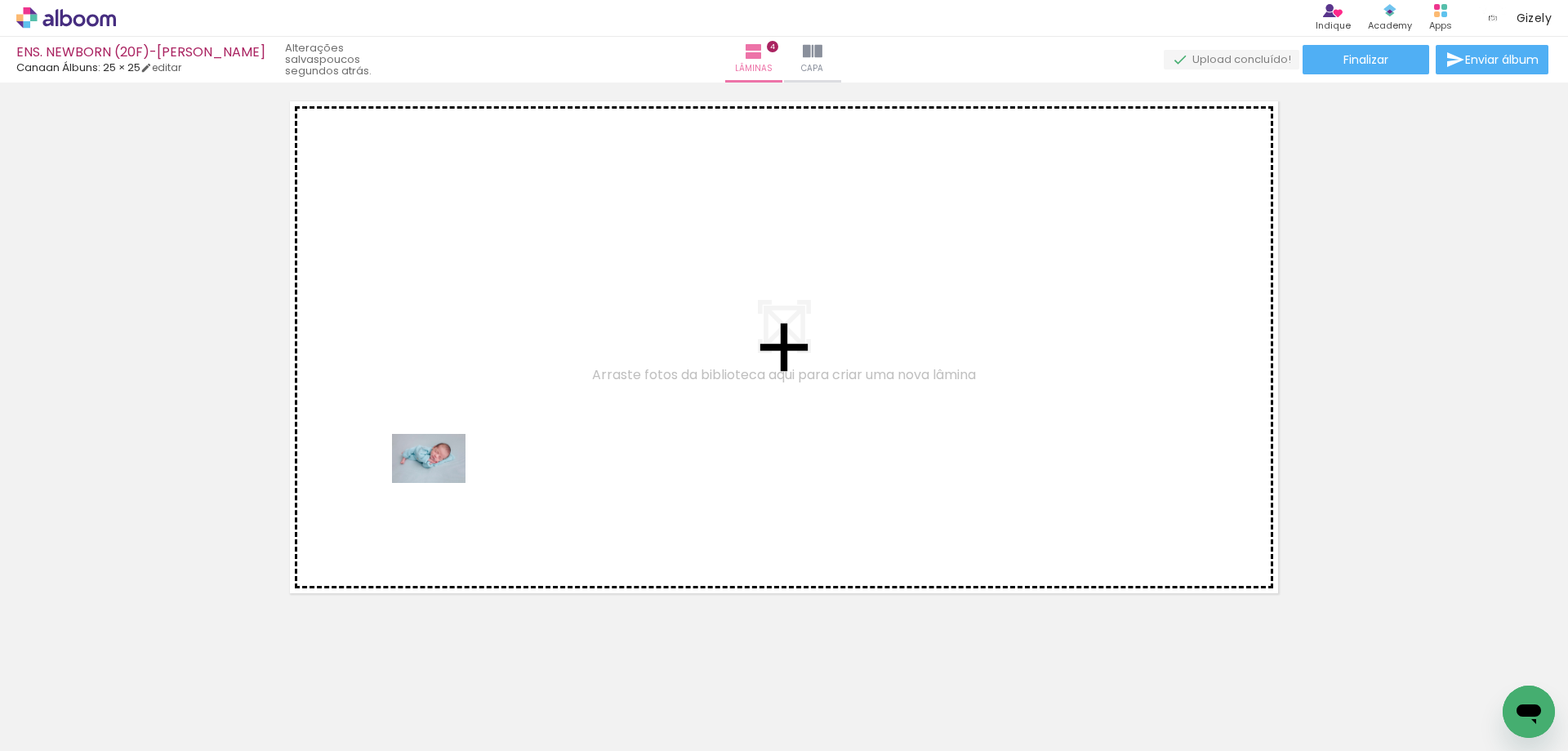
drag, startPoint x: 170, startPoint y: 709, endPoint x: 441, endPoint y: 483, distance: 352.9
click at [441, 483] on quentale-workspace at bounding box center [784, 375] width 1568 height 751
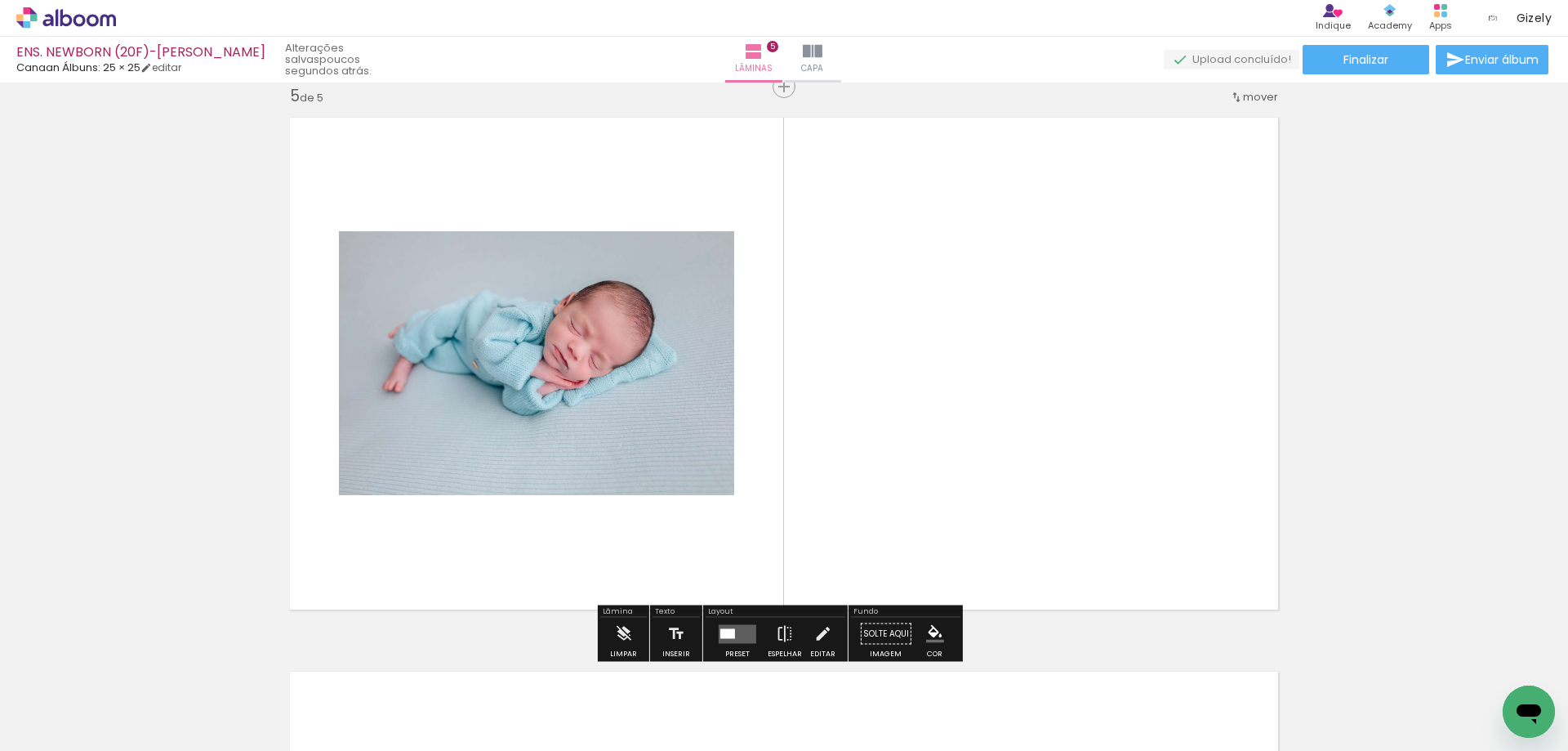
scroll to position [2238, 0]
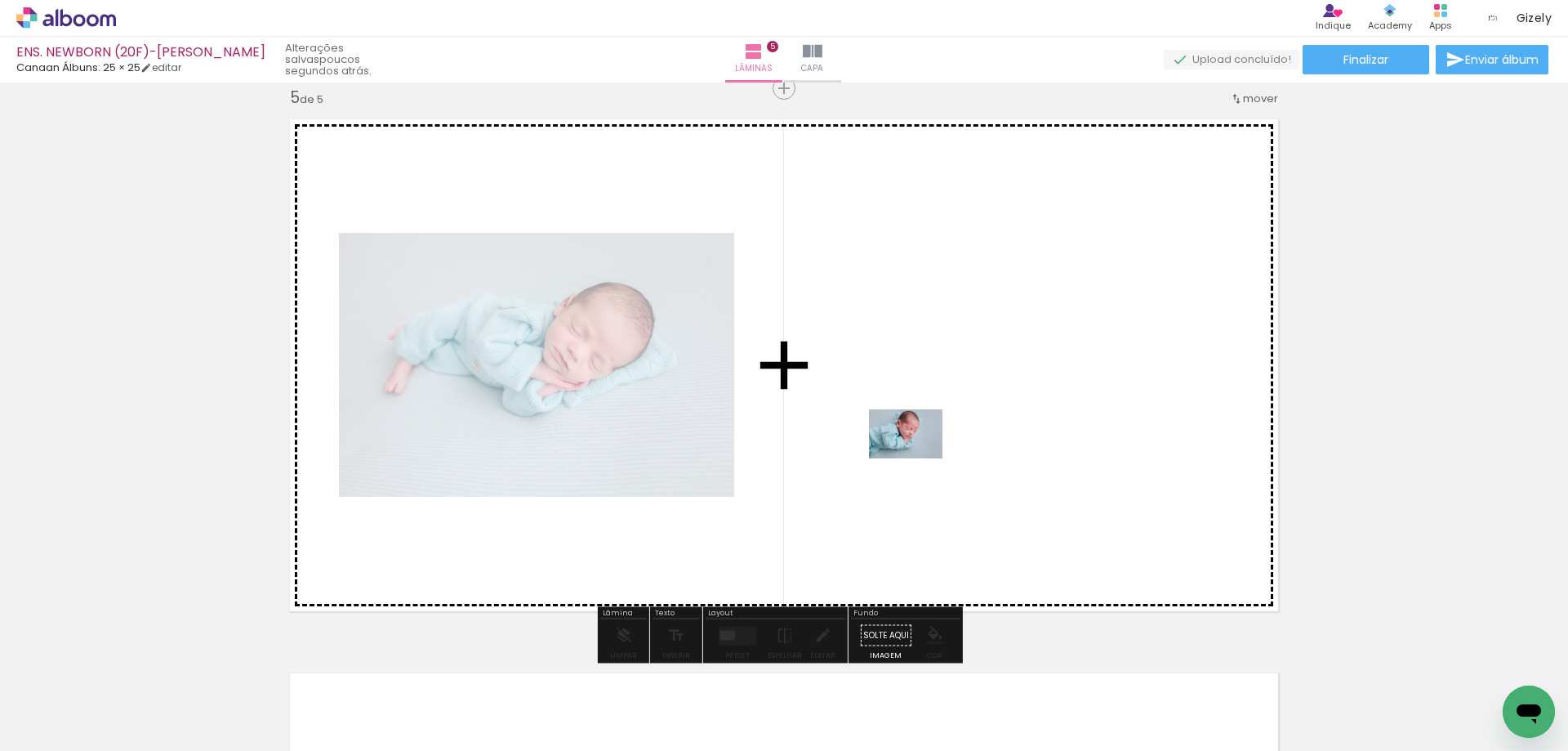
drag, startPoint x: 272, startPoint y: 701, endPoint x: 924, endPoint y: 455, distance: 696.9
click at [924, 455] on quentale-workspace at bounding box center [784, 375] width 1568 height 751
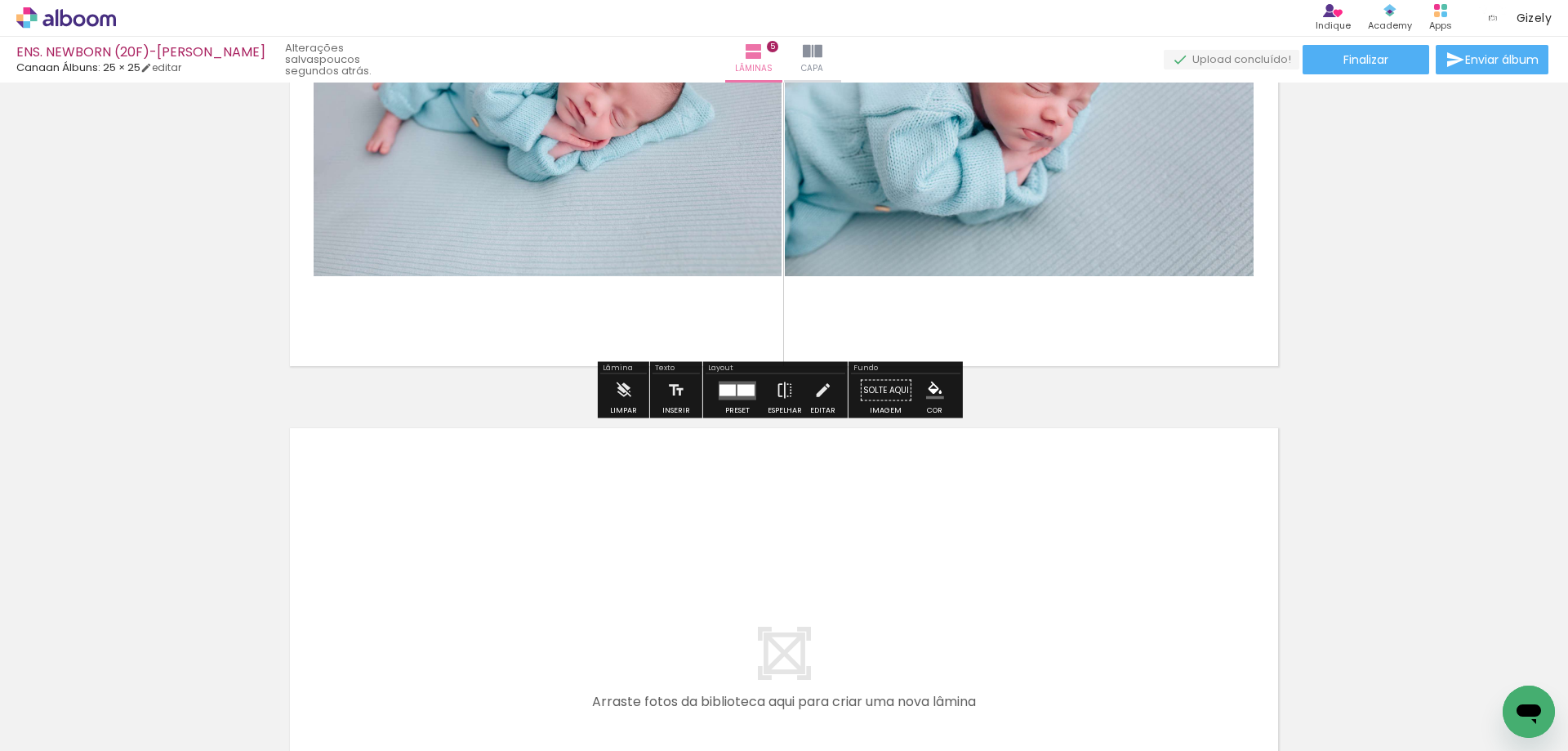
scroll to position [2646, 0]
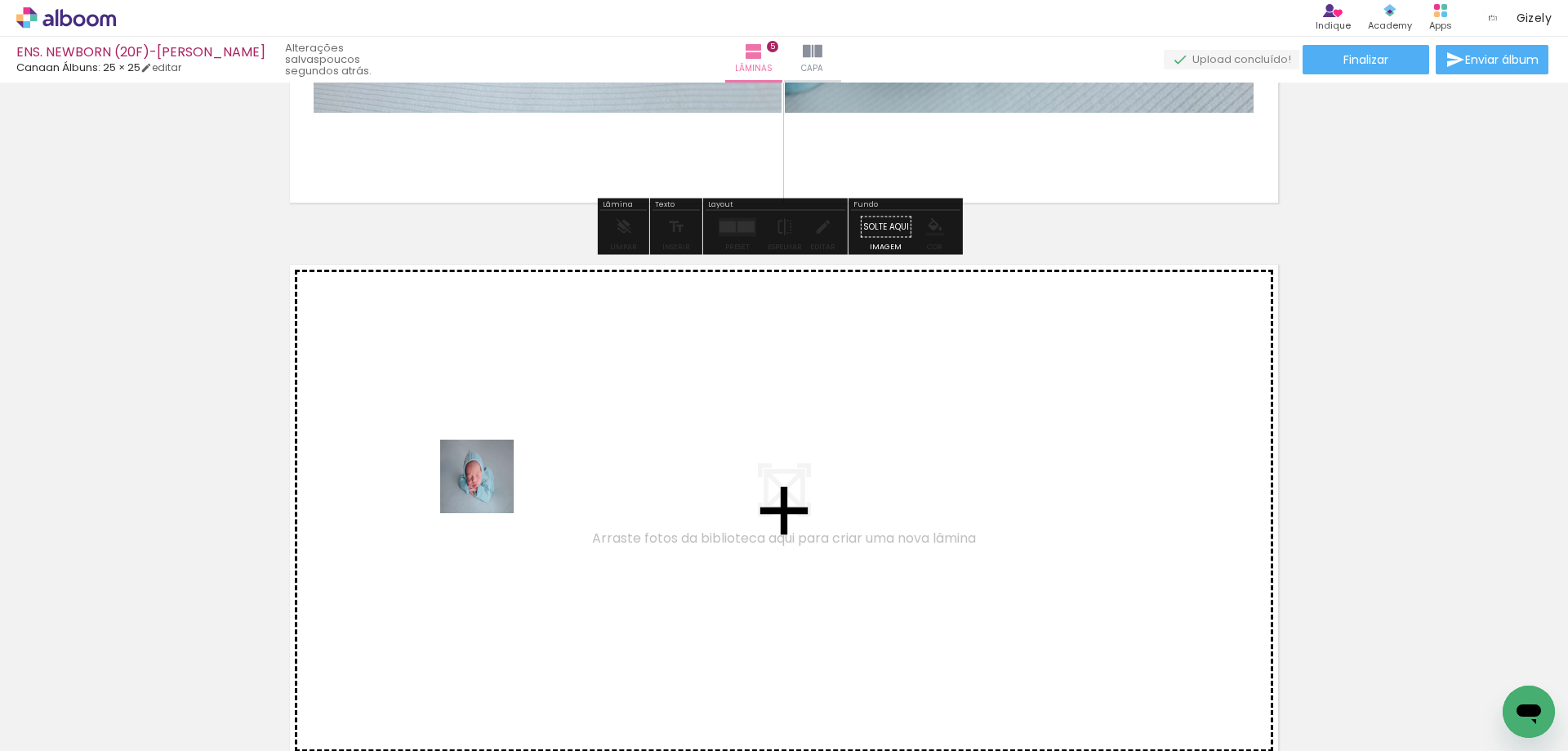
drag, startPoint x: 345, startPoint y: 704, endPoint x: 489, endPoint y: 488, distance: 259.6
click at [489, 488] on quentale-workspace at bounding box center [784, 375] width 1568 height 751
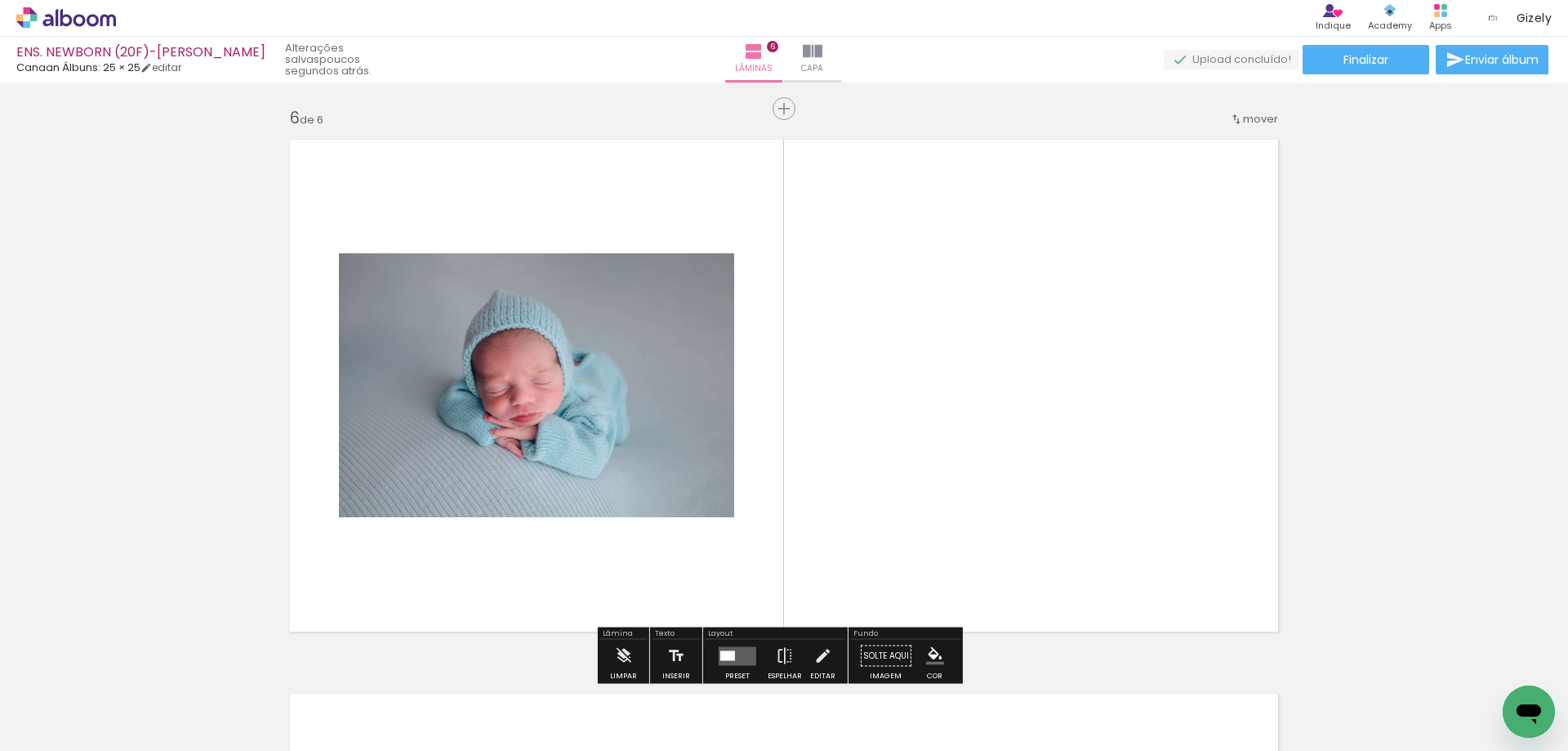
scroll to position [2791, 0]
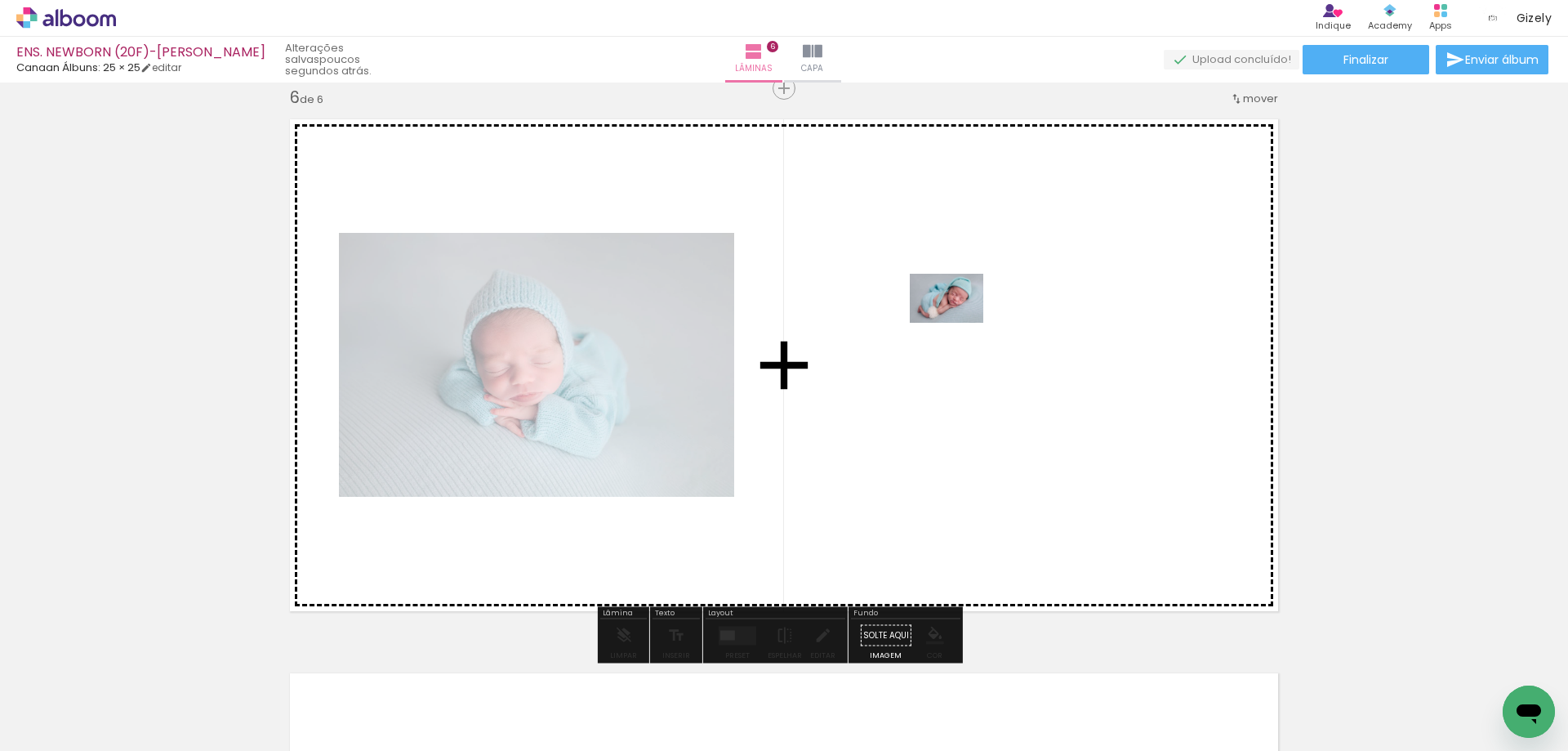
drag, startPoint x: 470, startPoint y: 683, endPoint x: 968, endPoint y: 313, distance: 620.4
click at [968, 313] on quentale-workspace at bounding box center [784, 375] width 1568 height 751
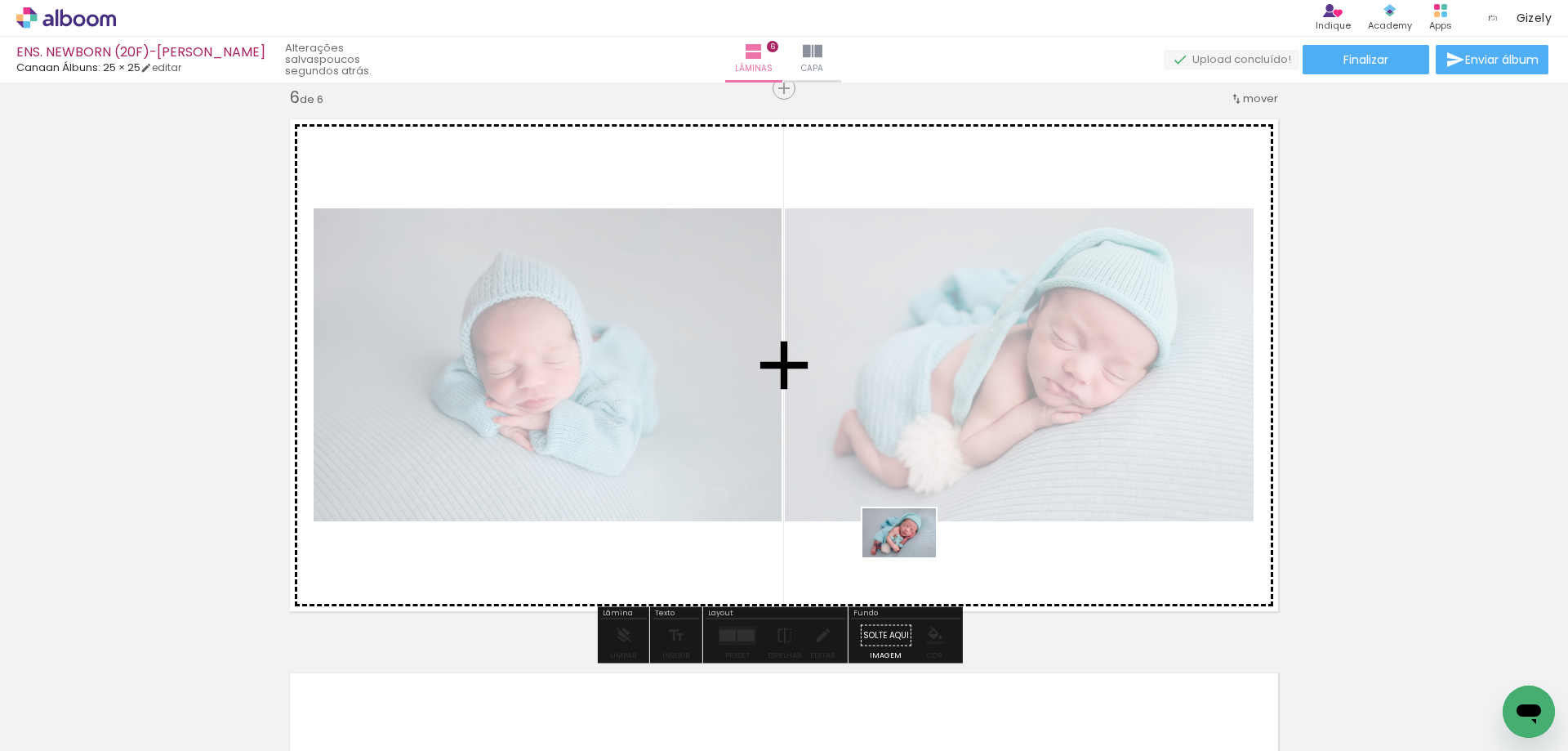
drag, startPoint x: 525, startPoint y: 706, endPoint x: 961, endPoint y: 543, distance: 465.5
click at [961, 543] on quentale-workspace at bounding box center [784, 375] width 1568 height 751
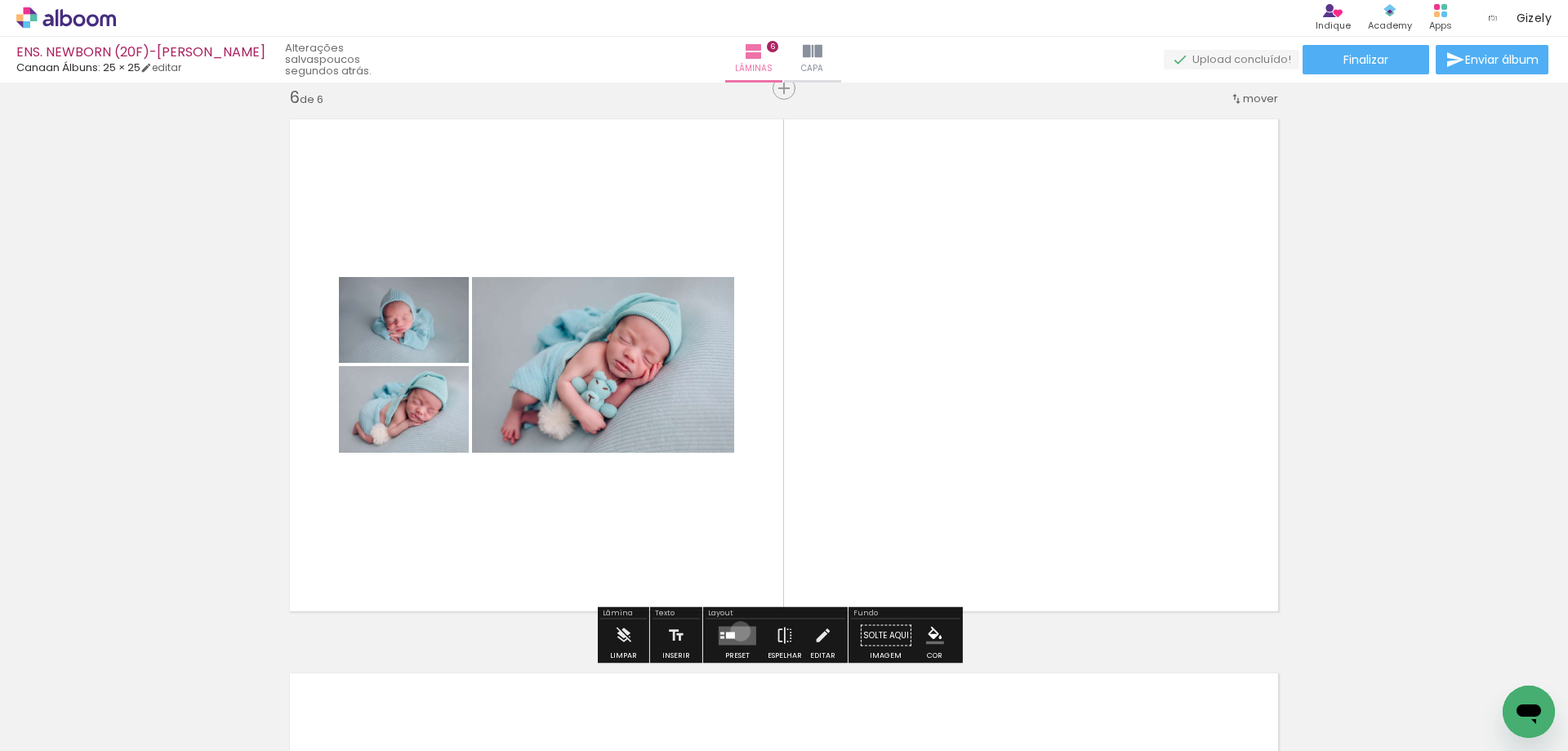
click at [736, 630] on quentale-layouter at bounding box center [737, 635] width 37 height 19
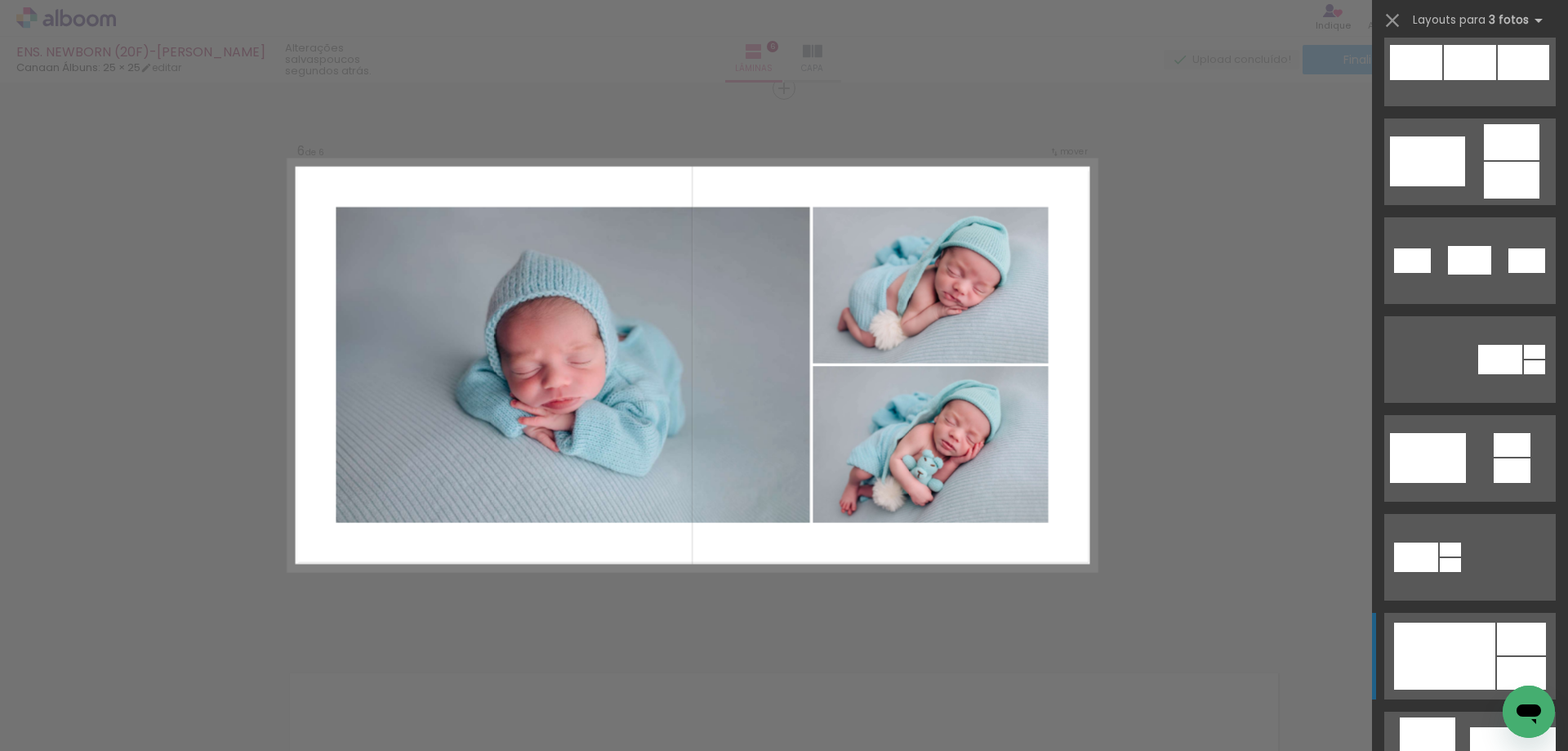
scroll to position [490, 0]
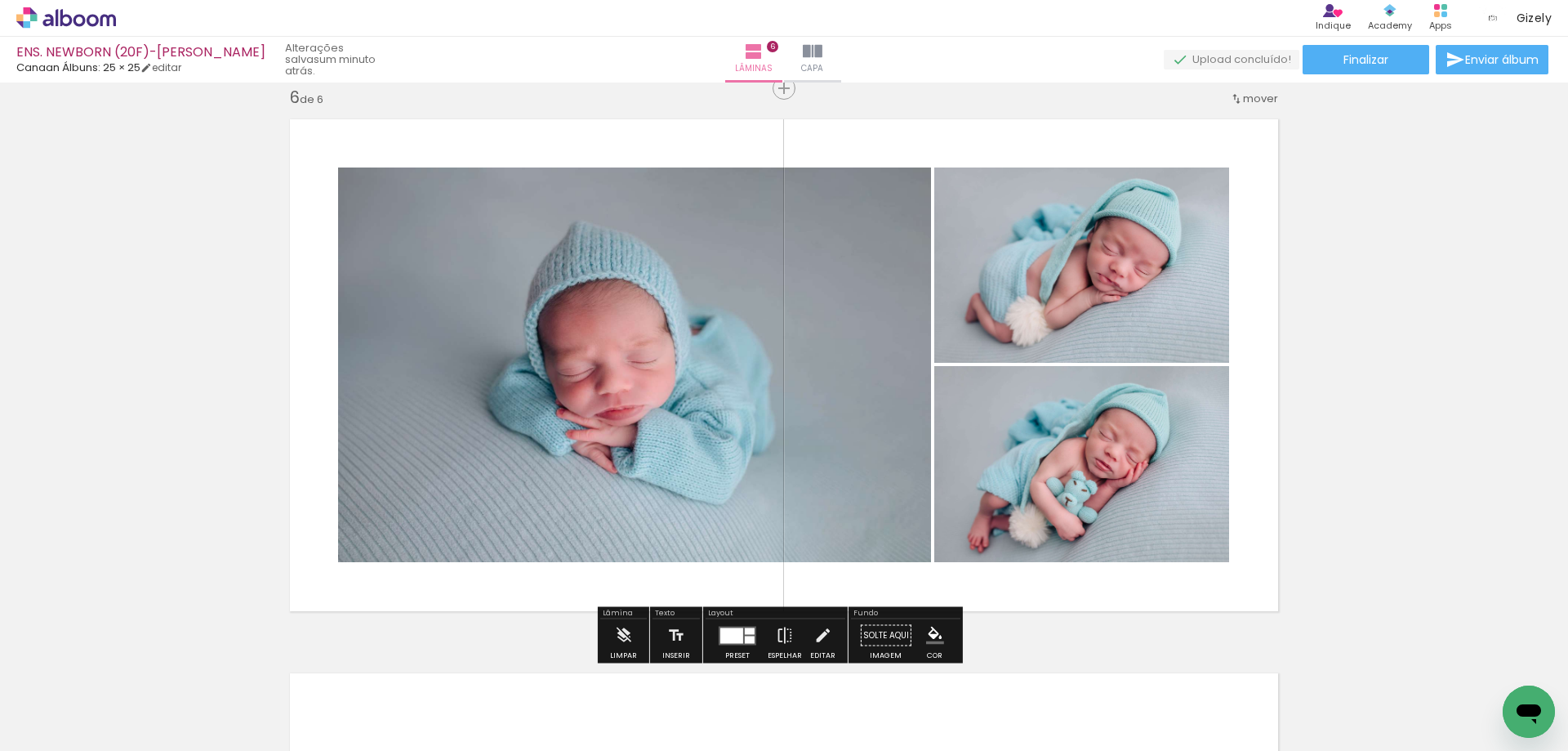
scroll to position [2873, 0]
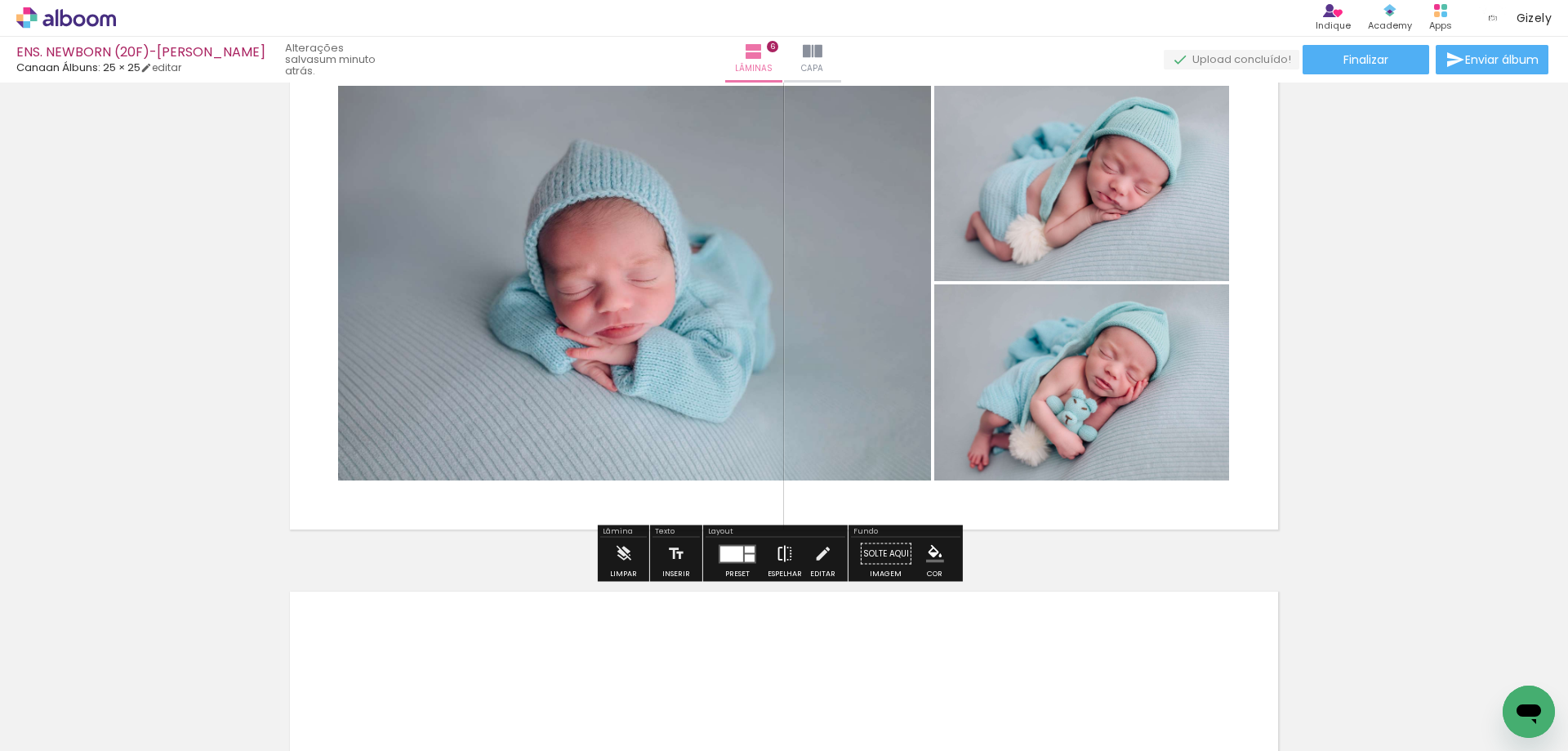
click at [776, 554] on iron-icon at bounding box center [784, 554] width 18 height 33
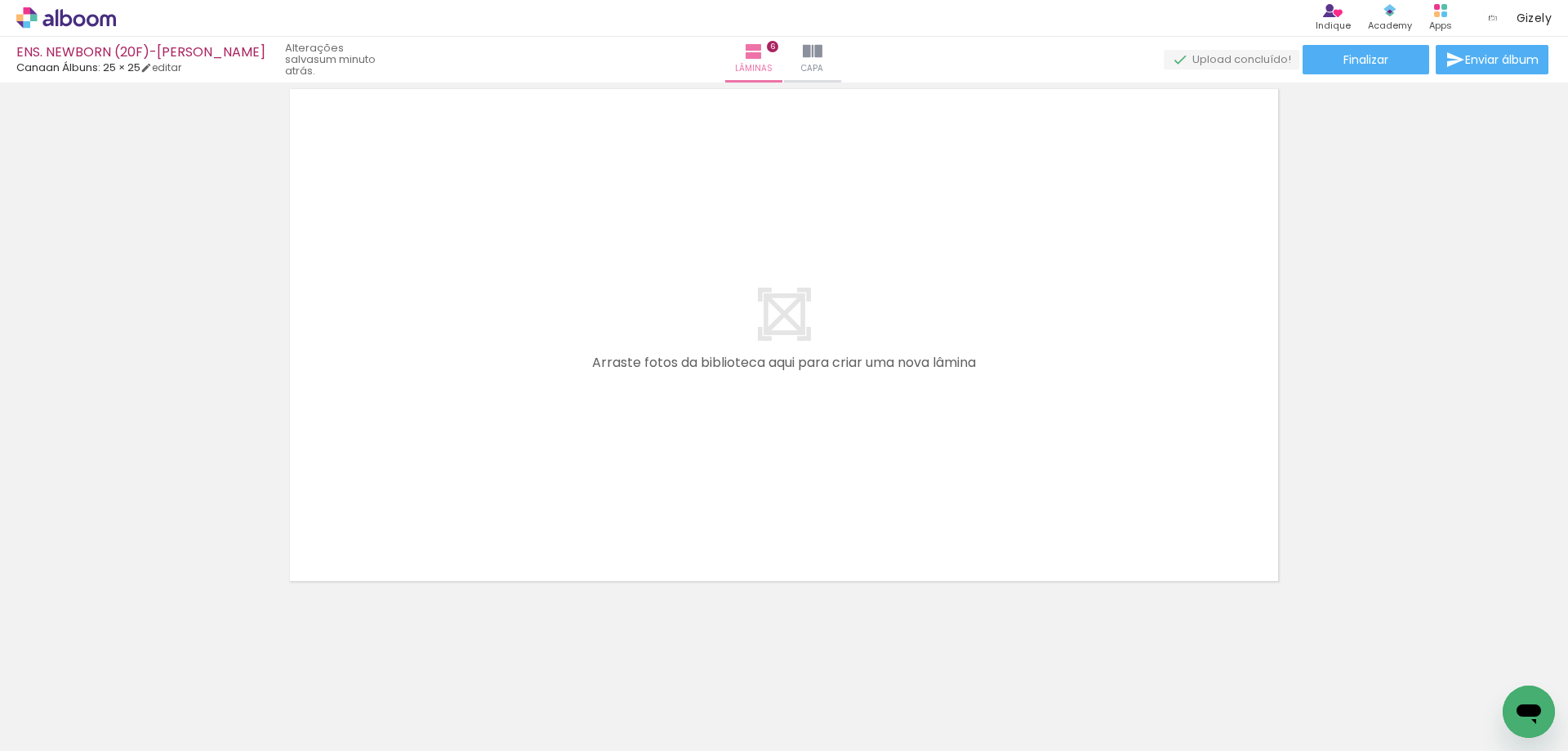
scroll to position [0, 372]
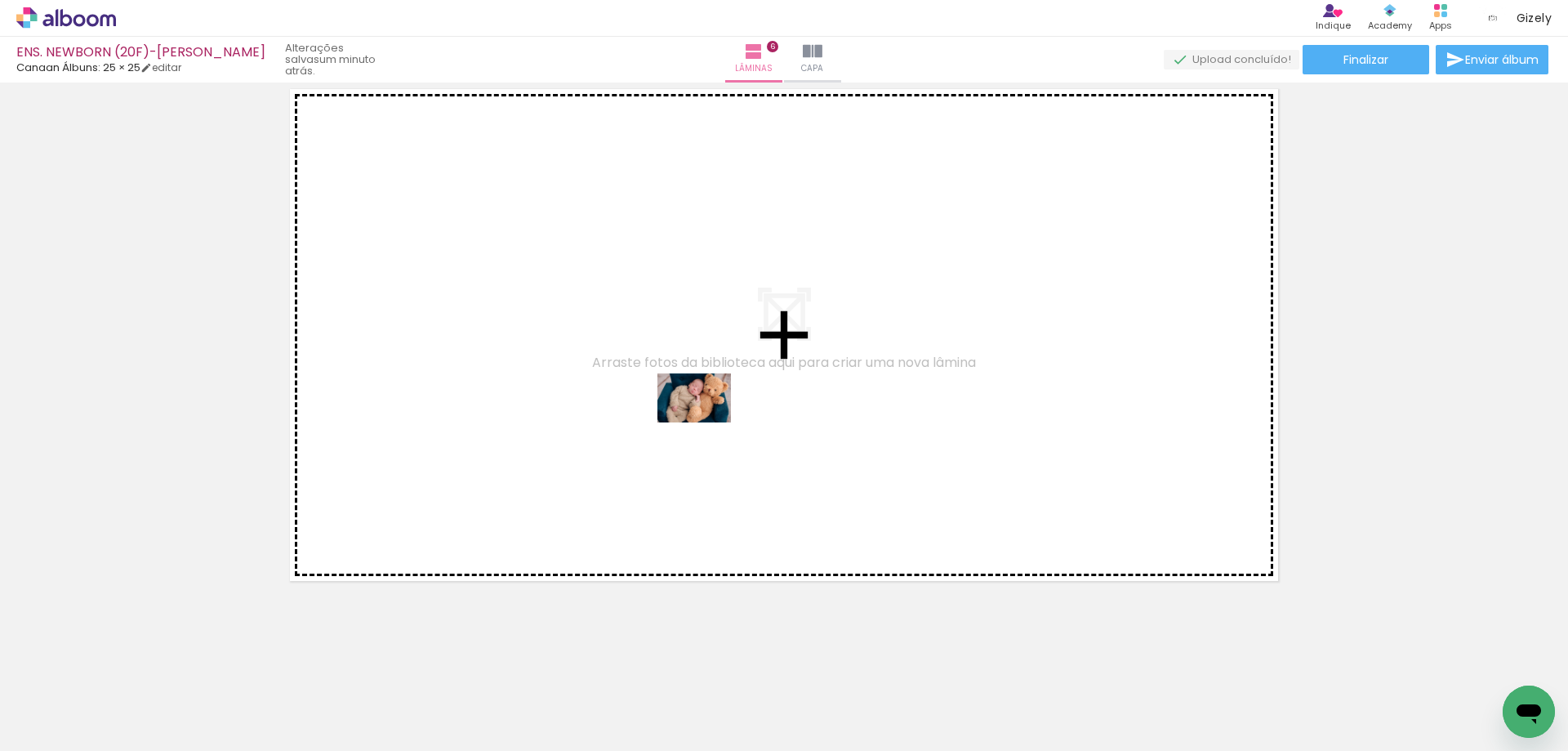
drag, startPoint x: 726, startPoint y: 698, endPoint x: 707, endPoint y: 422, distance: 276.7
click at [707, 422] on quentale-workspace at bounding box center [784, 375] width 1568 height 751
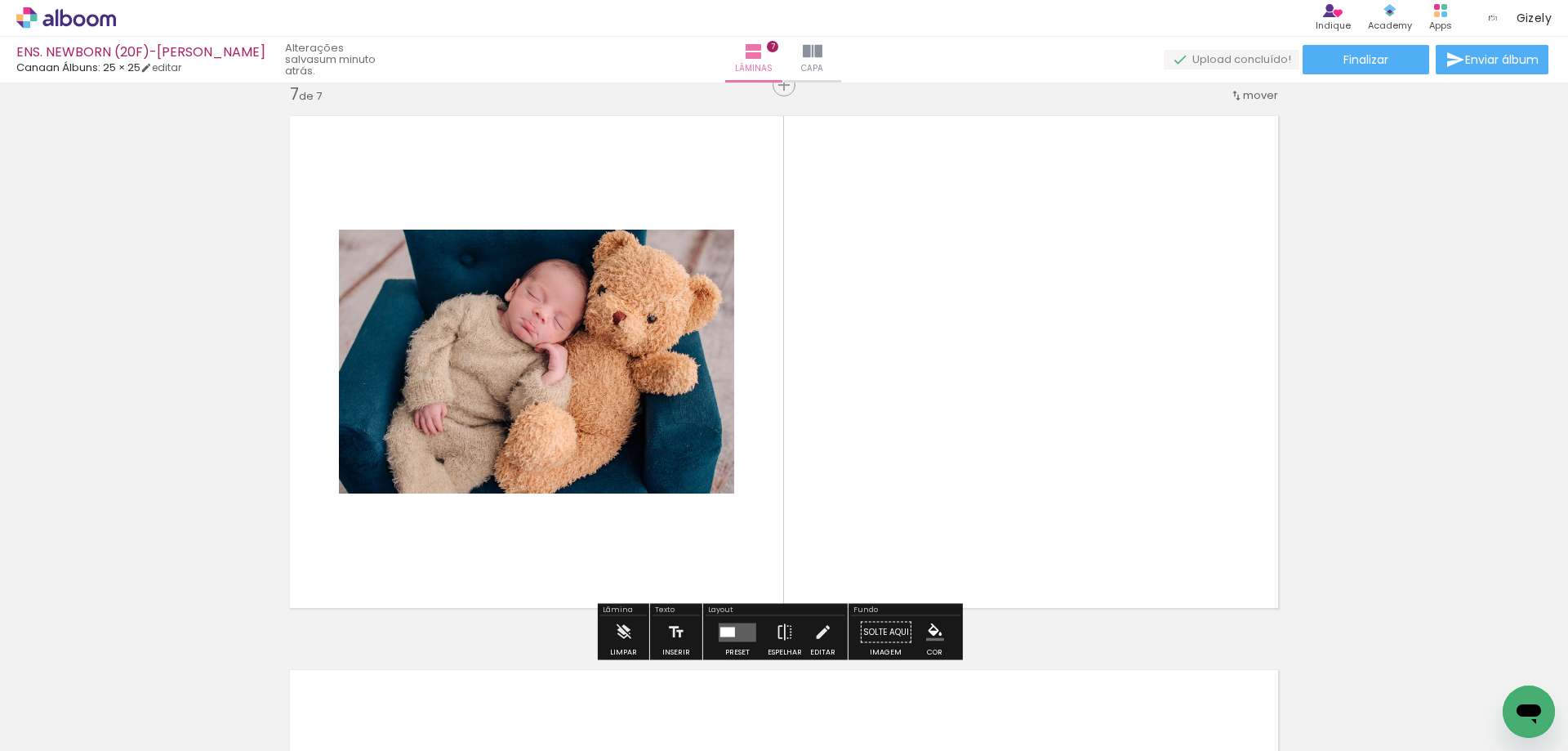
scroll to position [3345, 0]
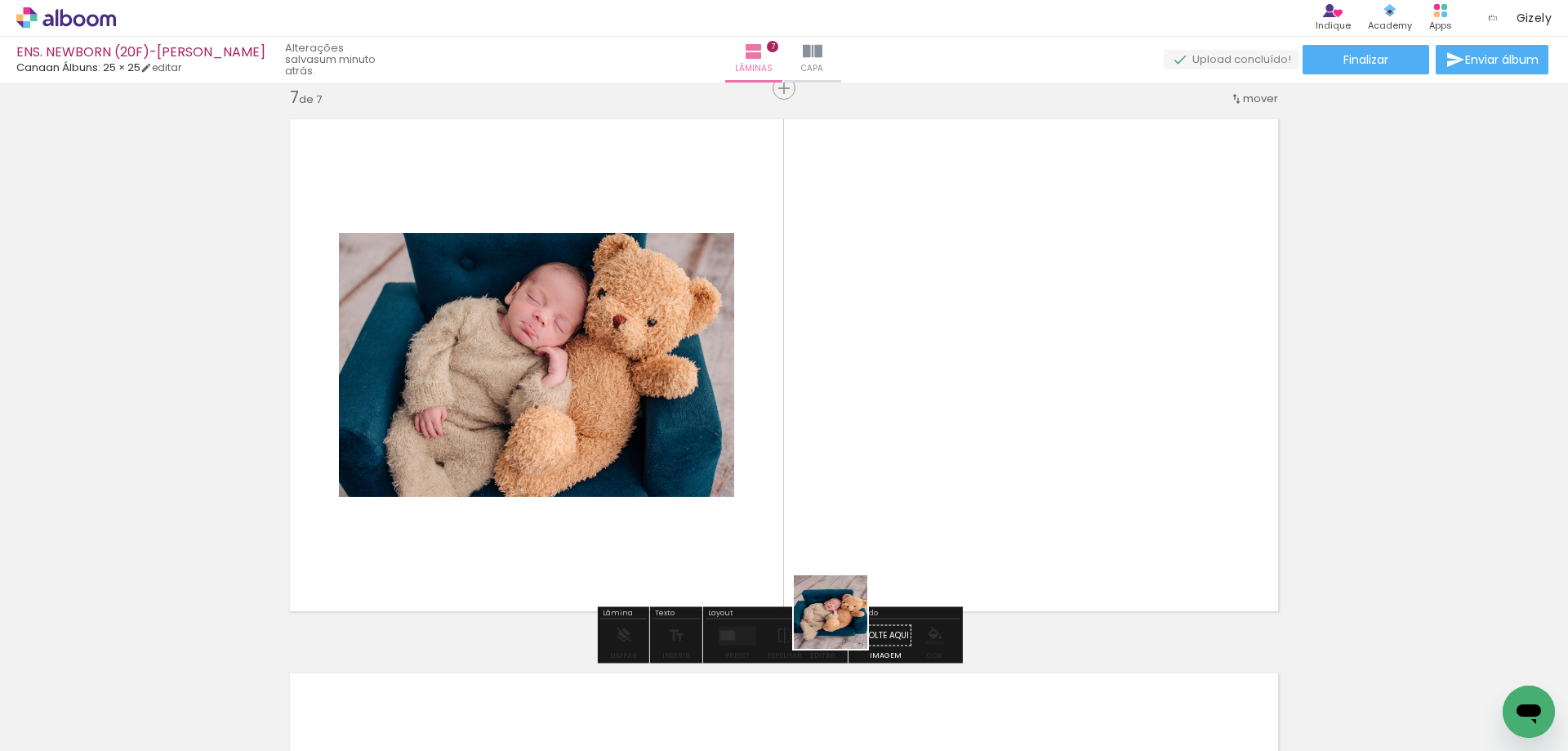
drag, startPoint x: 817, startPoint y: 688, endPoint x: 908, endPoint y: 450, distance: 254.8
click at [908, 453] on quentale-workspace at bounding box center [784, 375] width 1568 height 751
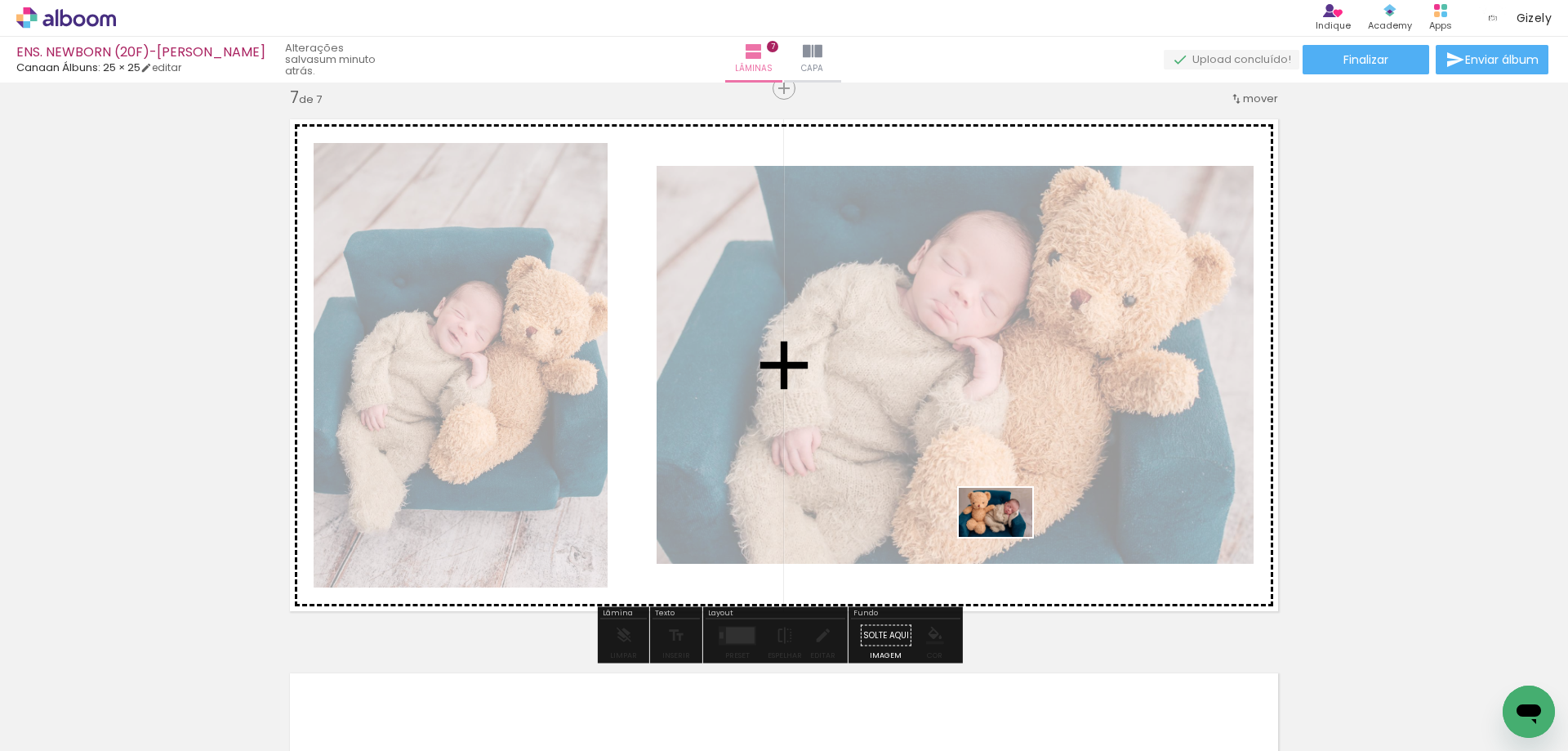
drag, startPoint x: 903, startPoint y: 697, endPoint x: 1008, endPoint y: 537, distance: 191.4
click at [1008, 537] on quentale-workspace at bounding box center [784, 375] width 1568 height 751
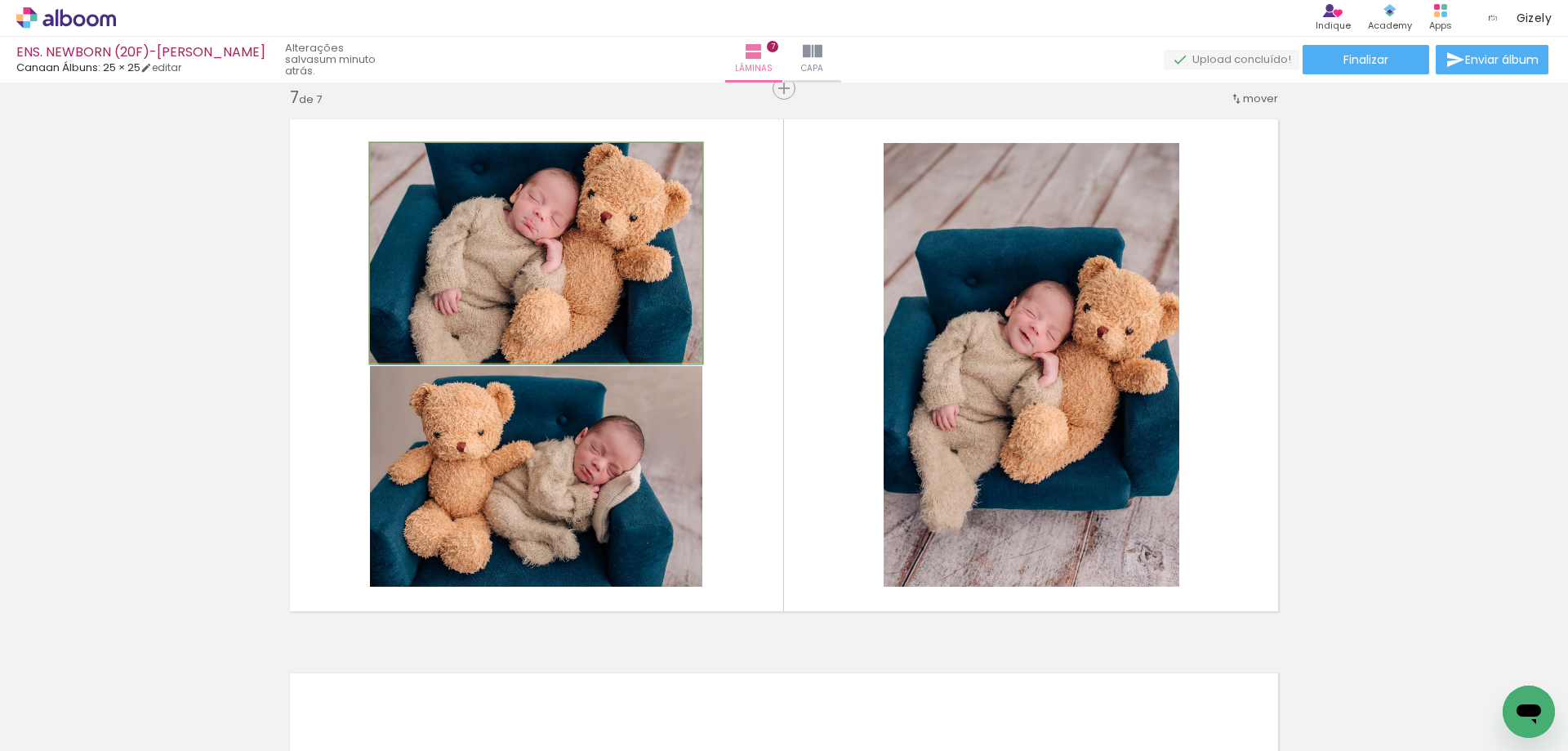
drag, startPoint x: 621, startPoint y: 304, endPoint x: 625, endPoint y: 313, distance: 9.8
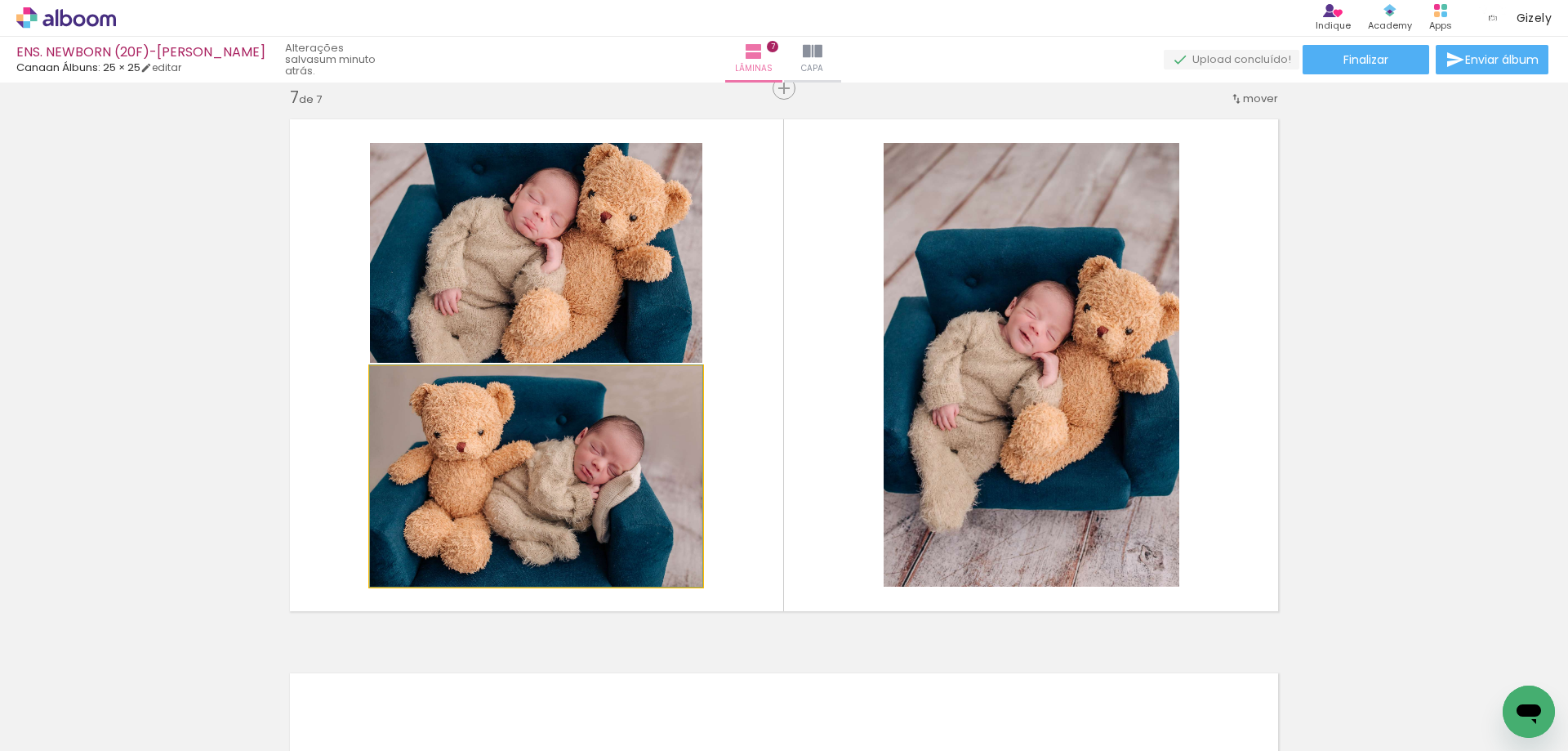
drag, startPoint x: 638, startPoint y: 446, endPoint x: 644, endPoint y: 421, distance: 25.7
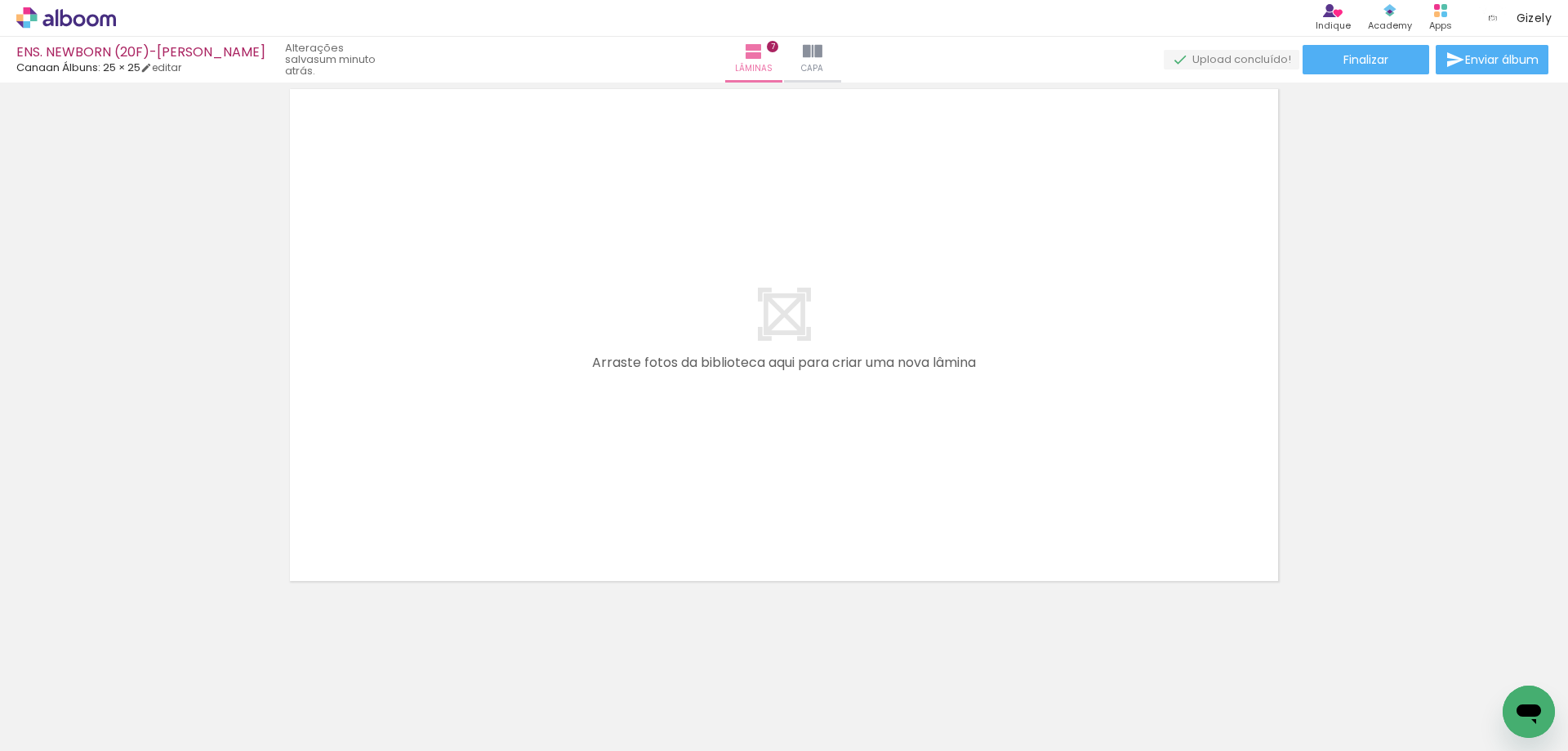
scroll to position [0, 1497]
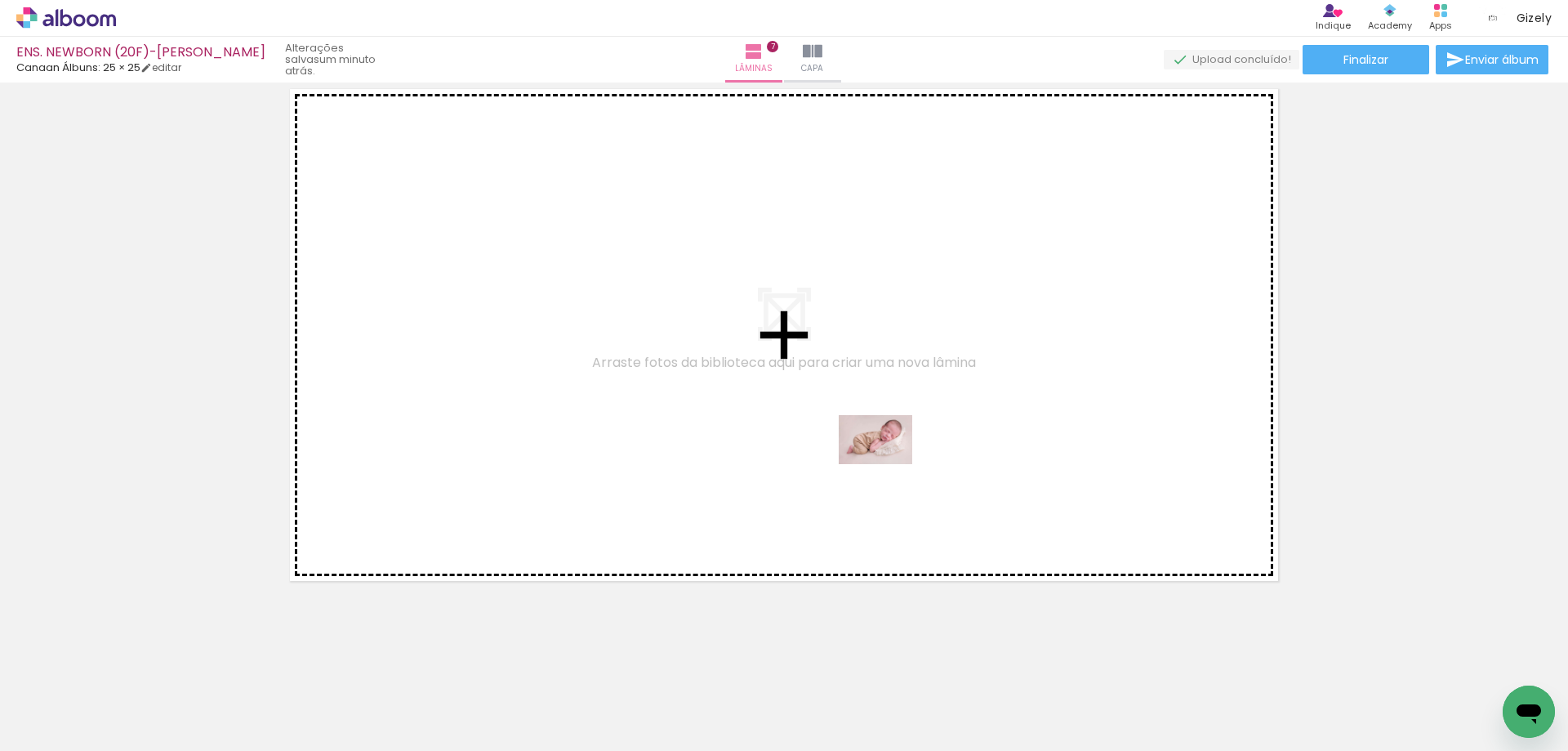
drag, startPoint x: 1044, startPoint y: 696, endPoint x: 887, endPoint y: 464, distance: 280.1
click at [887, 464] on quentale-workspace at bounding box center [784, 375] width 1568 height 751
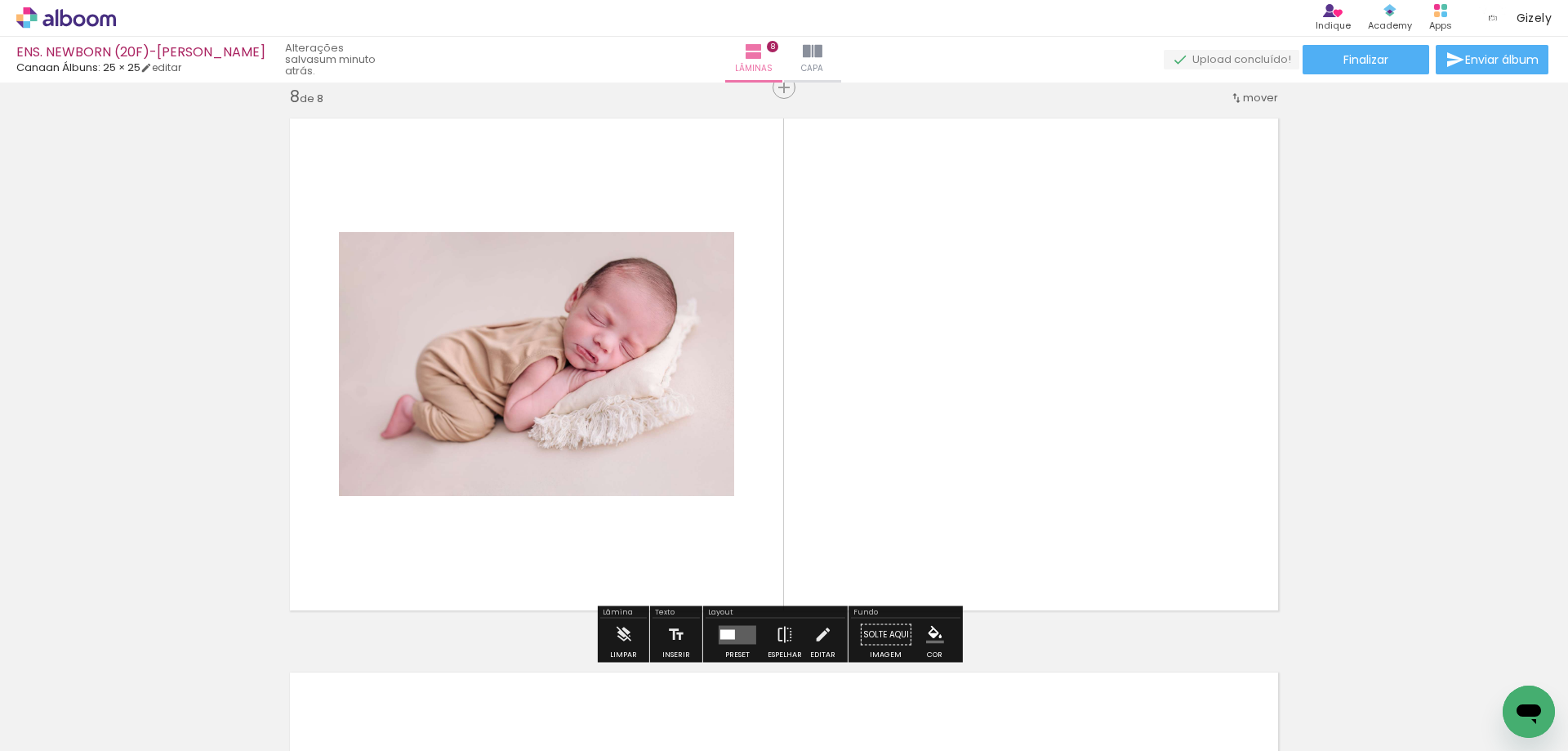
scroll to position [3900, 0]
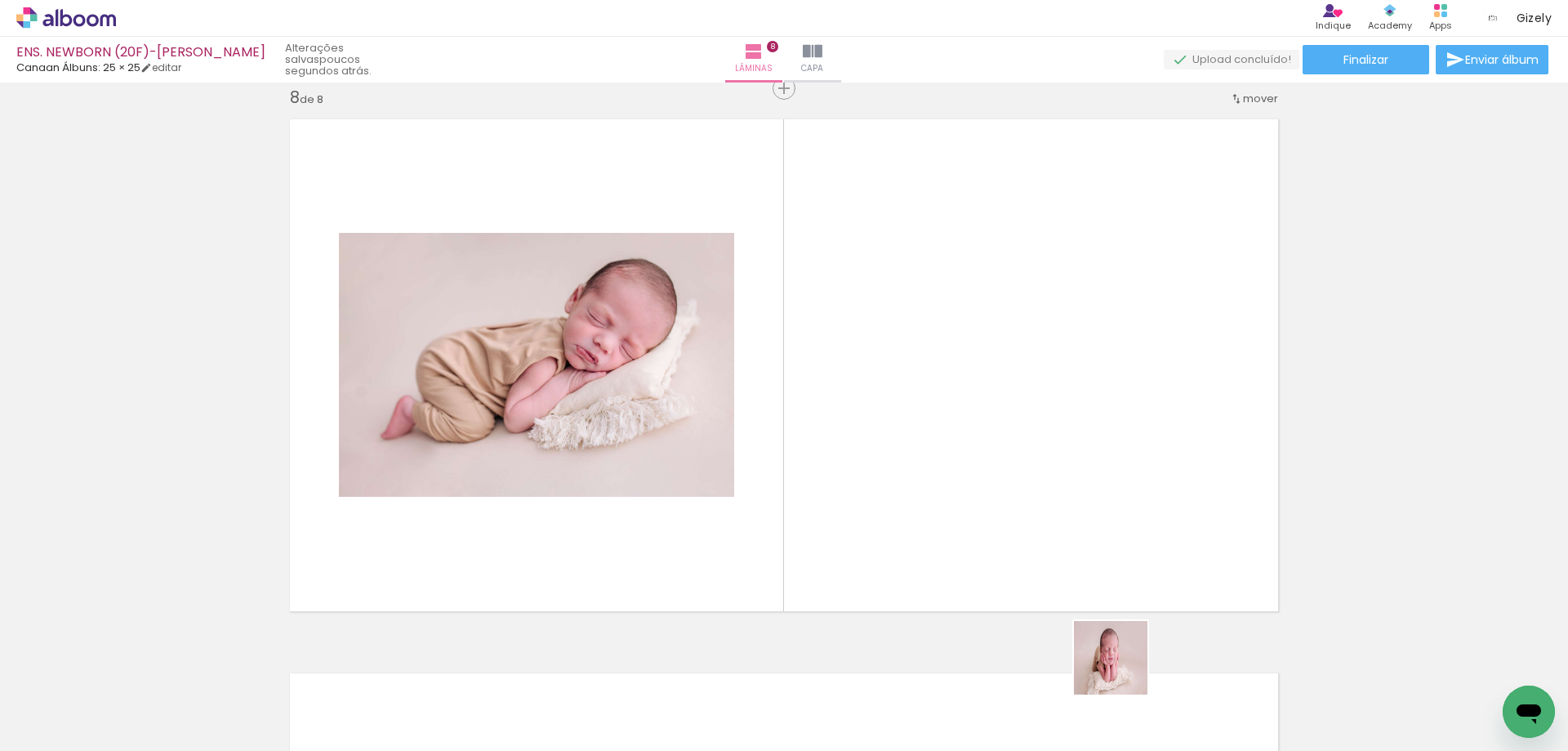
drag, startPoint x: 1123, startPoint y: 670, endPoint x: 1054, endPoint y: 541, distance: 146.3
click at [1054, 542] on quentale-workspace at bounding box center [784, 375] width 1568 height 751
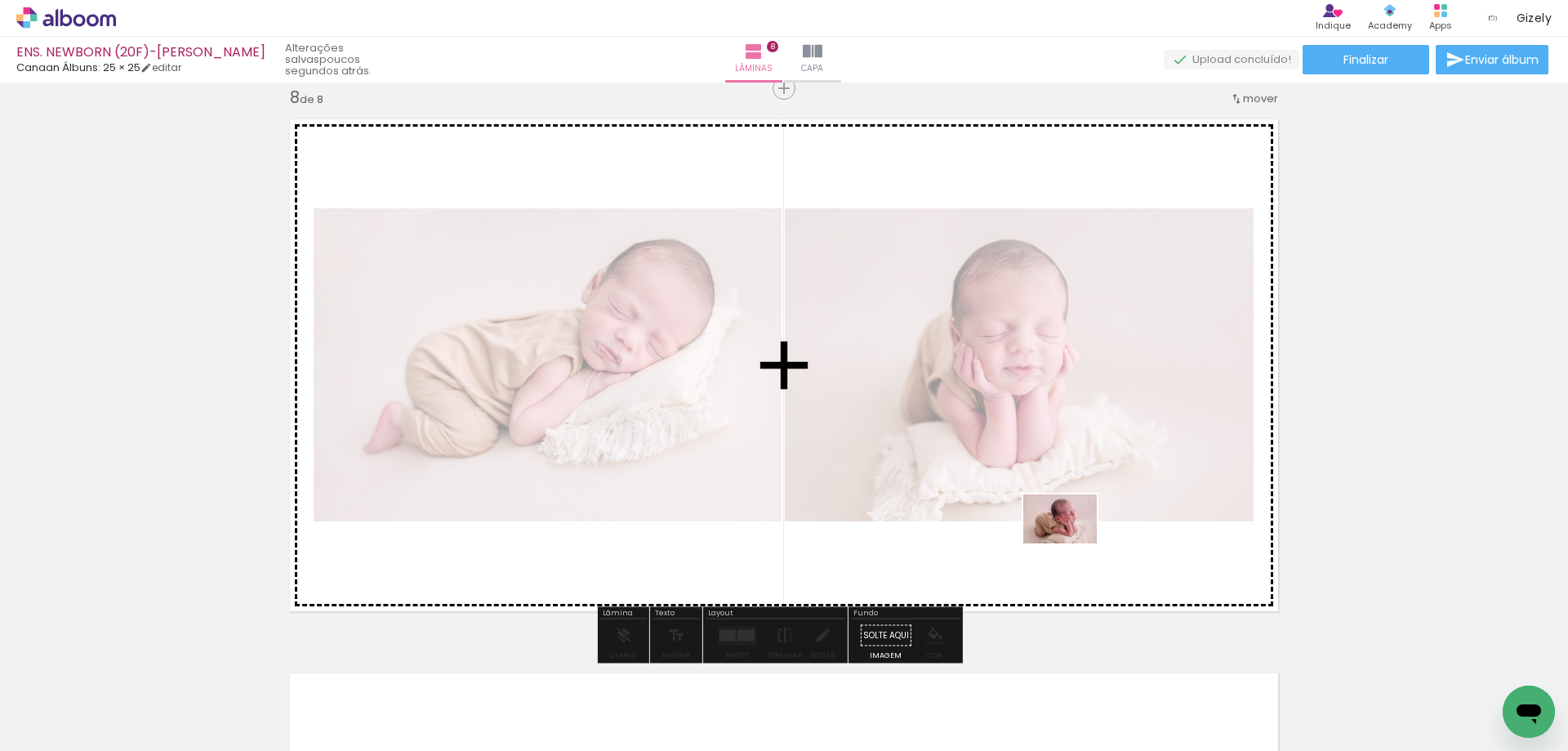
drag, startPoint x: 1221, startPoint y: 696, endPoint x: 1069, endPoint y: 539, distance: 218.5
click at [1069, 539] on quentale-workspace at bounding box center [784, 375] width 1568 height 751
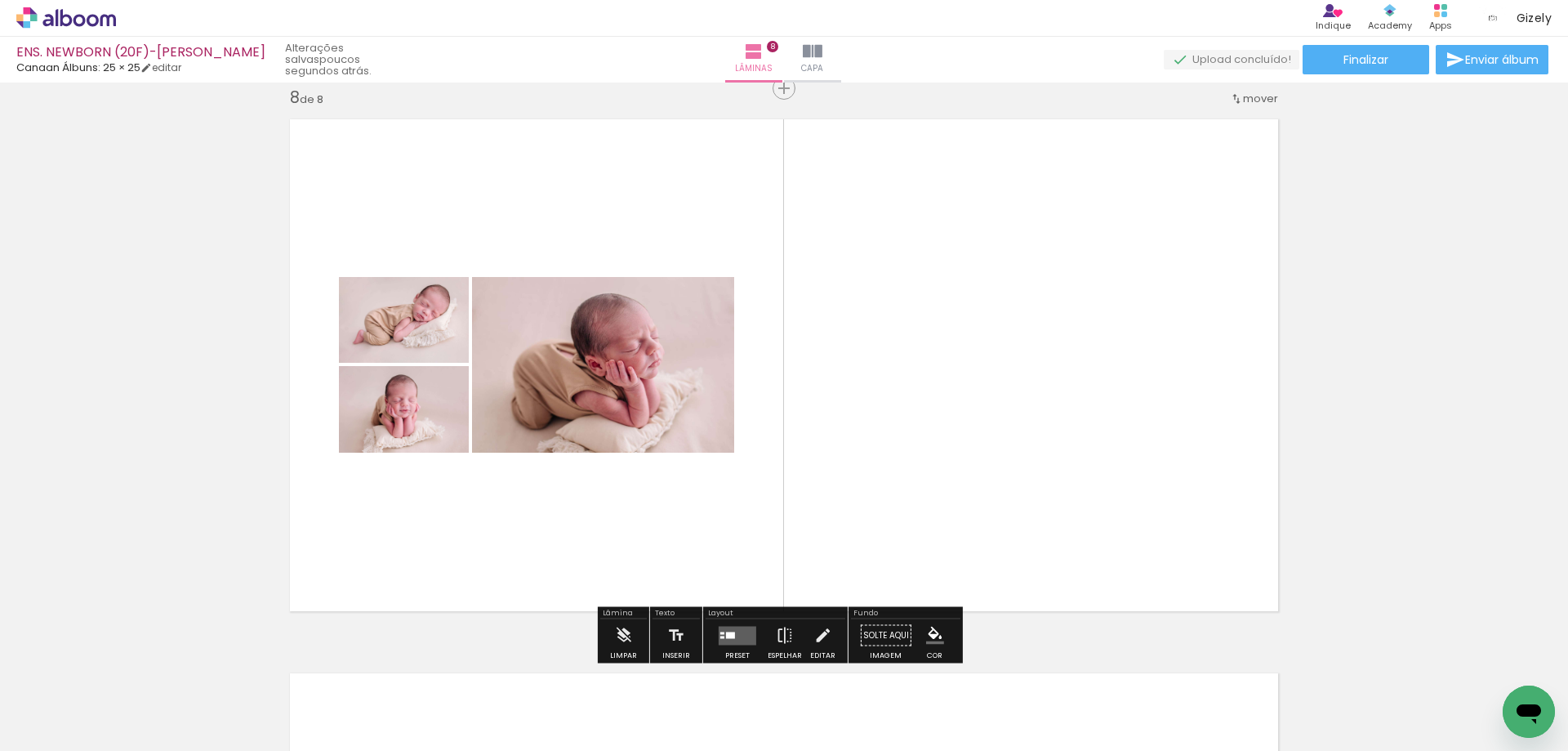
click at [734, 630] on quentale-layouter at bounding box center [737, 635] width 37 height 19
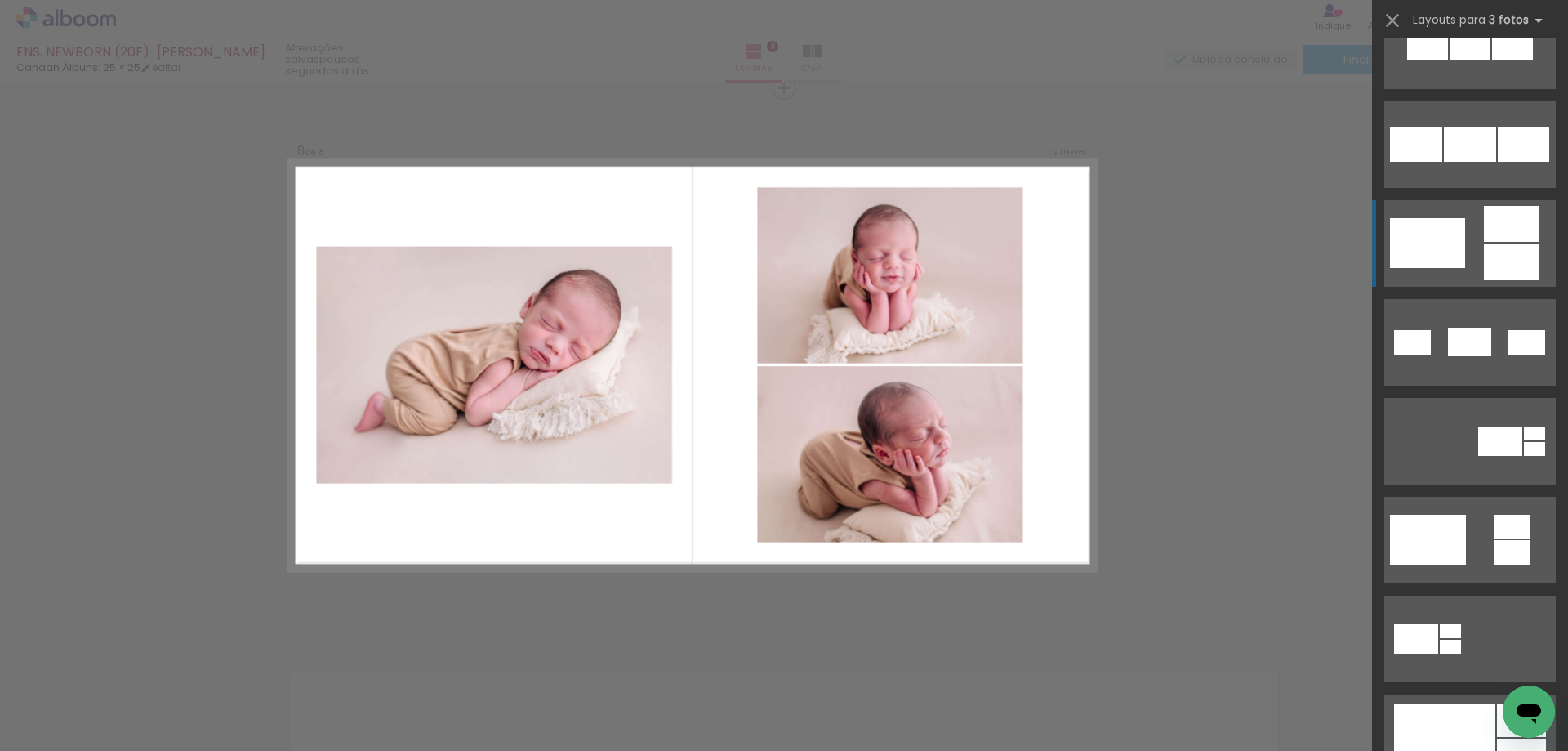
scroll to position [327, 0]
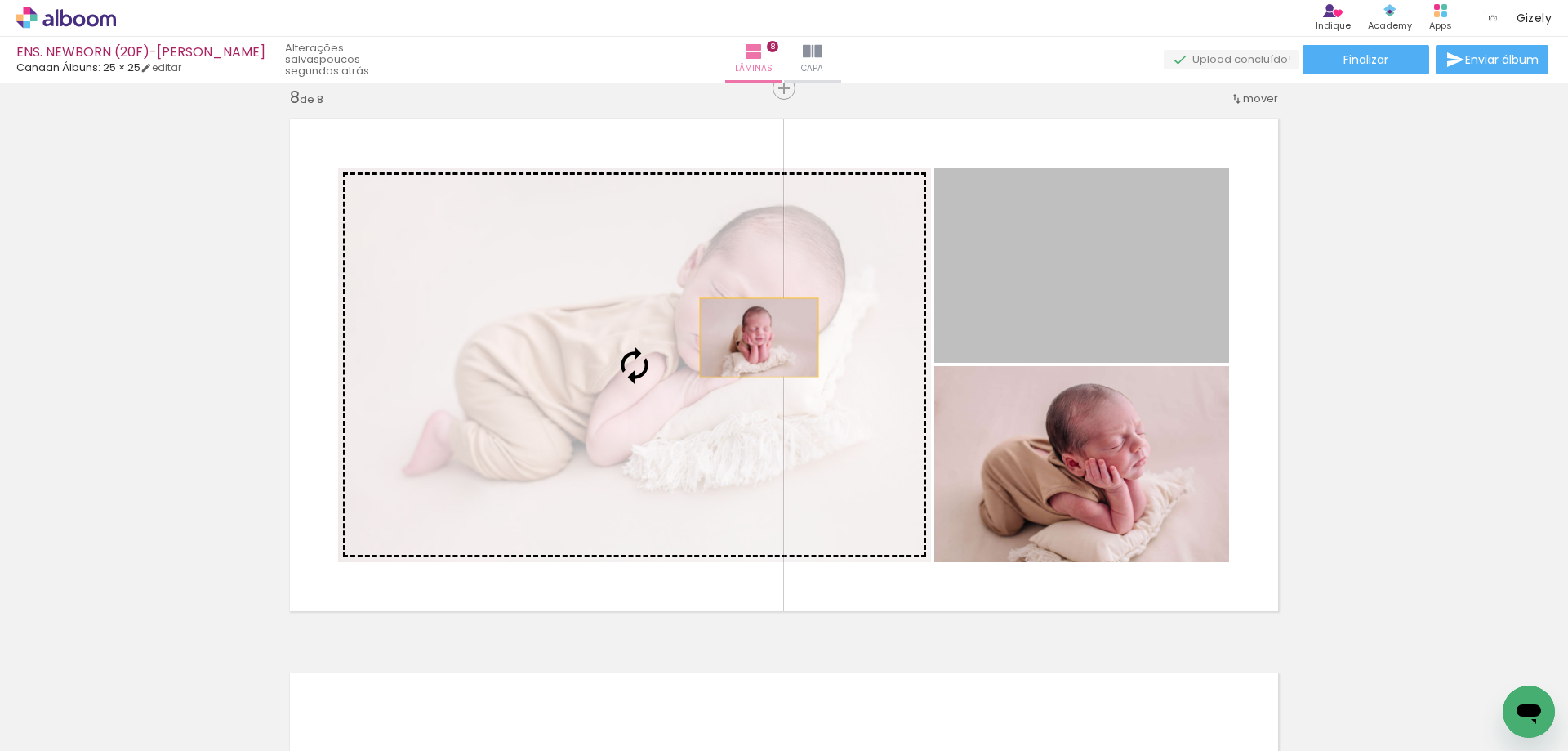
drag, startPoint x: 1043, startPoint y: 274, endPoint x: 749, endPoint y: 338, distance: 300.9
click at [0, 0] on slot at bounding box center [0, 0] width 0 height 0
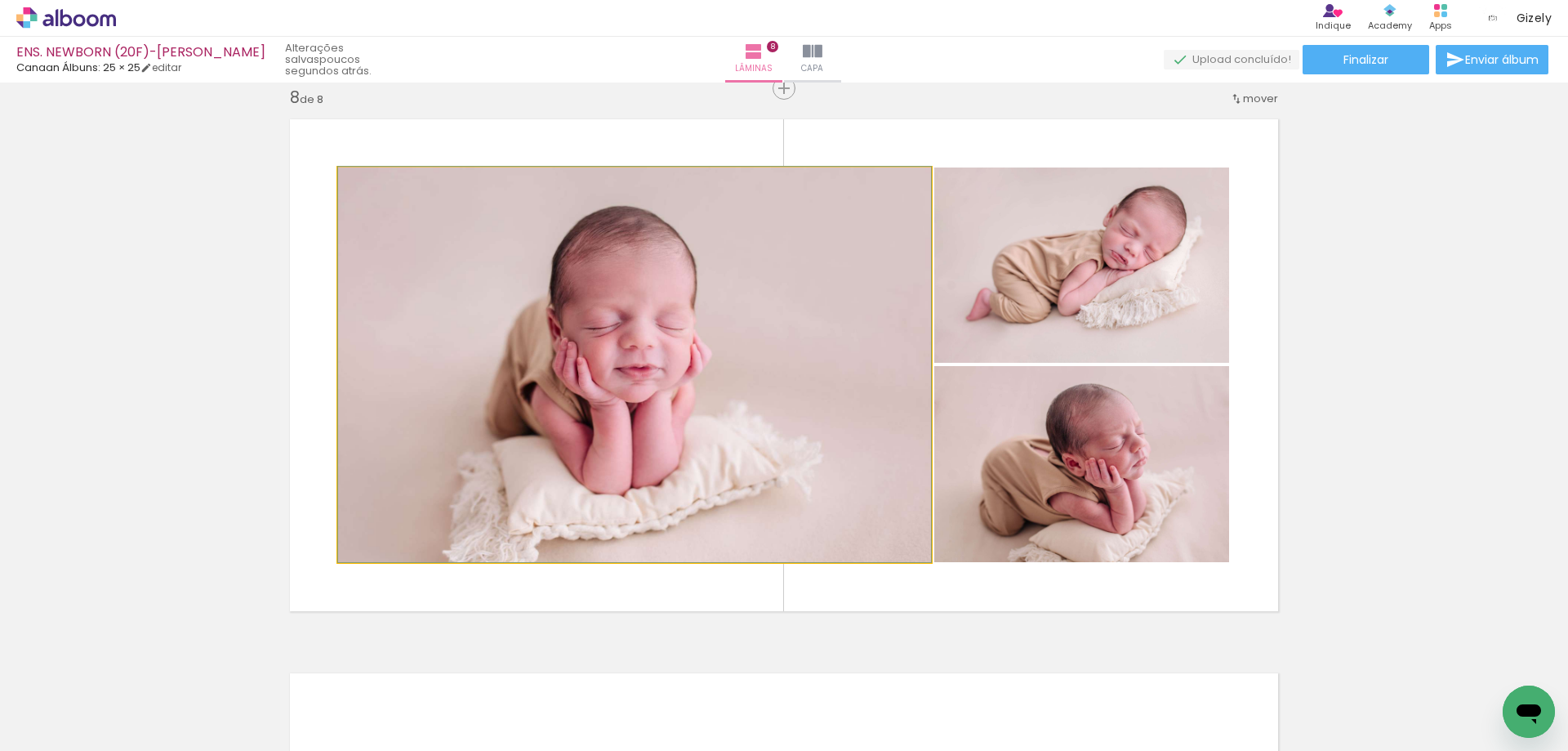
drag, startPoint x: 696, startPoint y: 356, endPoint x: 707, endPoint y: 350, distance: 12.5
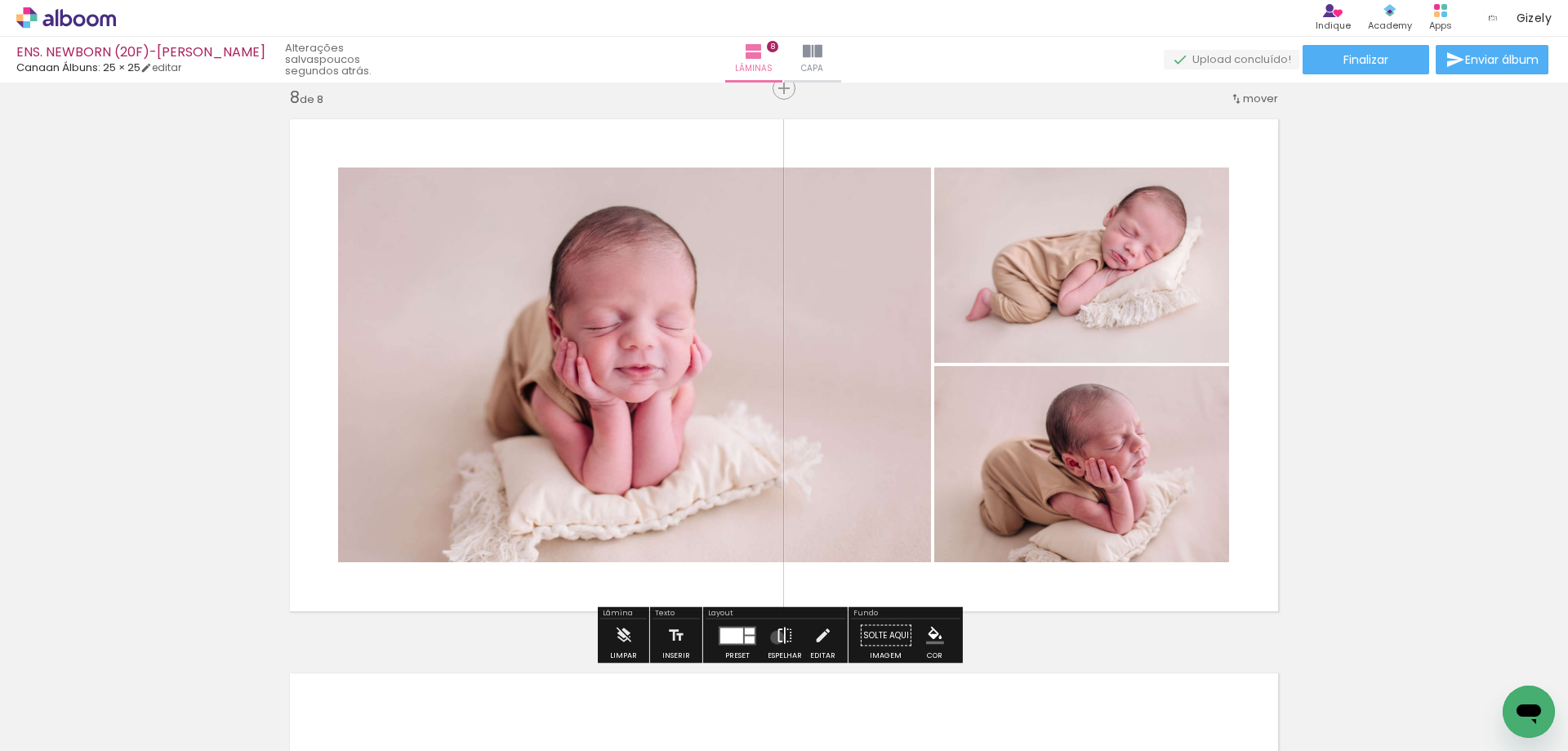
click at [776, 638] on iron-icon at bounding box center [784, 636] width 18 height 33
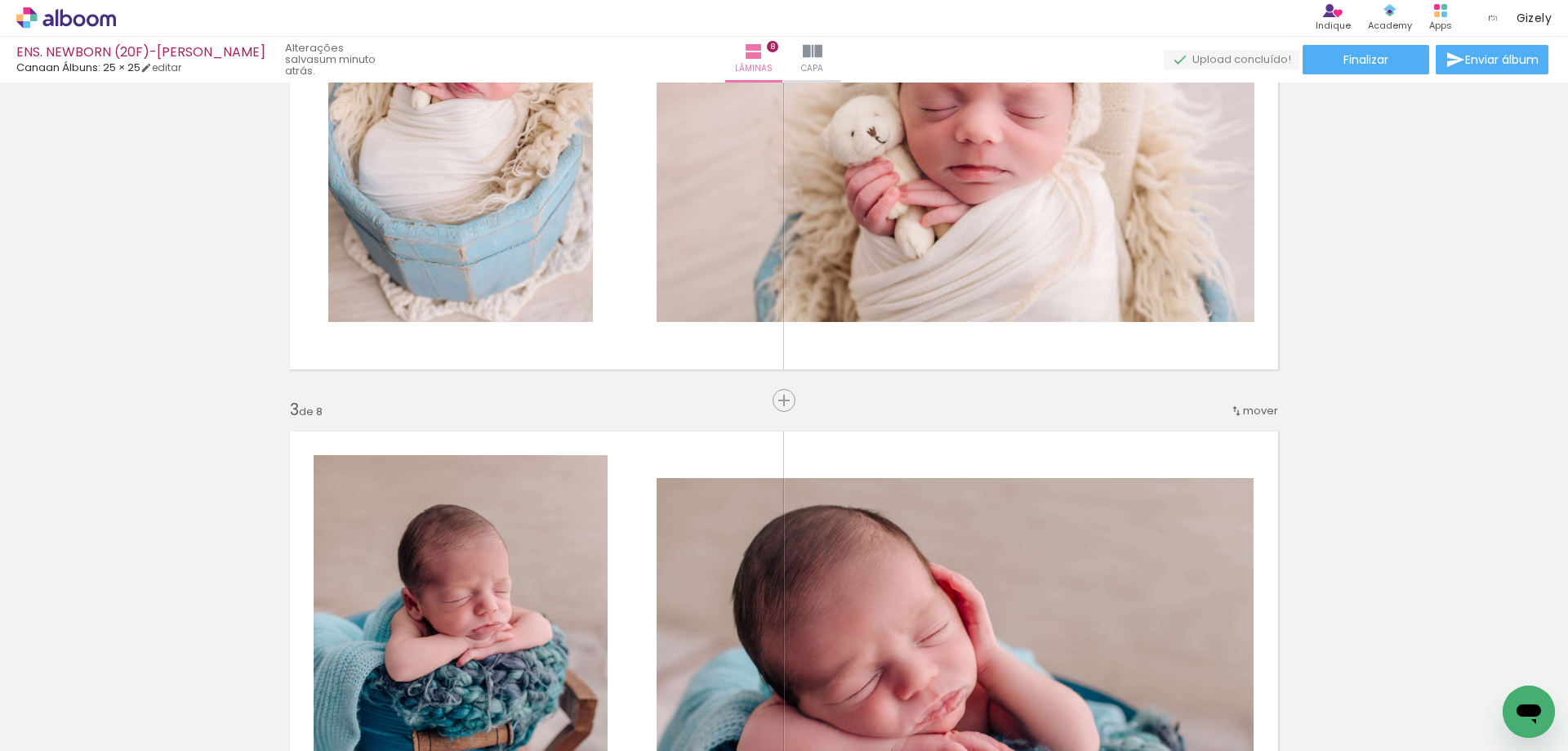
scroll to position [572, 0]
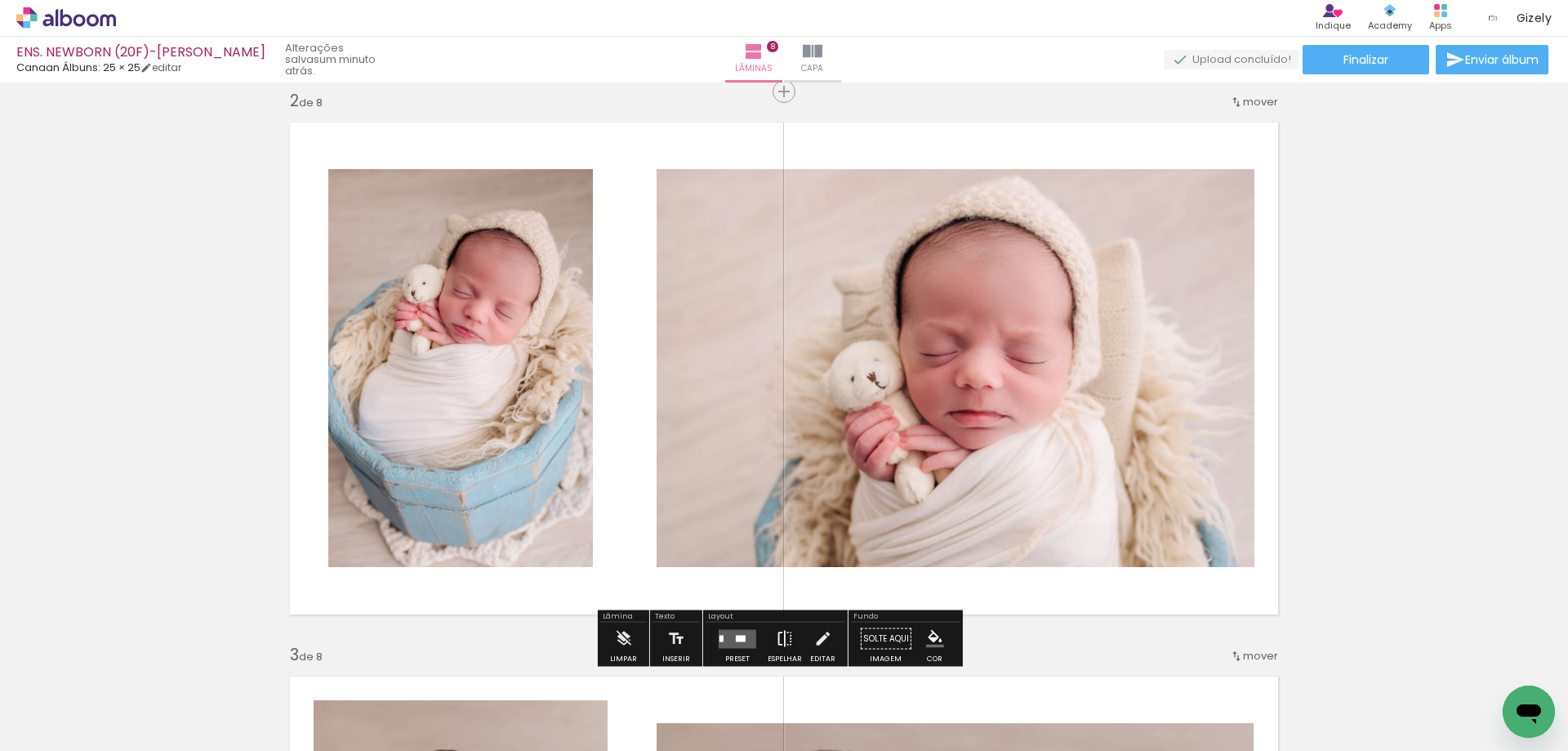
click at [782, 639] on iron-icon at bounding box center [784, 638] width 18 height 33
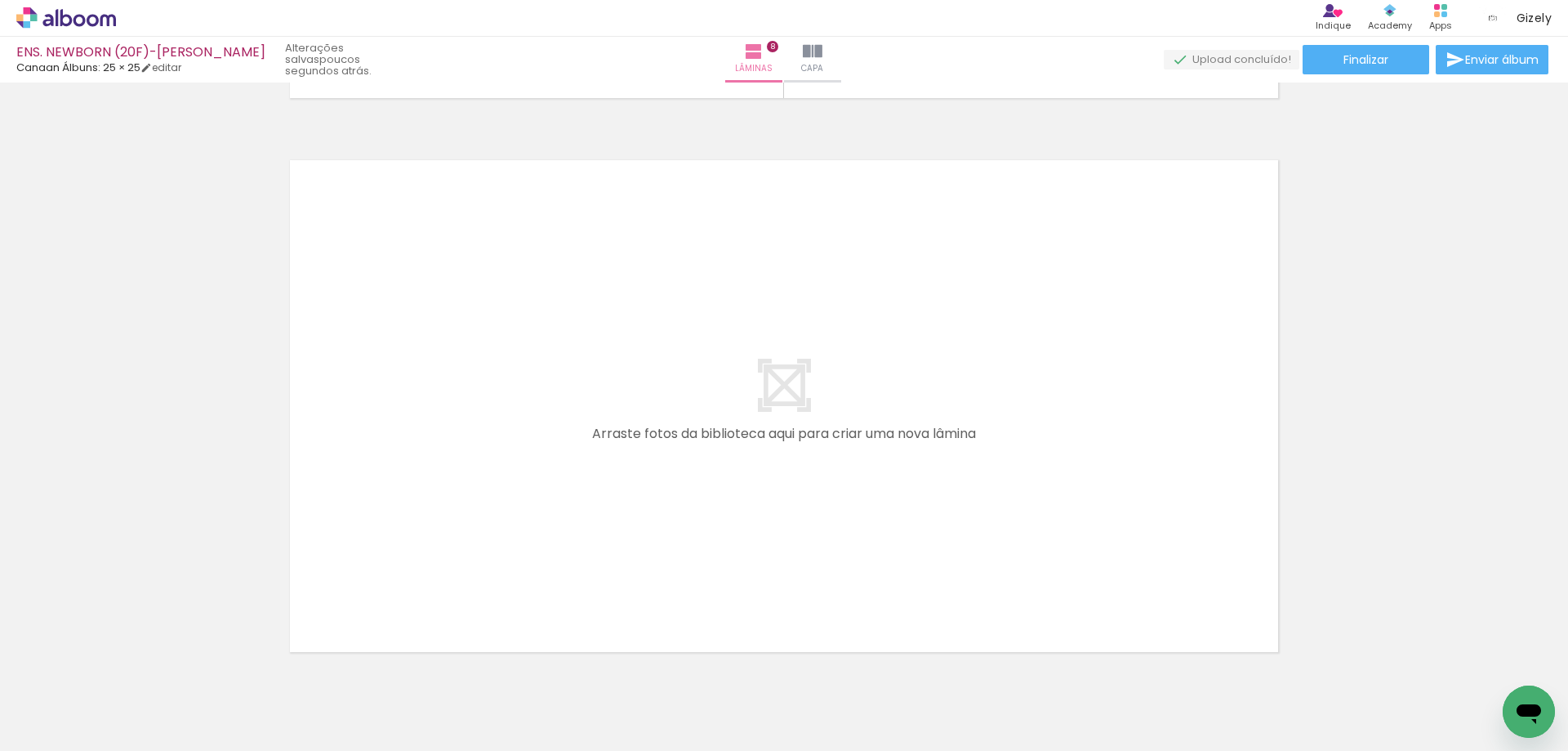
scroll to position [0, 1397]
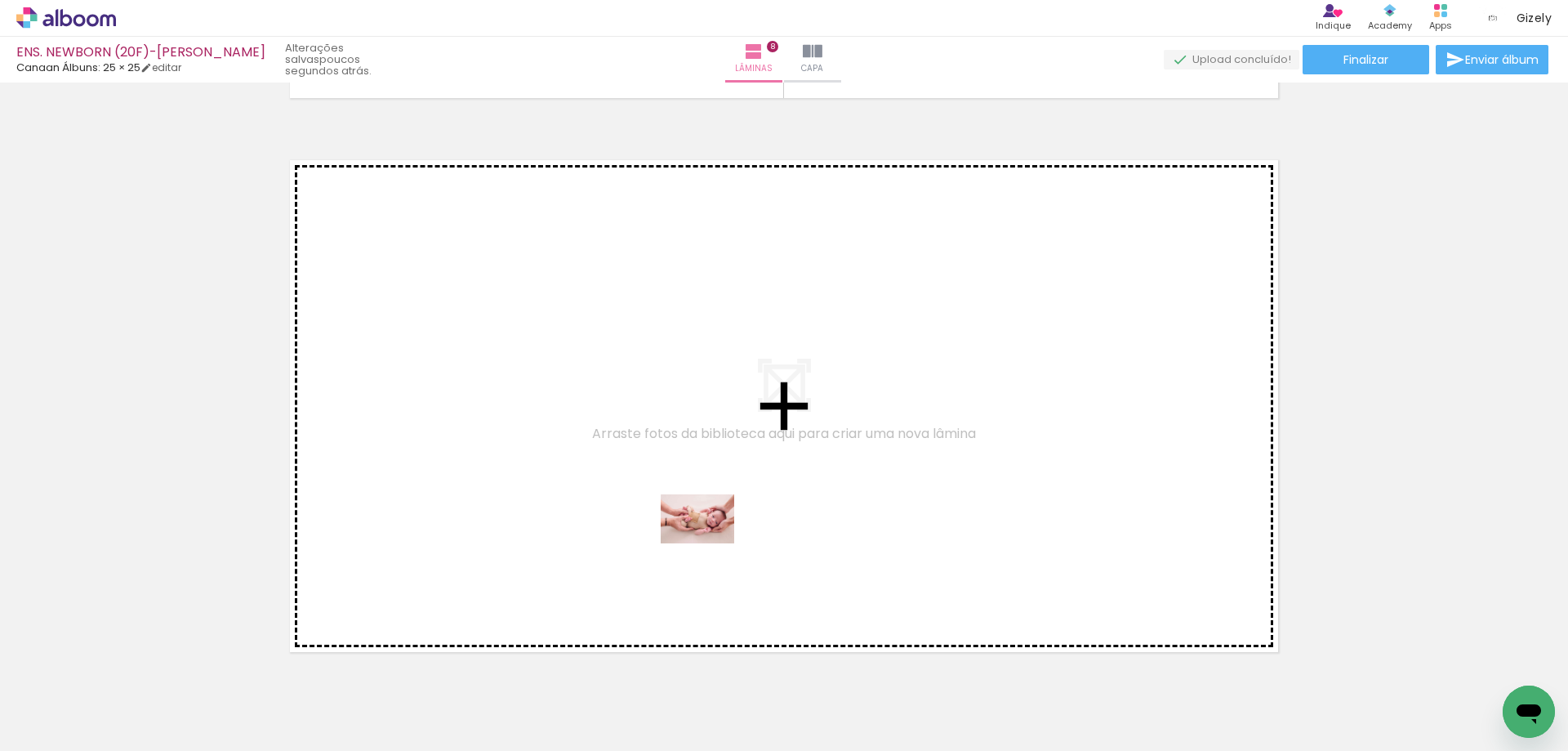
drag, startPoint x: 809, startPoint y: 705, endPoint x: 707, endPoint y: 539, distance: 194.8
click at [707, 539] on quentale-workspace at bounding box center [784, 375] width 1568 height 751
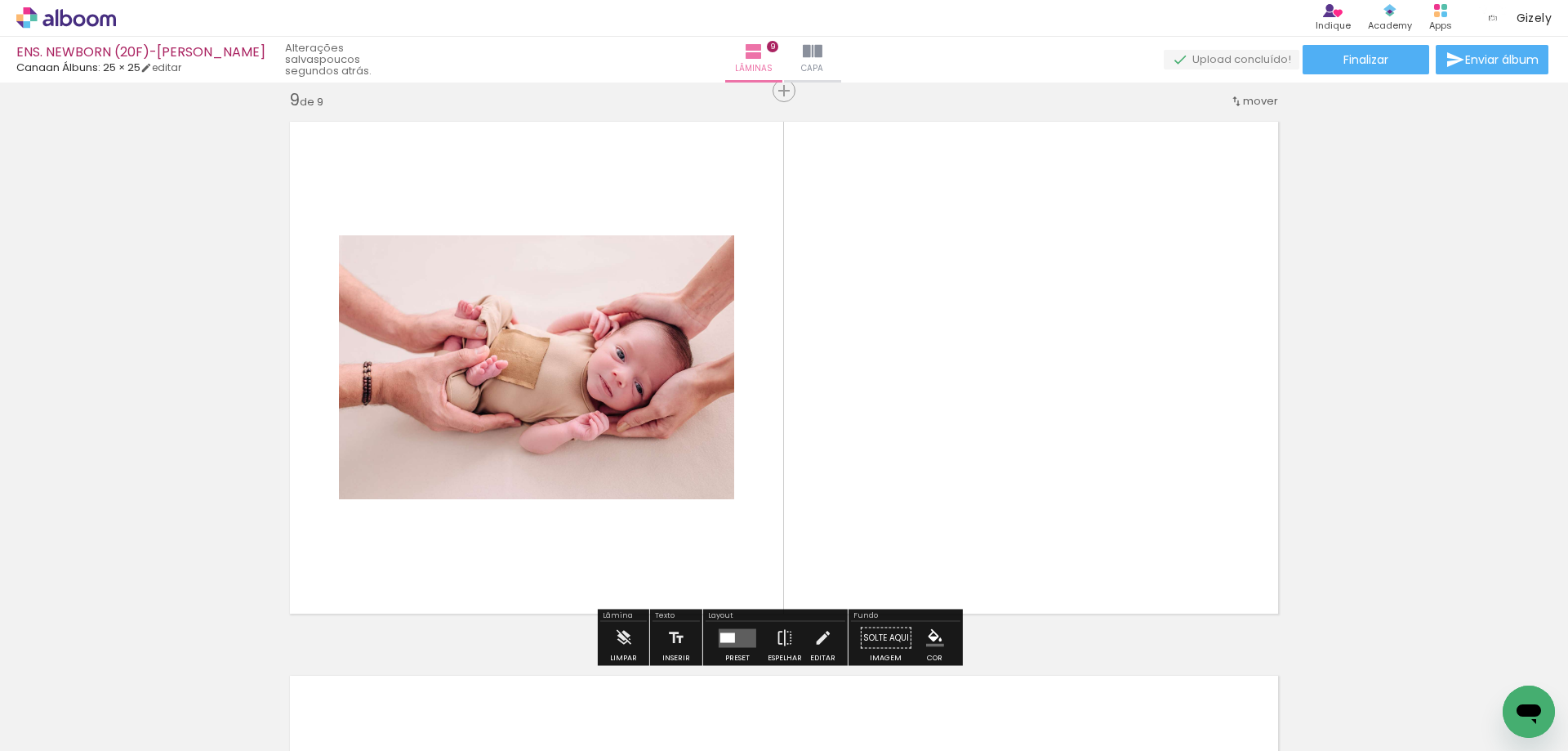
scroll to position [4453, 0]
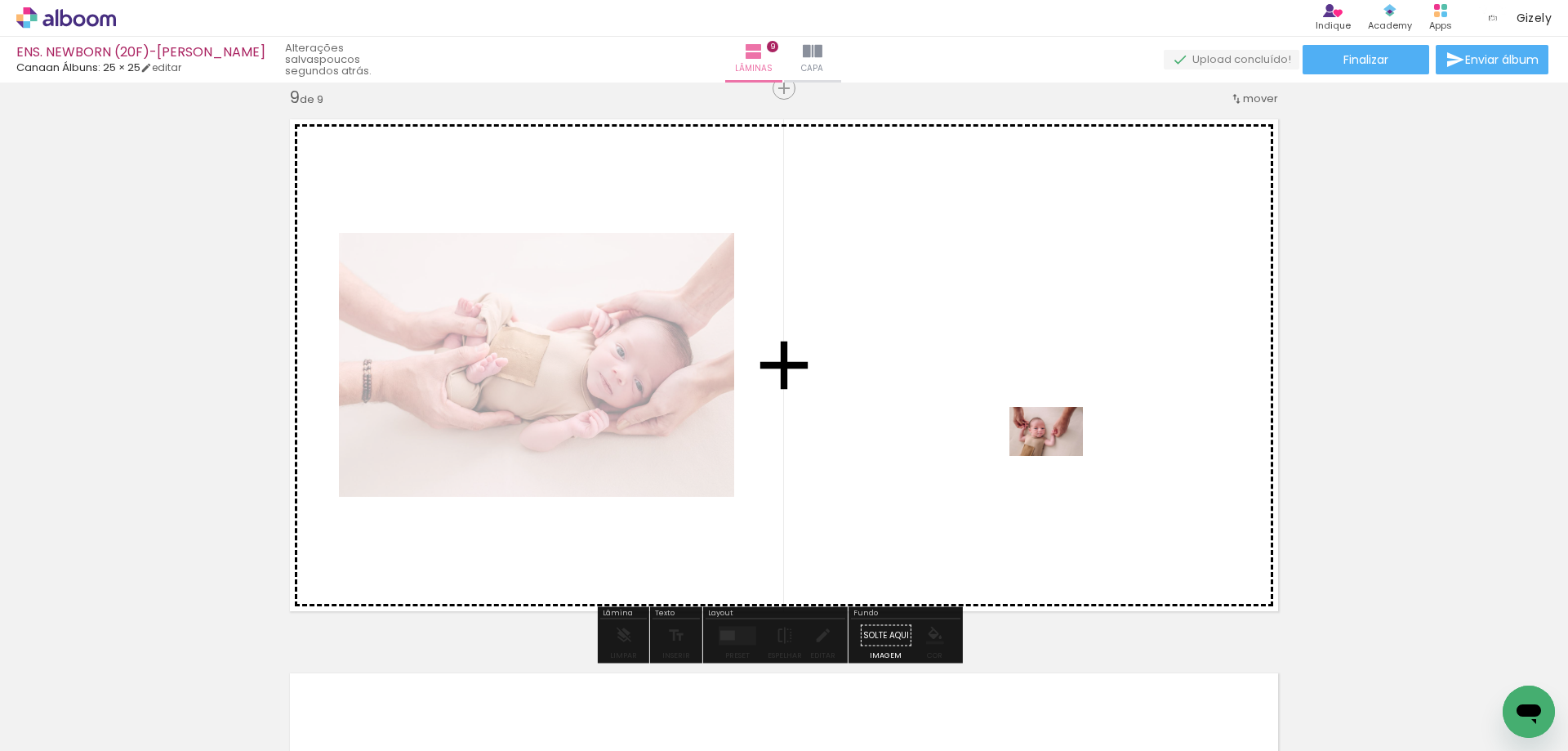
drag, startPoint x: 886, startPoint y: 697, endPoint x: 1060, endPoint y: 455, distance: 298.1
click at [1060, 455] on quentale-workspace at bounding box center [784, 375] width 1568 height 751
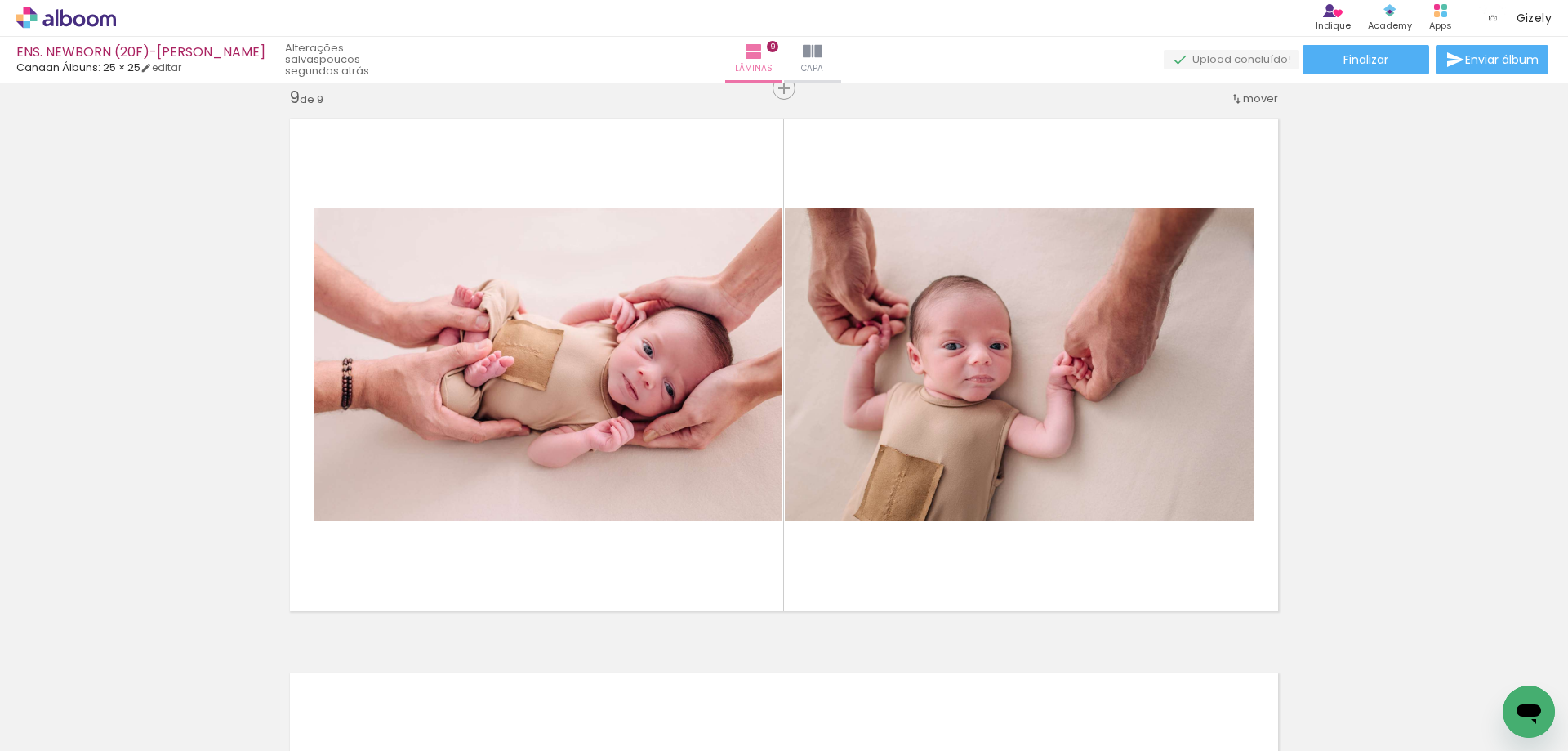
scroll to position [0, 1497]
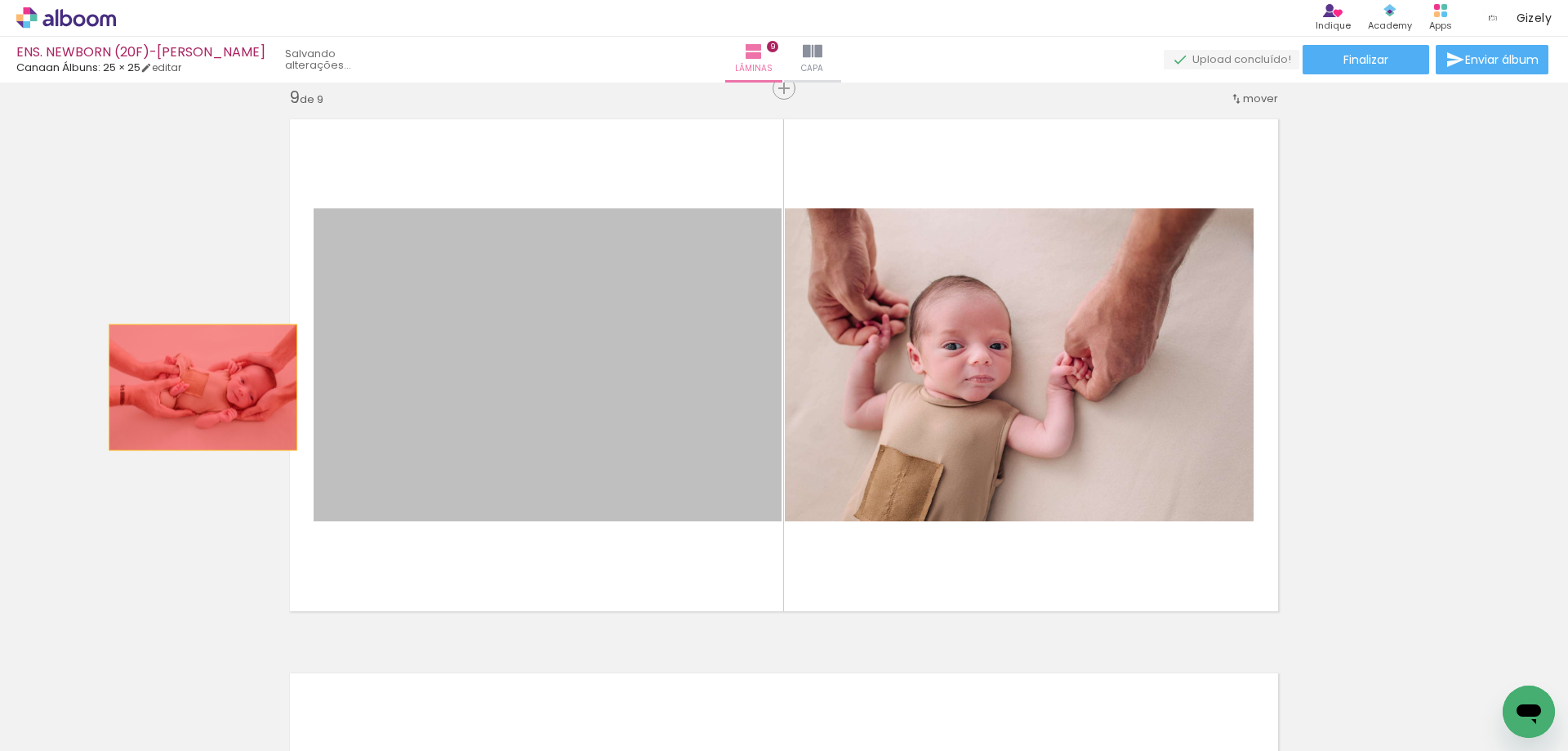
drag, startPoint x: 705, startPoint y: 388, endPoint x: 197, endPoint y: 388, distance: 508.0
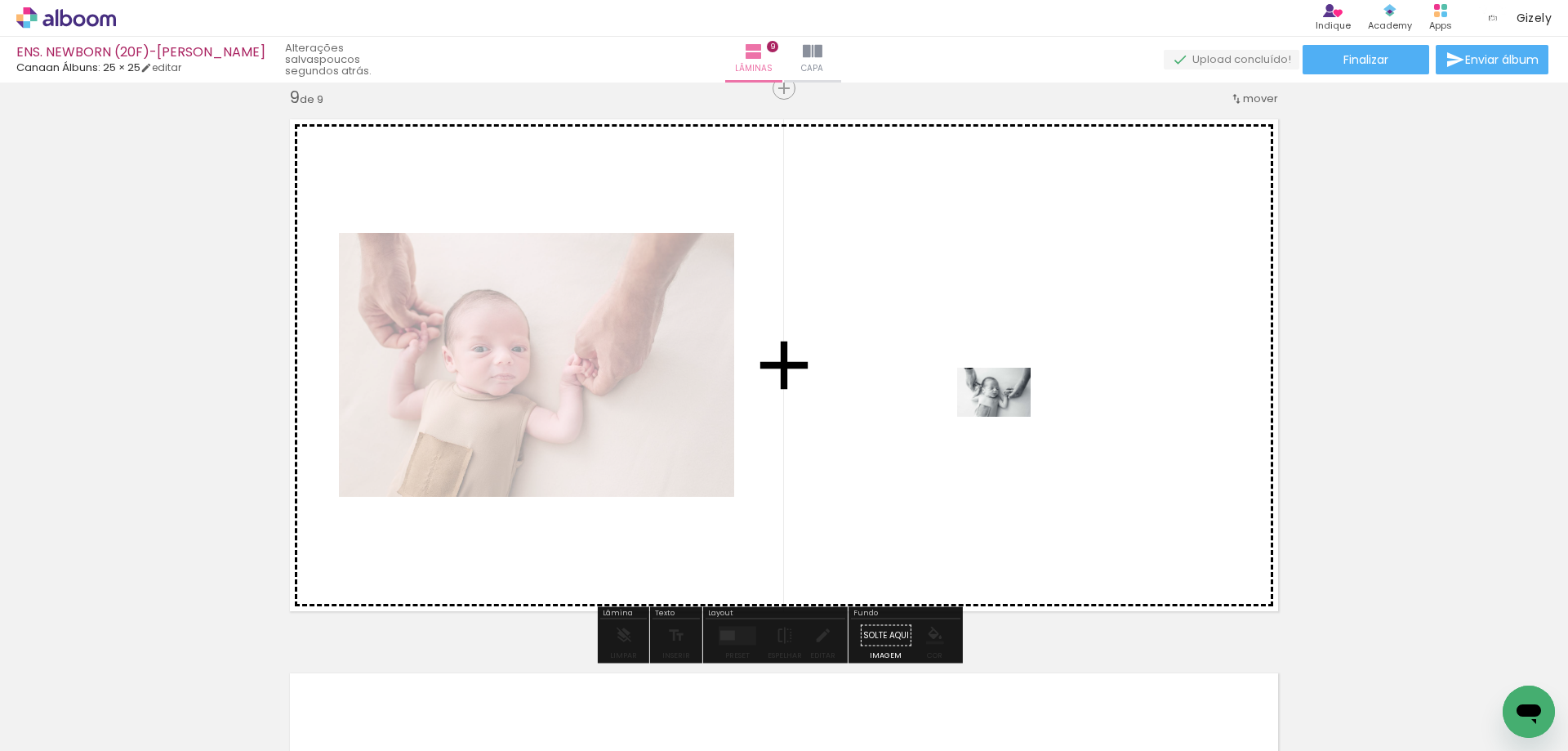
drag, startPoint x: 1410, startPoint y: 696, endPoint x: 1006, endPoint y: 417, distance: 491.0
click at [1006, 417] on quentale-workspace at bounding box center [784, 375] width 1568 height 751
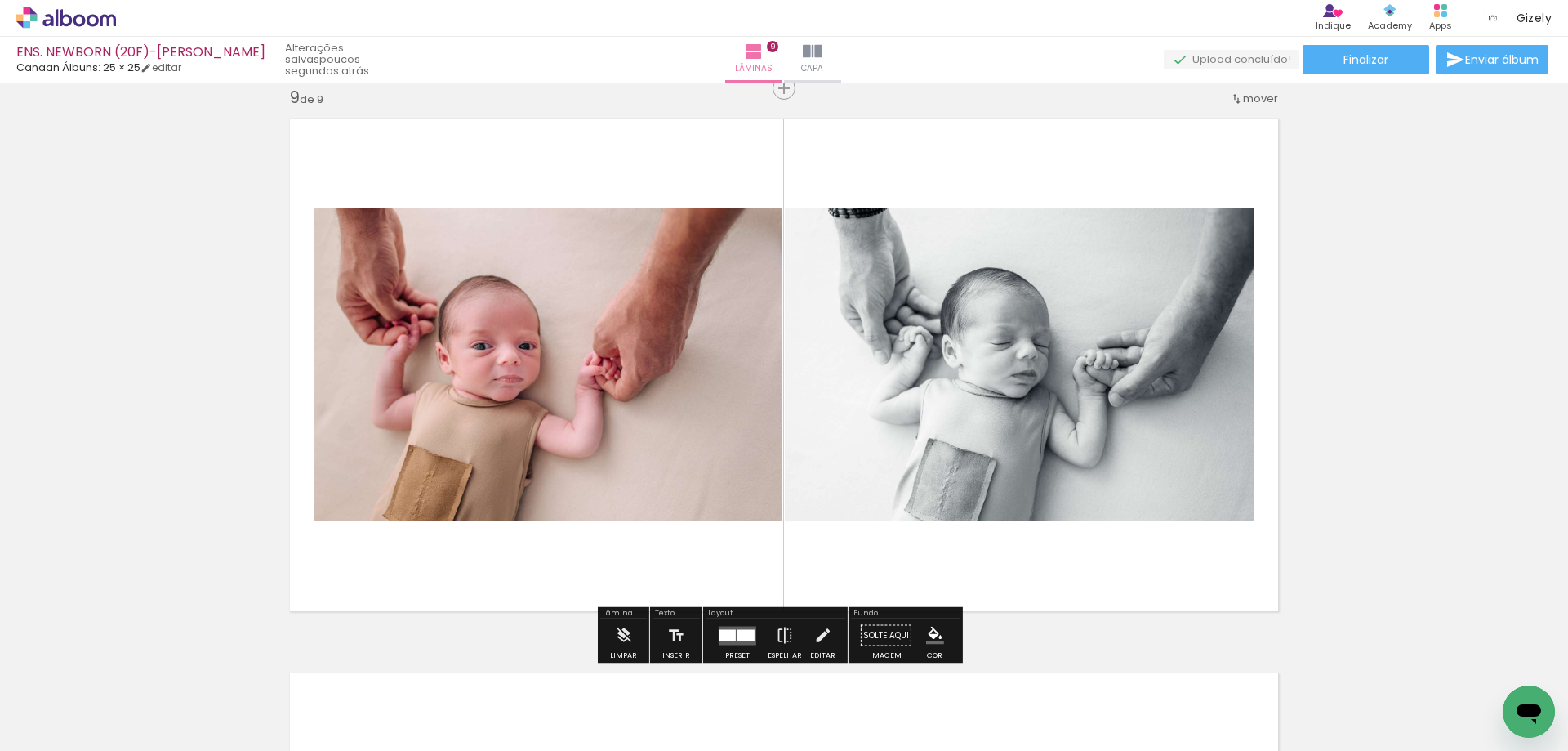
click at [745, 636] on div at bounding box center [745, 635] width 17 height 12
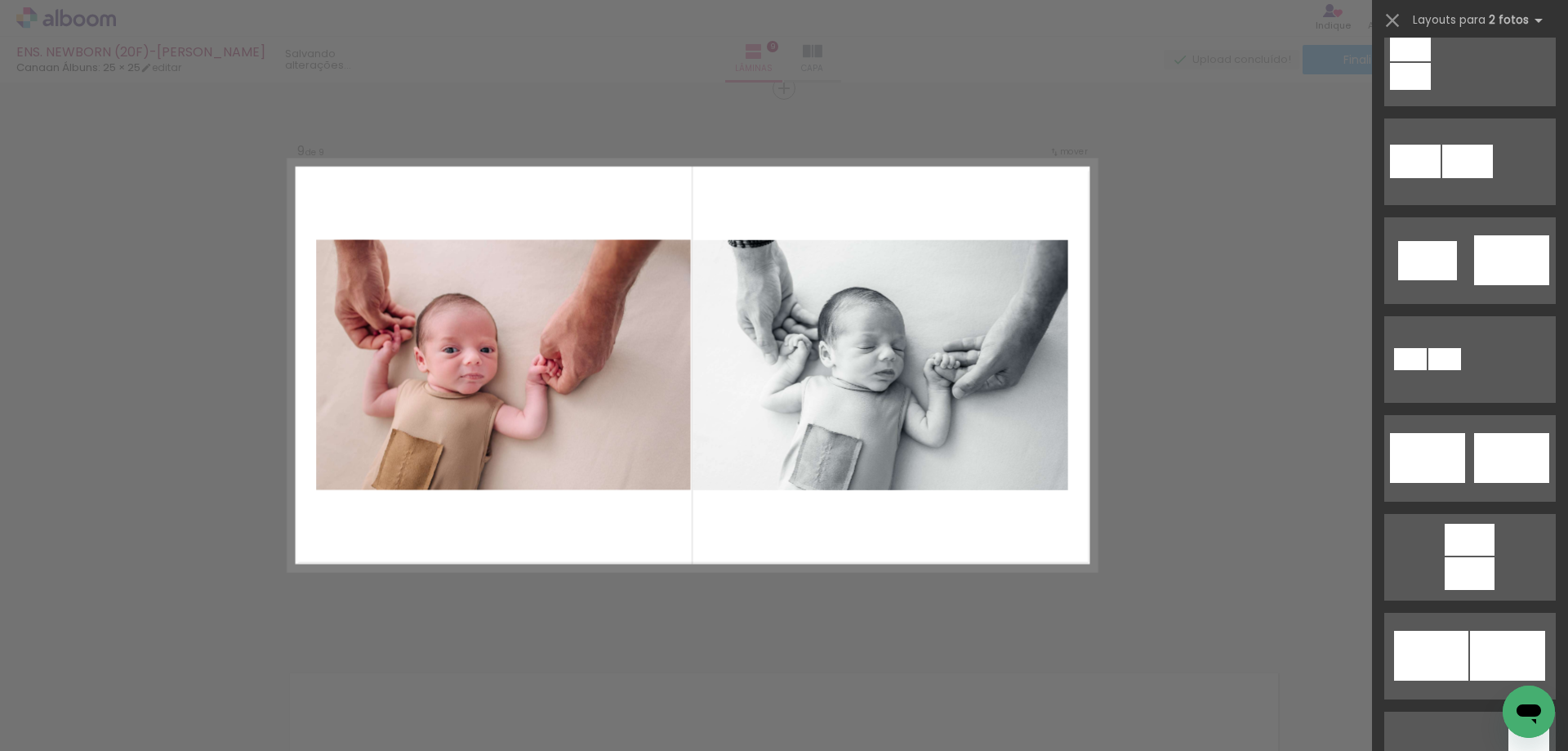
scroll to position [0, 0]
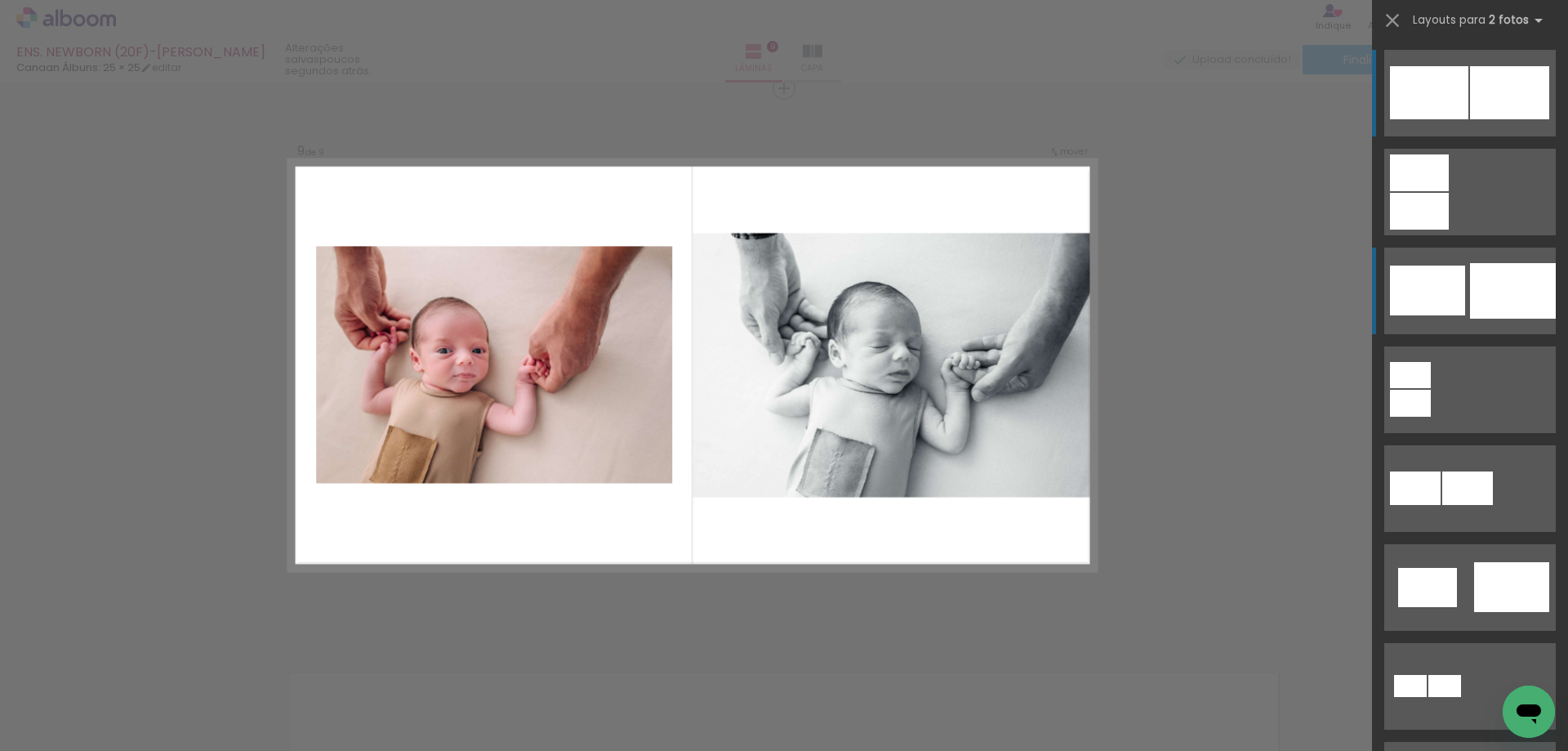
click at [1448, 191] on div at bounding box center [1419, 172] width 59 height 37
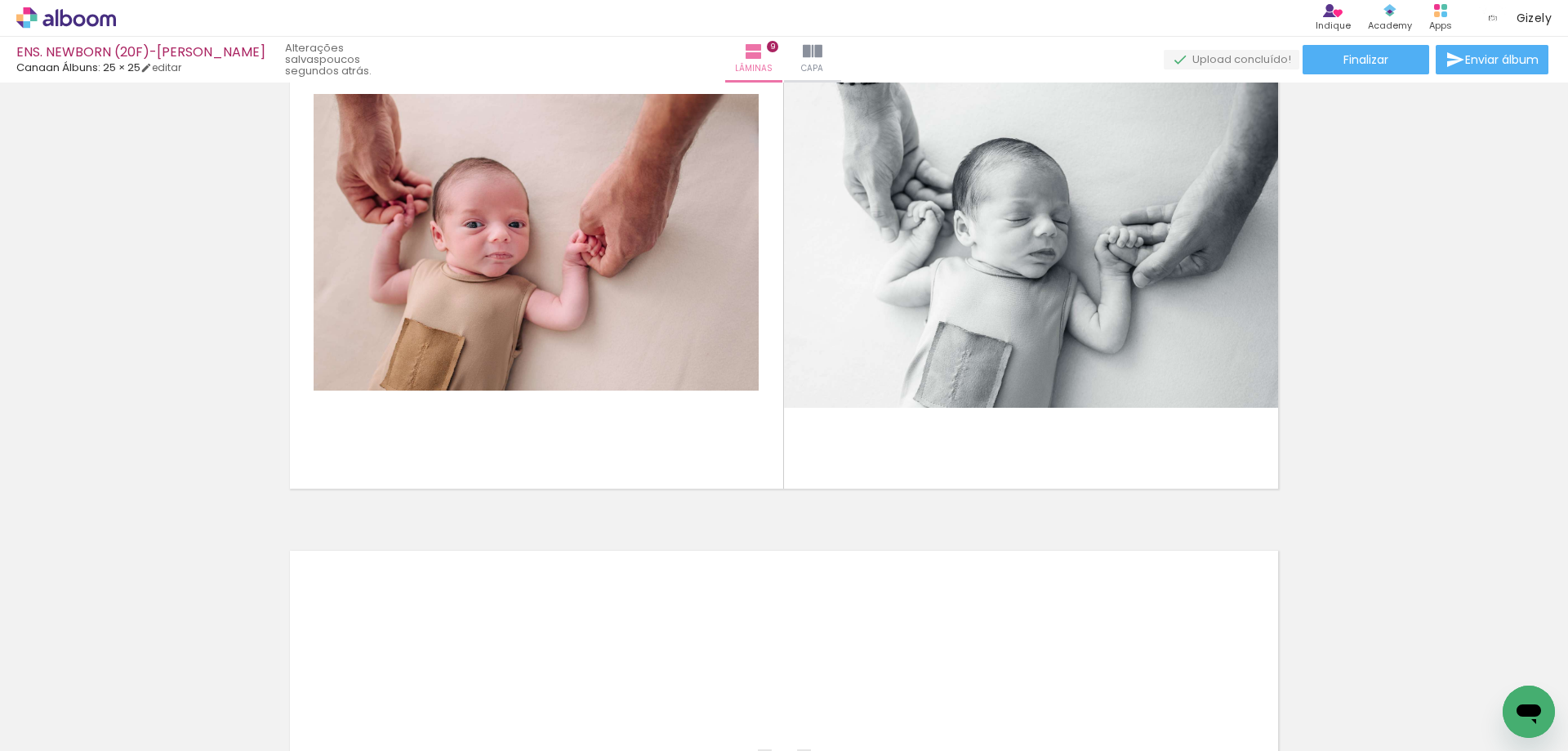
scroll to position [4903, 0]
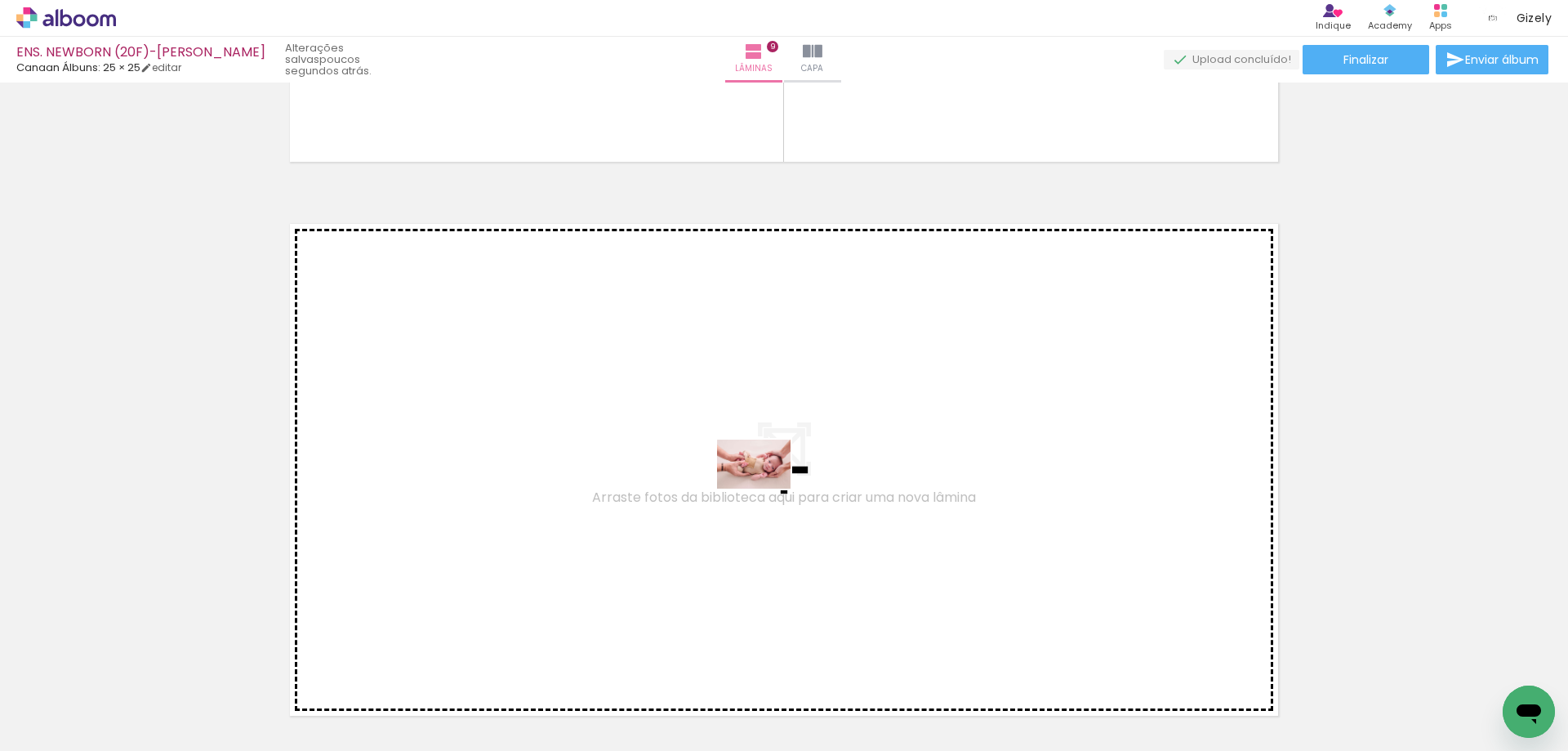
drag, startPoint x: 676, startPoint y: 701, endPoint x: 766, endPoint y: 488, distance: 231.2
click at [766, 488] on quentale-workspace at bounding box center [784, 375] width 1568 height 751
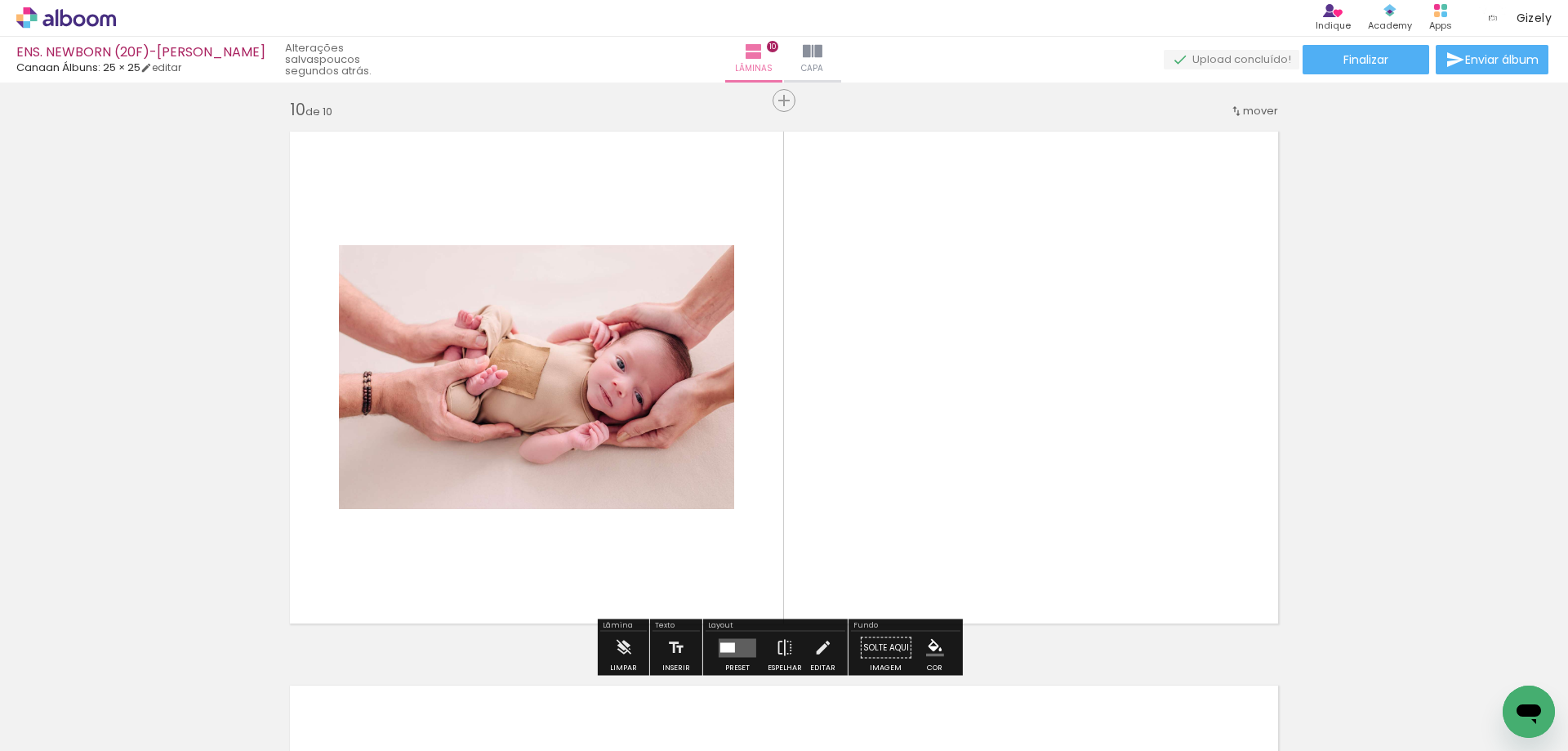
scroll to position [5008, 0]
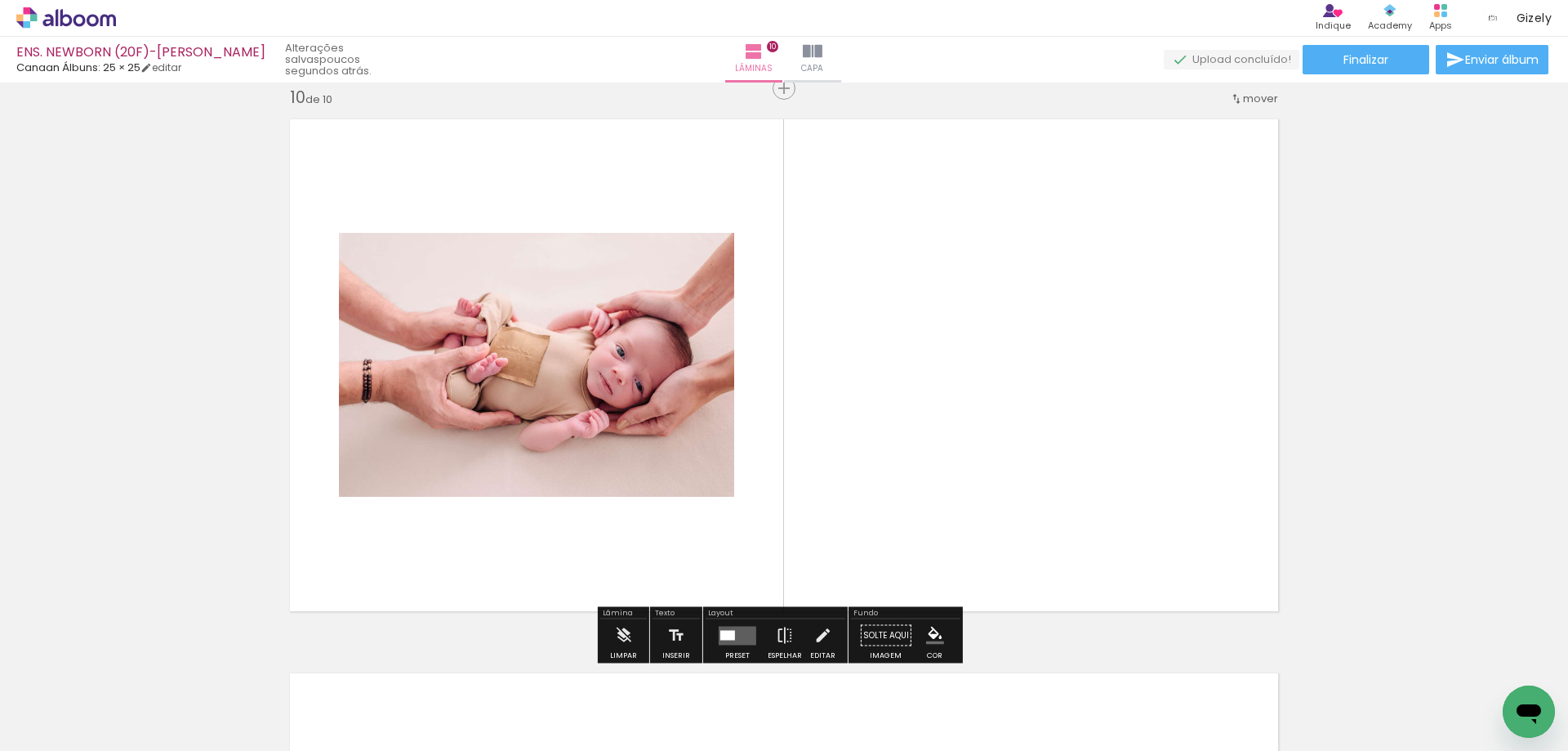
click at [738, 629] on quentale-layouter at bounding box center [737, 635] width 37 height 19
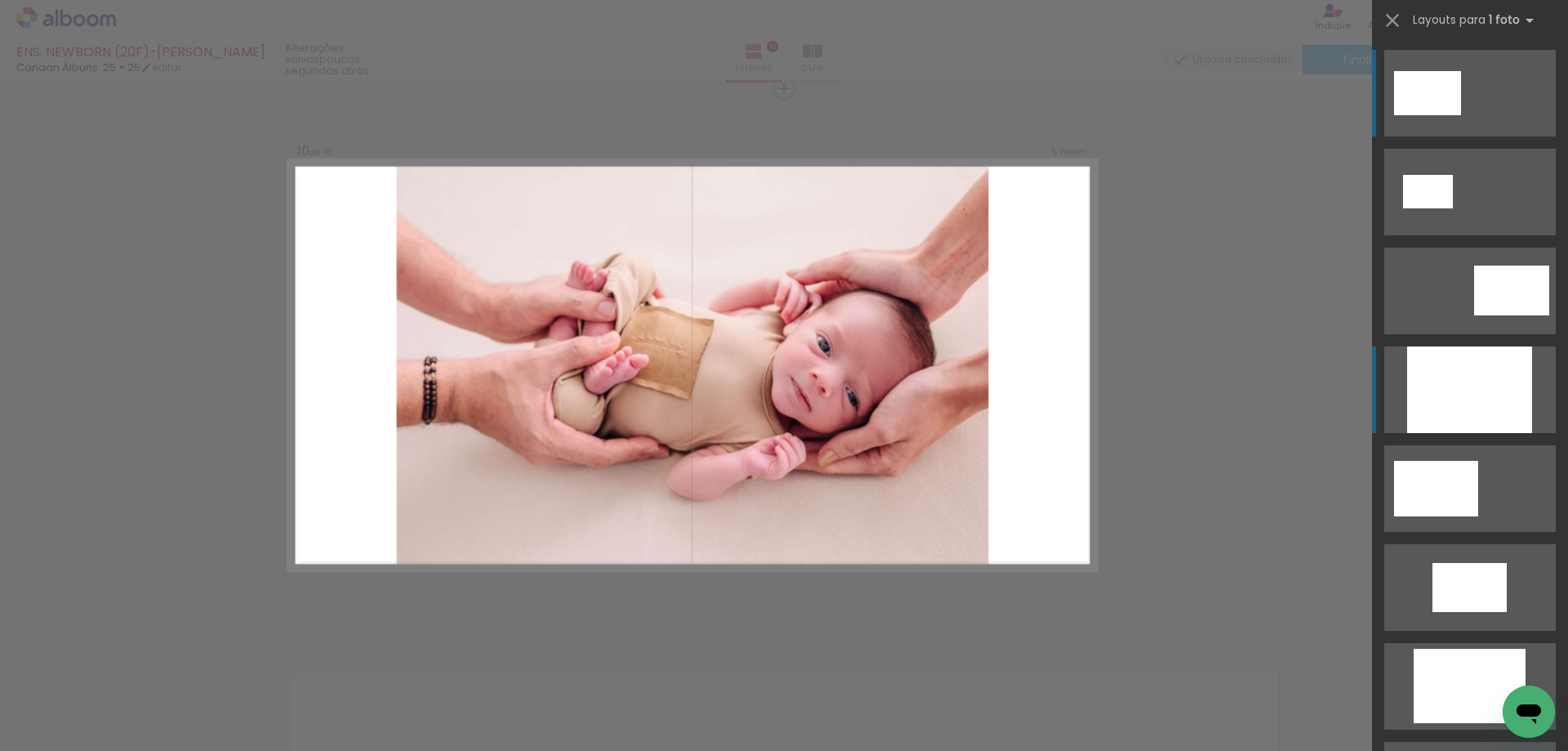
click at [1460, 399] on div at bounding box center [1470, 389] width 125 height 87
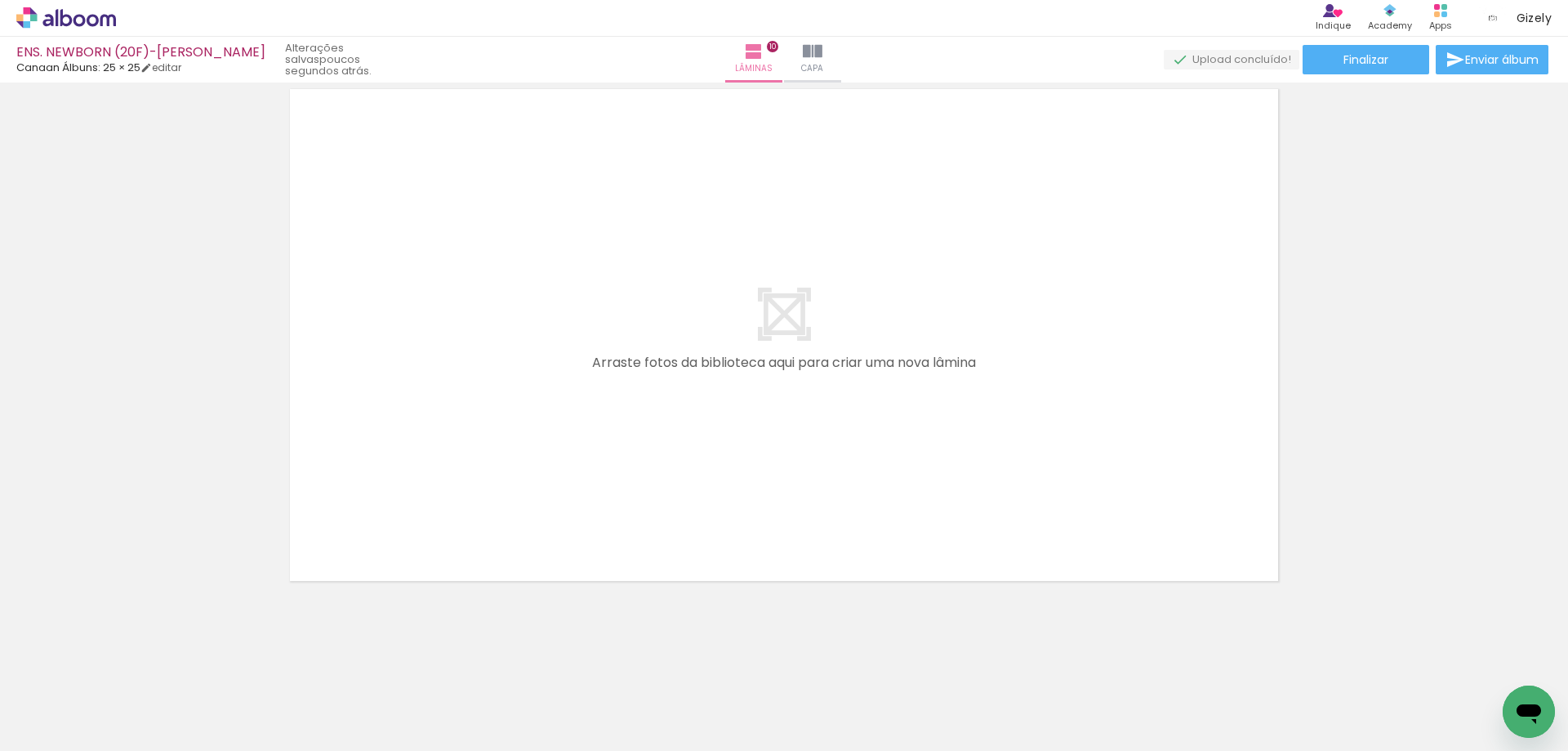
scroll to position [0, 1090]
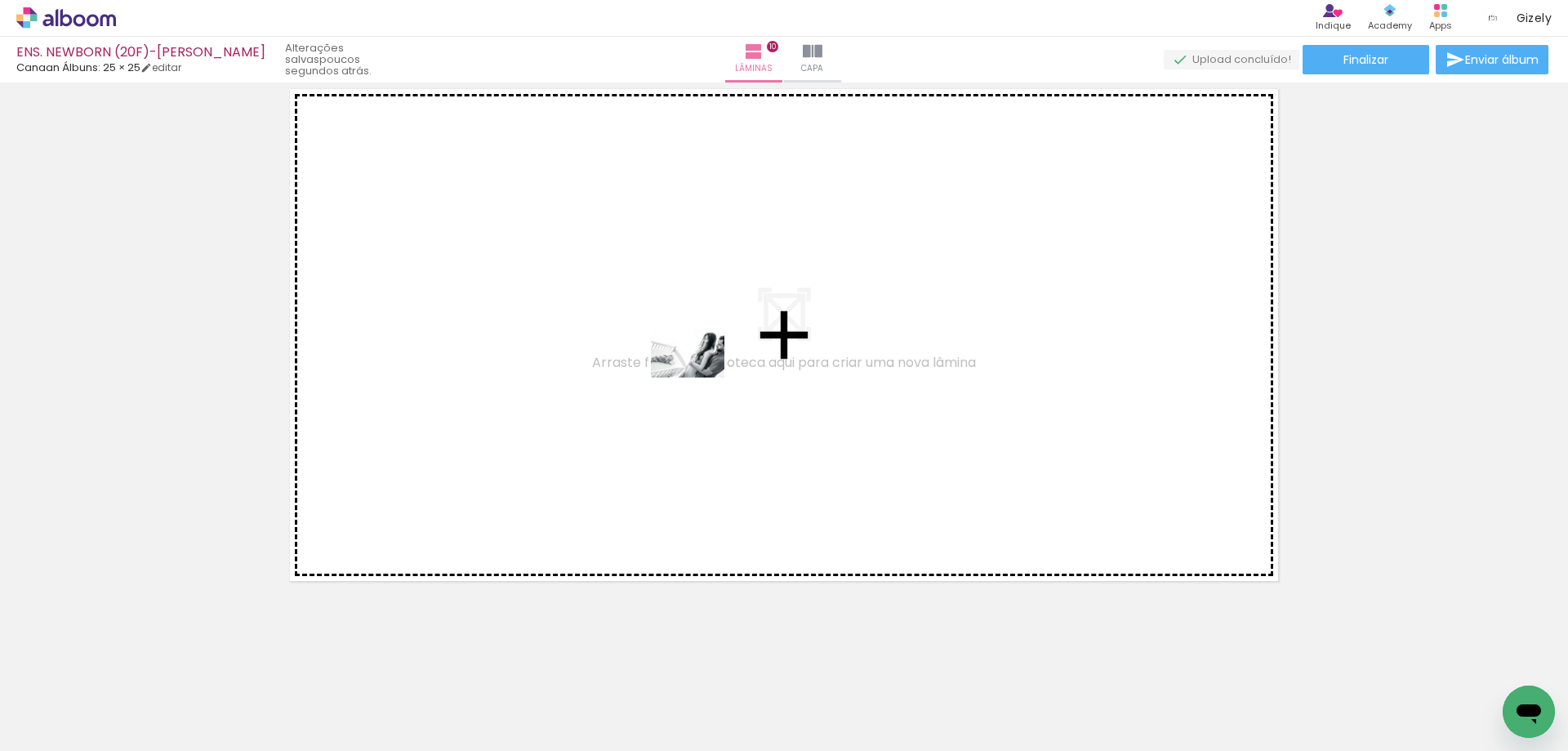
drag, startPoint x: 1373, startPoint y: 697, endPoint x: 656, endPoint y: 371, distance: 787.6
click at [657, 371] on quentale-workspace at bounding box center [784, 375] width 1568 height 751
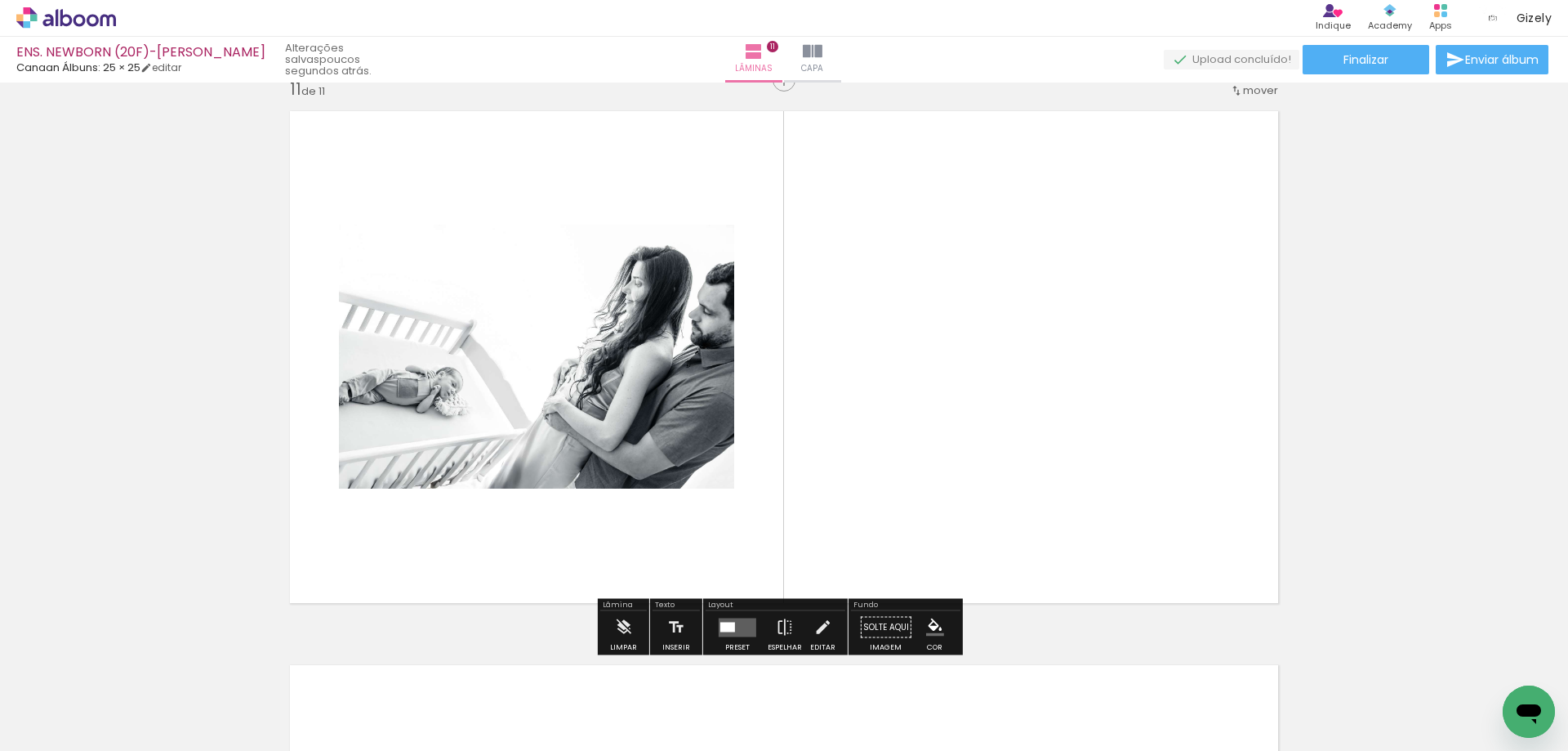
scroll to position [5562, 0]
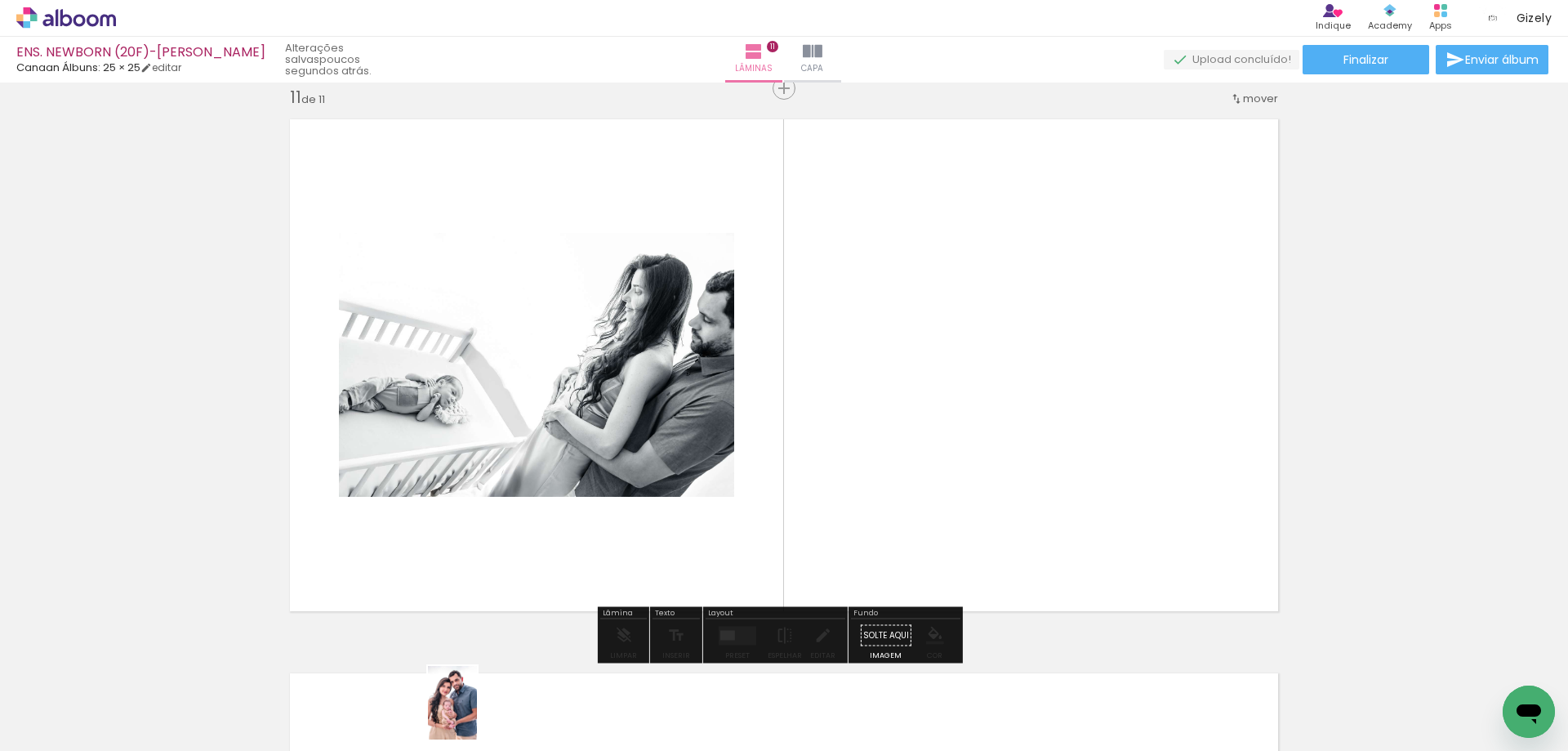
drag, startPoint x: 540, startPoint y: 702, endPoint x: 477, endPoint y: 715, distance: 64.3
click at [0, 0] on slot at bounding box center [0, 0] width 0 height 0
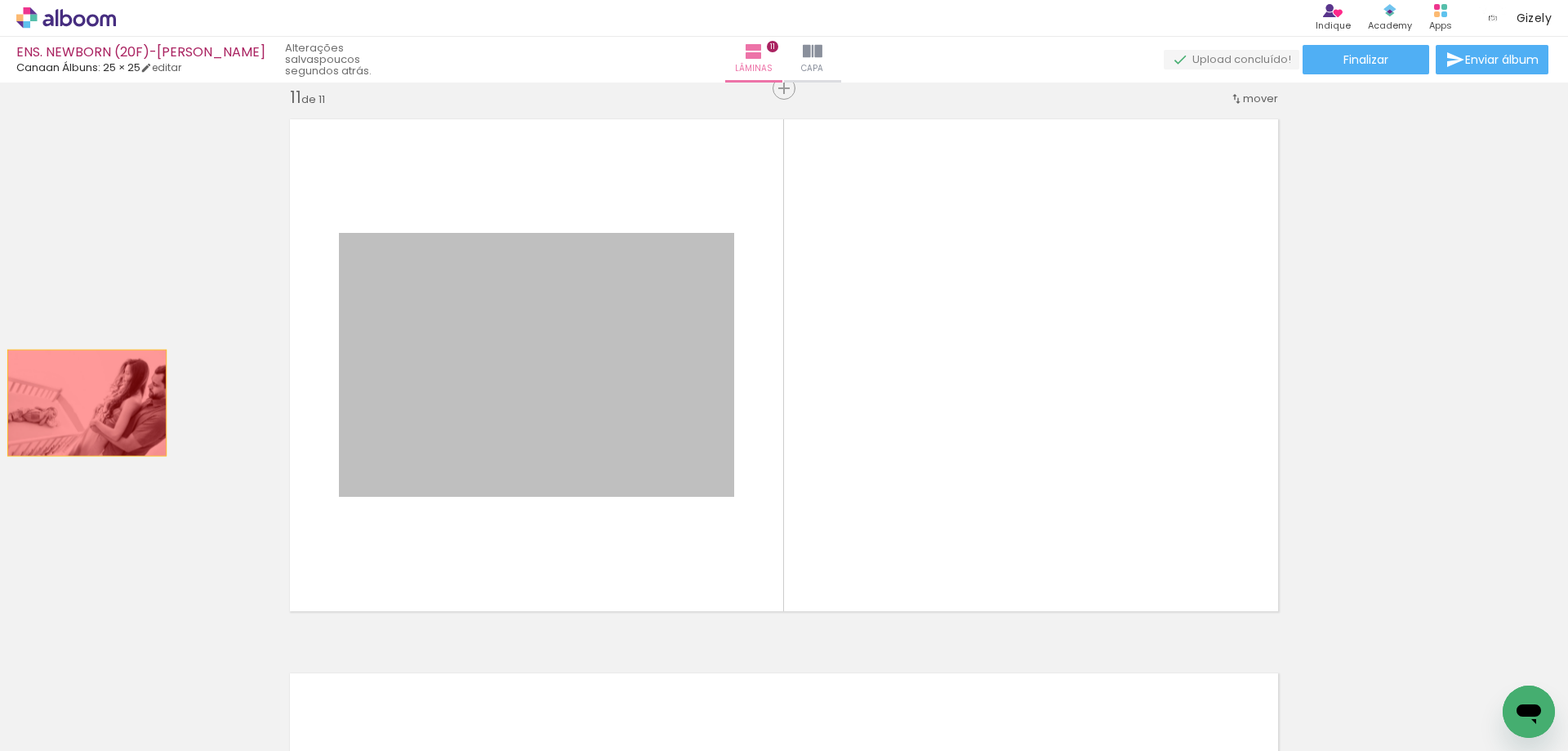
drag, startPoint x: 610, startPoint y: 415, endPoint x: 81, endPoint y: 403, distance: 529.1
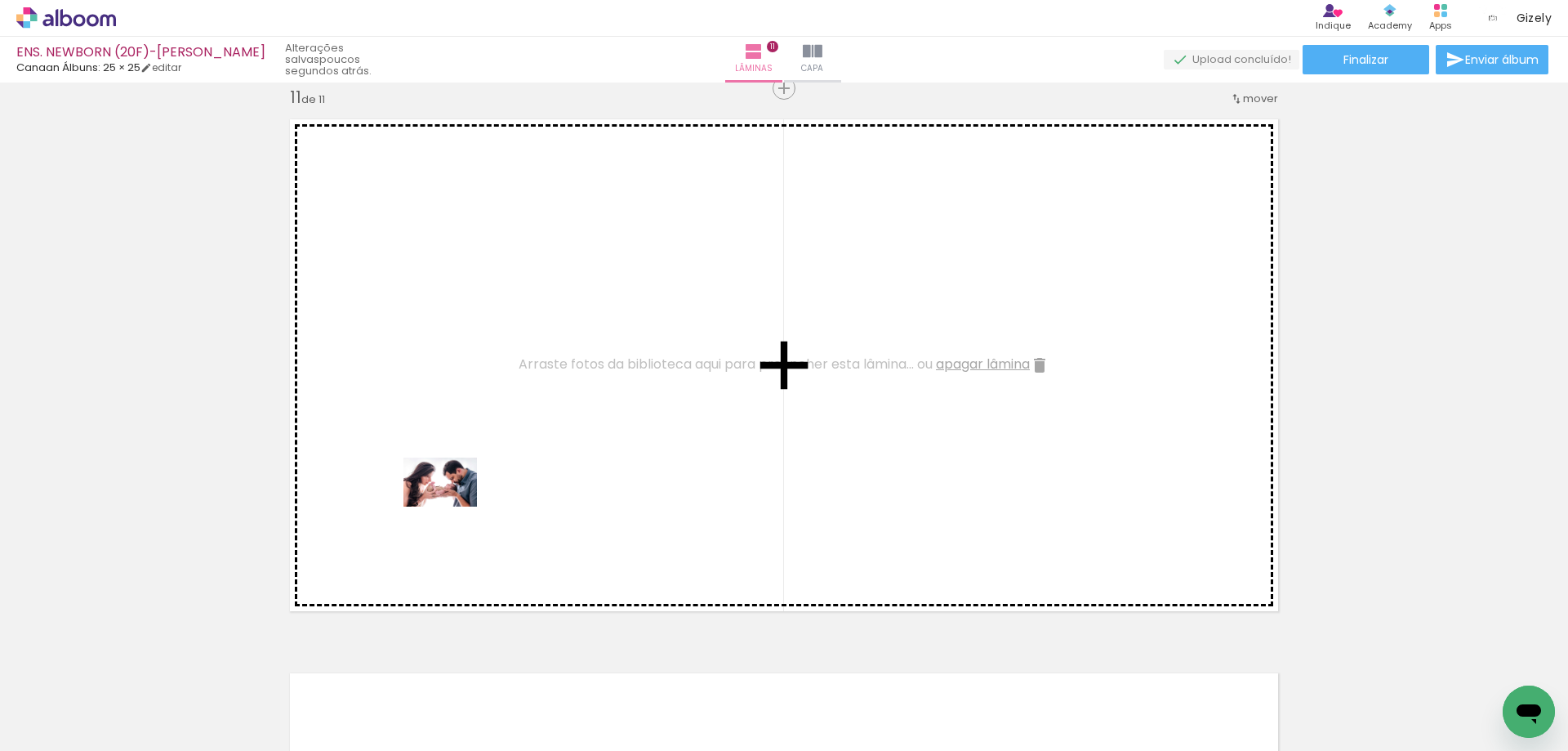
drag, startPoint x: 367, startPoint y: 690, endPoint x: 456, endPoint y: 500, distance: 209.8
click at [456, 500] on quentale-workspace at bounding box center [784, 375] width 1568 height 751
